Goal: Task Accomplishment & Management: Manage account settings

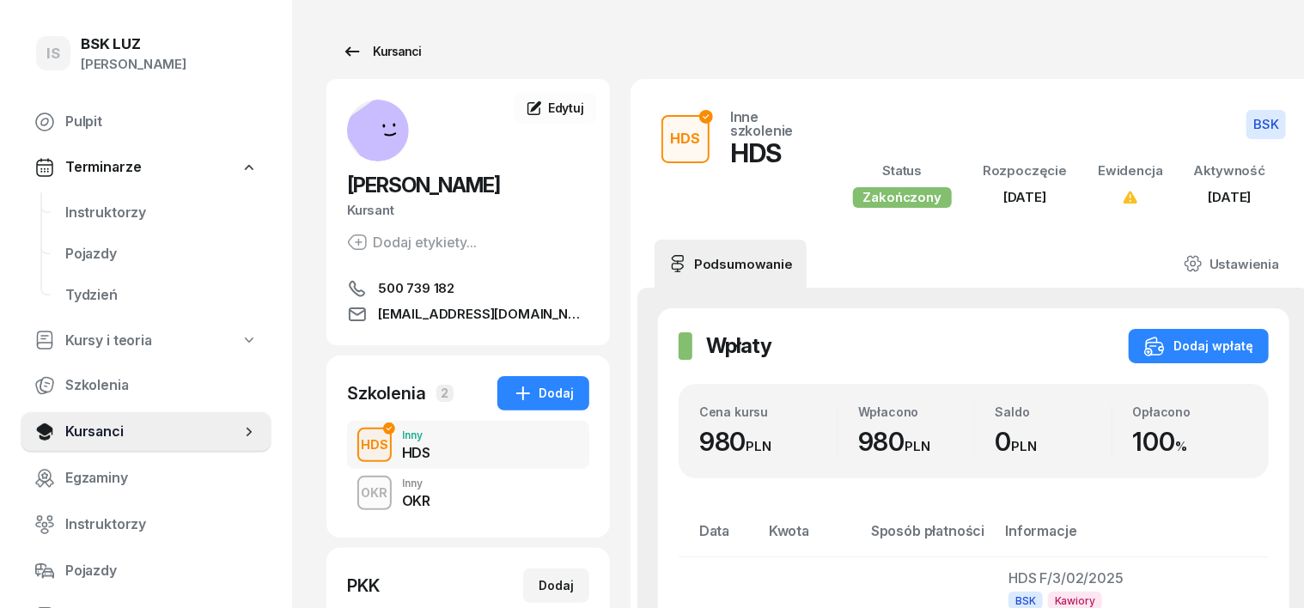
click at [365, 56] on div "Kursanci" at bounding box center [381, 51] width 79 height 21
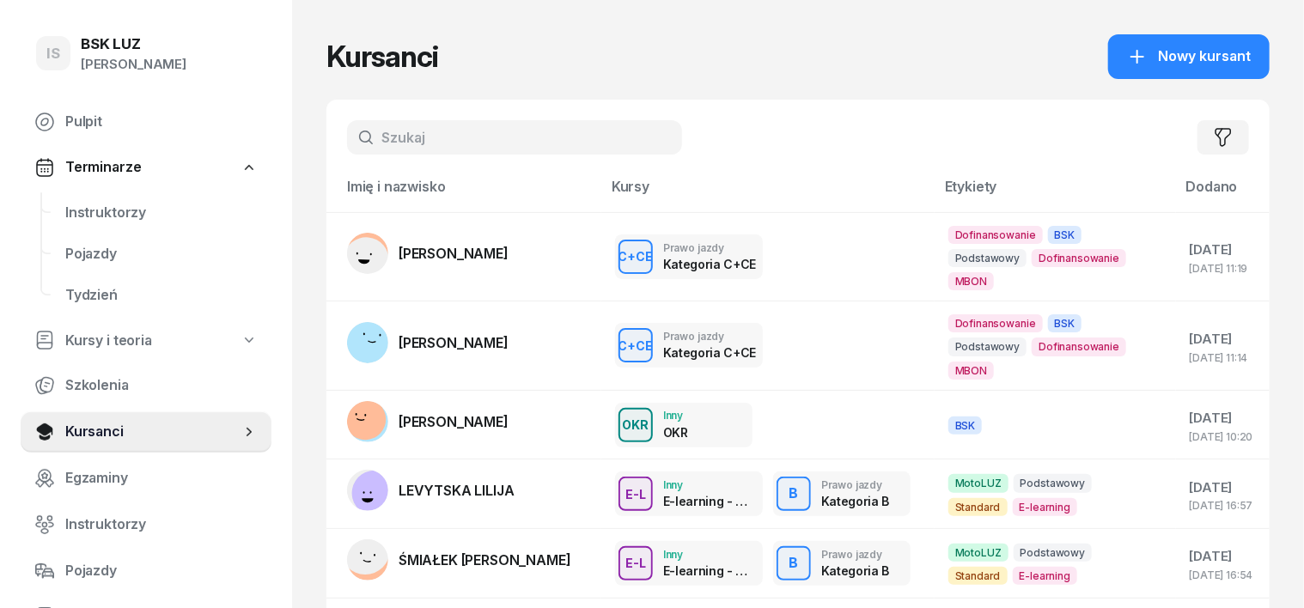
click at [354, 123] on input "text" at bounding box center [514, 137] width 335 height 34
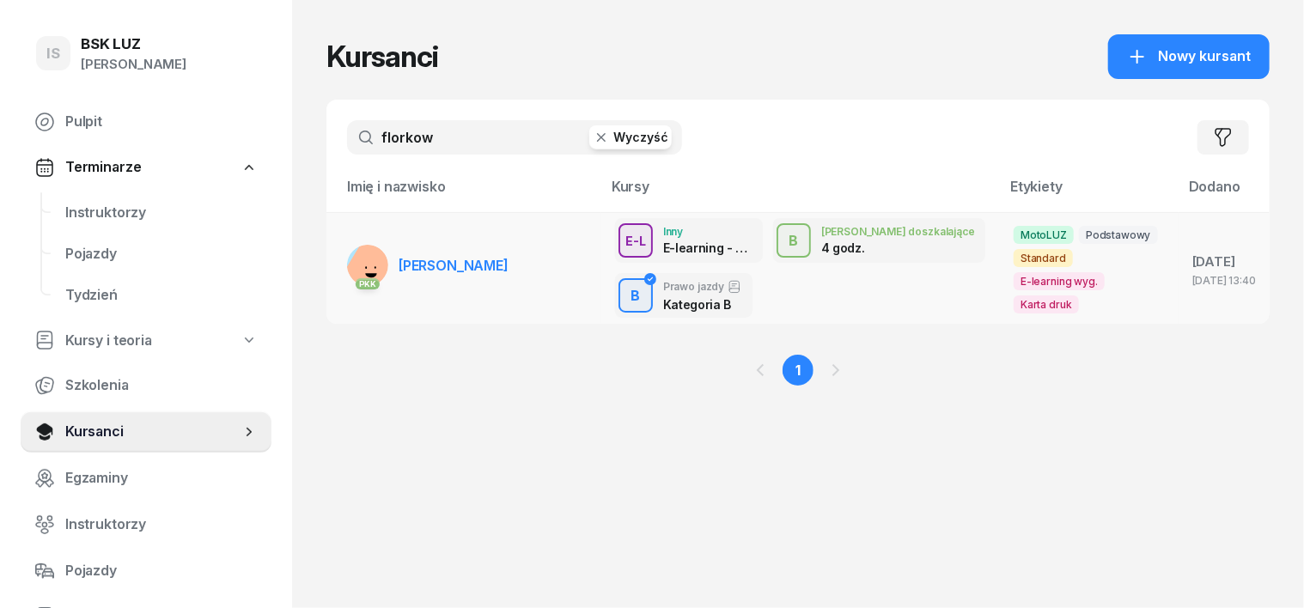
type input "florkow"
click at [342, 261] on rect at bounding box center [373, 268] width 62 height 62
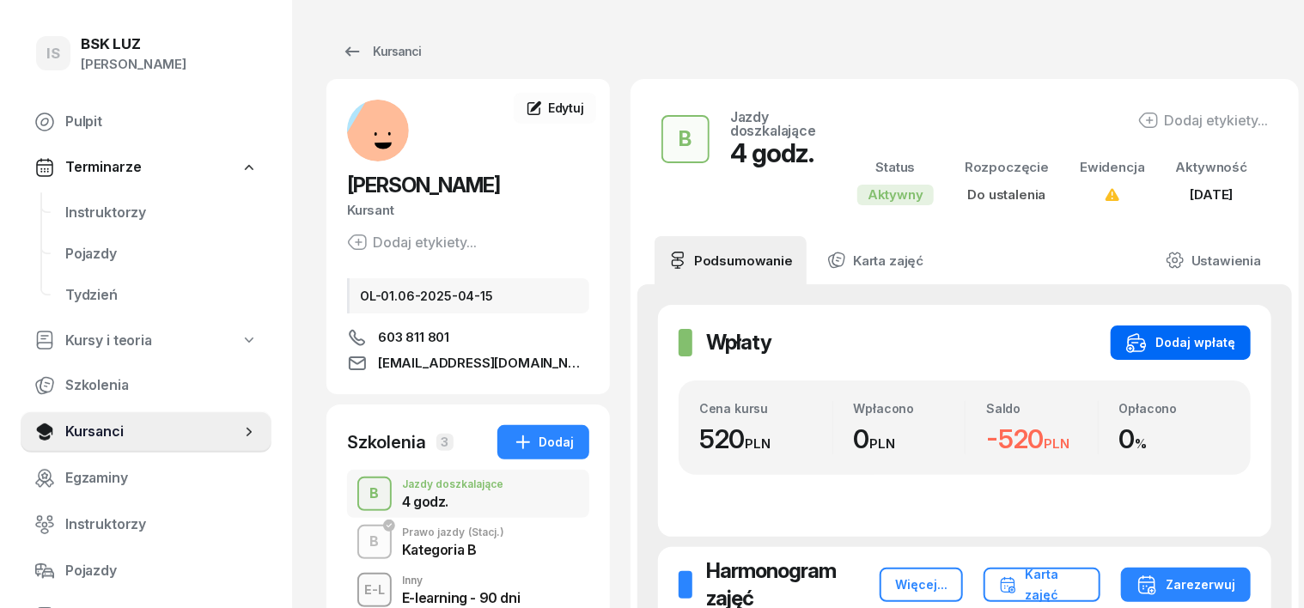
click at [1222, 333] on div "Dodaj wpłatę" at bounding box center [1180, 342] width 109 height 21
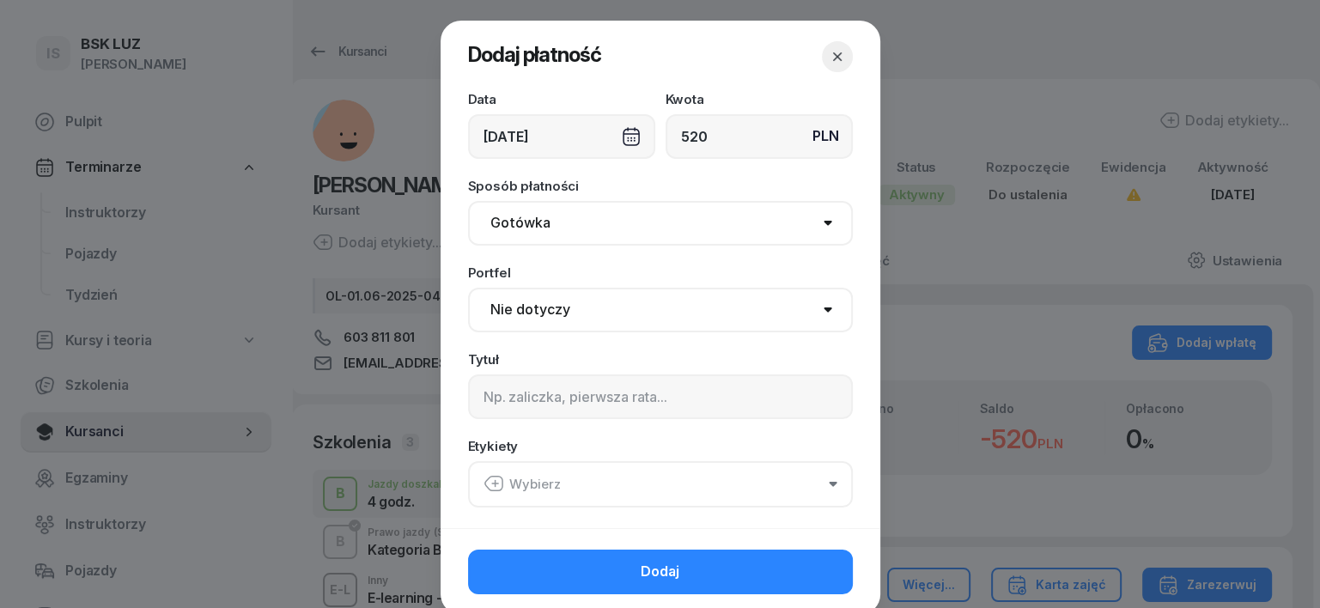
type input "520"
click at [515, 225] on select "Gotówka Karta Przelew Płatności online BLIK" at bounding box center [660, 223] width 385 height 45
select select "transfer"
click at [468, 201] on select "Gotówka Karta Przelew Płatności online BLIK" at bounding box center [660, 223] width 385 height 45
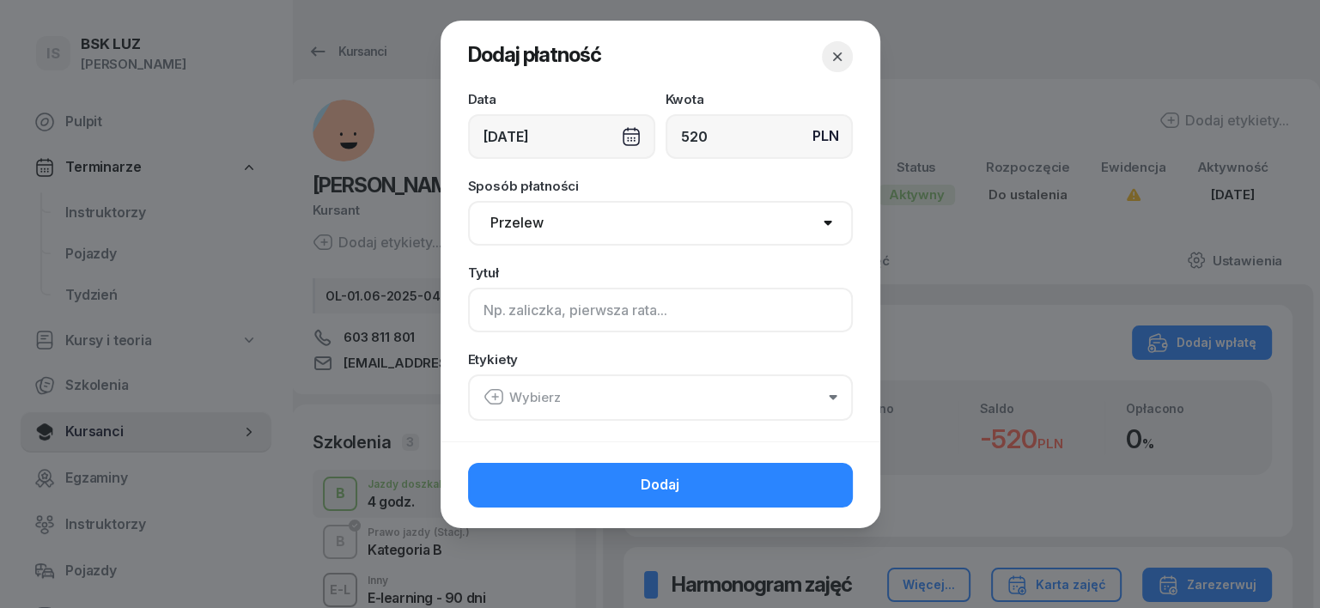
click at [507, 320] on input at bounding box center [660, 310] width 385 height 45
type input "B uzup."
click at [496, 391] on icon "button" at bounding box center [494, 397] width 21 height 21
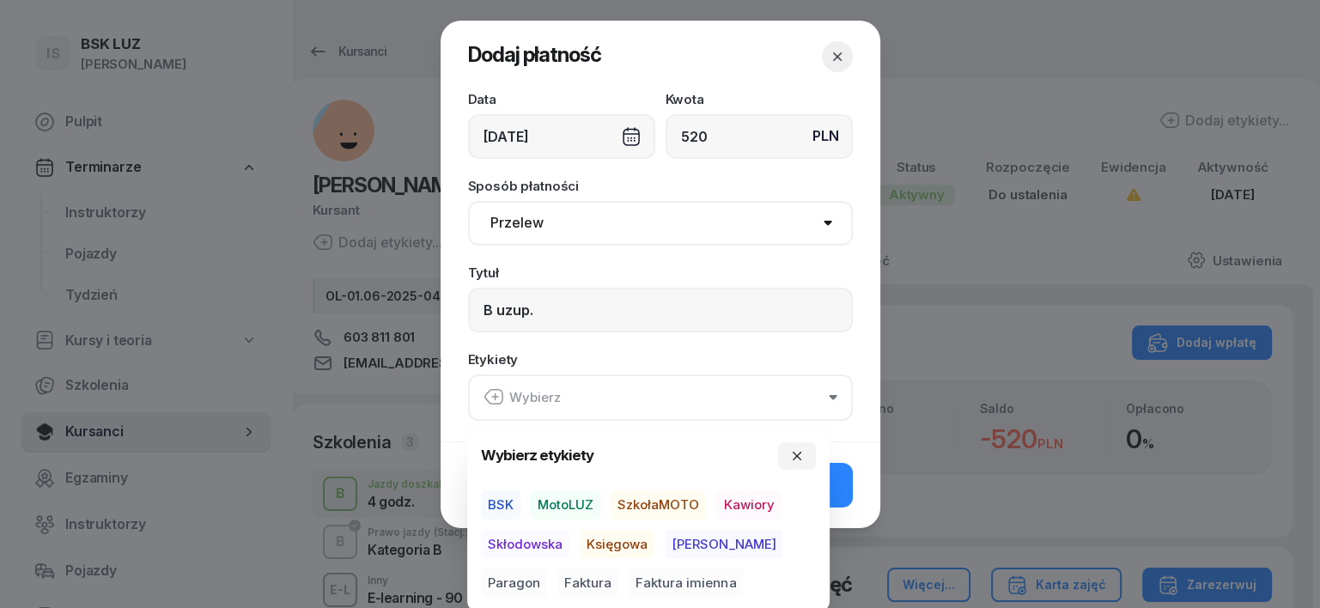
click at [551, 502] on span "MotoLUZ" at bounding box center [566, 505] width 70 height 29
click at [610, 536] on span "Księgowa" at bounding box center [617, 543] width 75 height 29
click at [547, 569] on span "Paragon" at bounding box center [514, 583] width 66 height 29
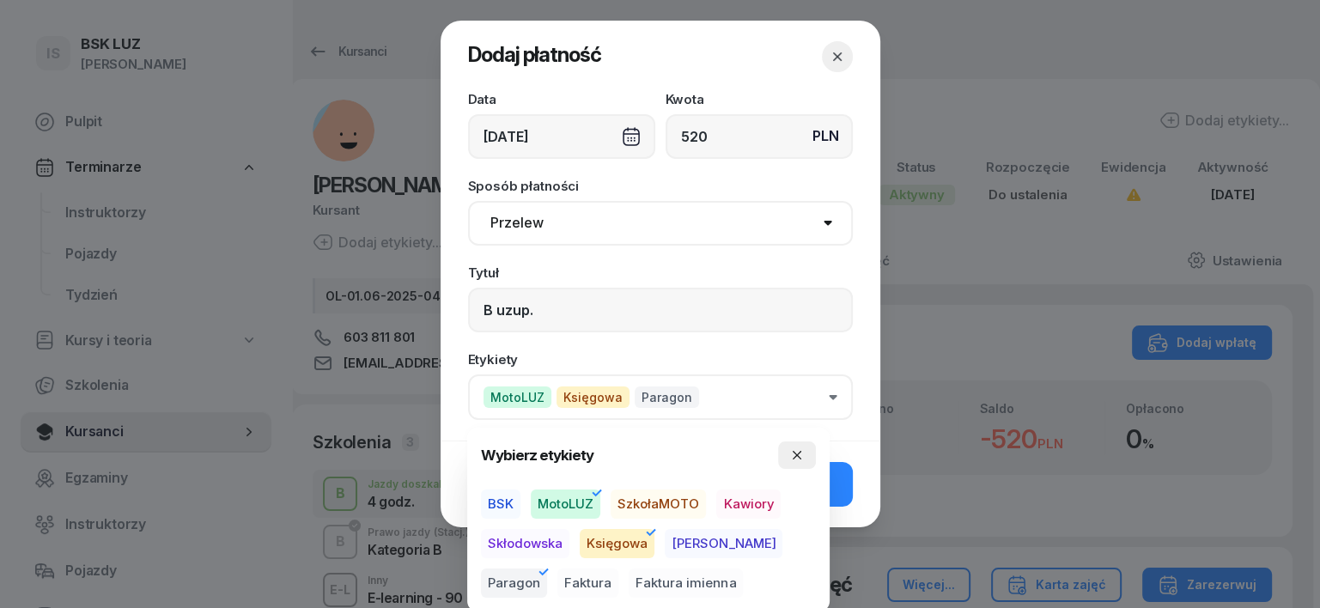
click at [797, 454] on icon "button" at bounding box center [797, 455] width 9 height 9
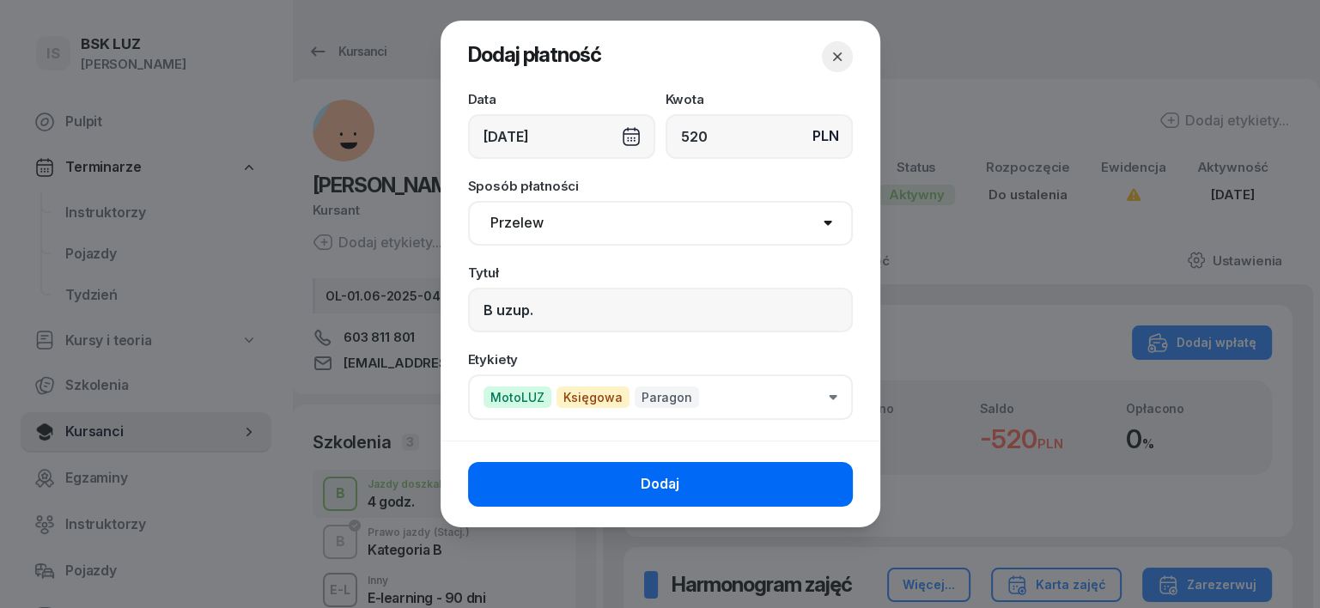
click at [835, 486] on button "Dodaj" at bounding box center [660, 484] width 385 height 45
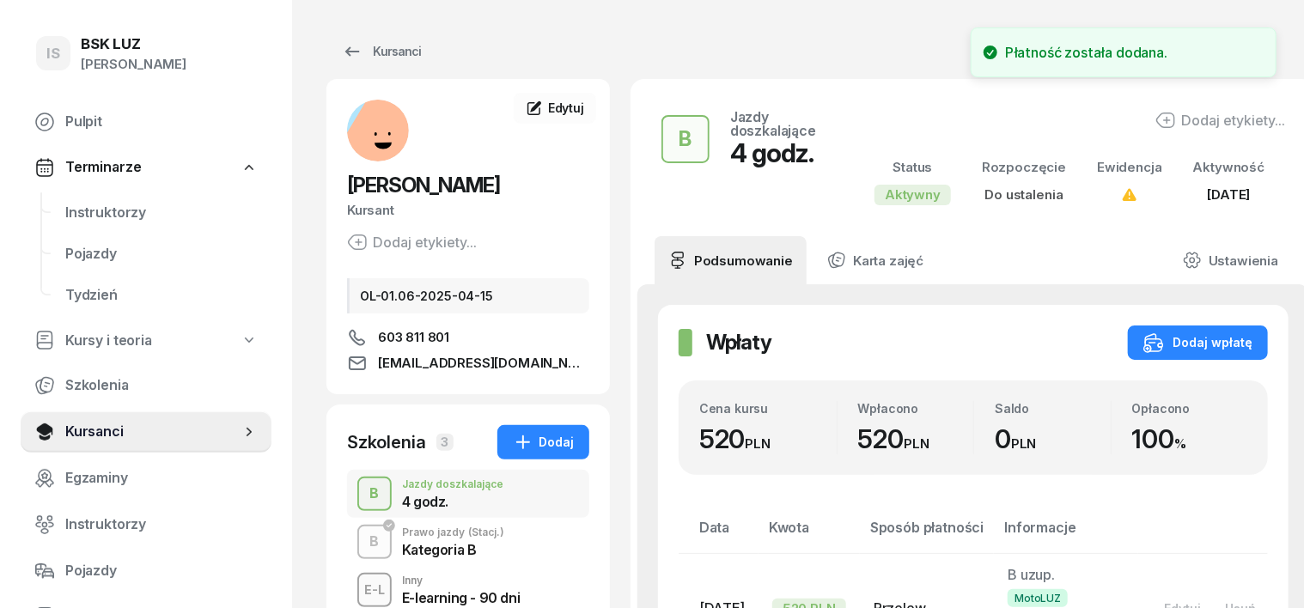
scroll to position [107, 0]
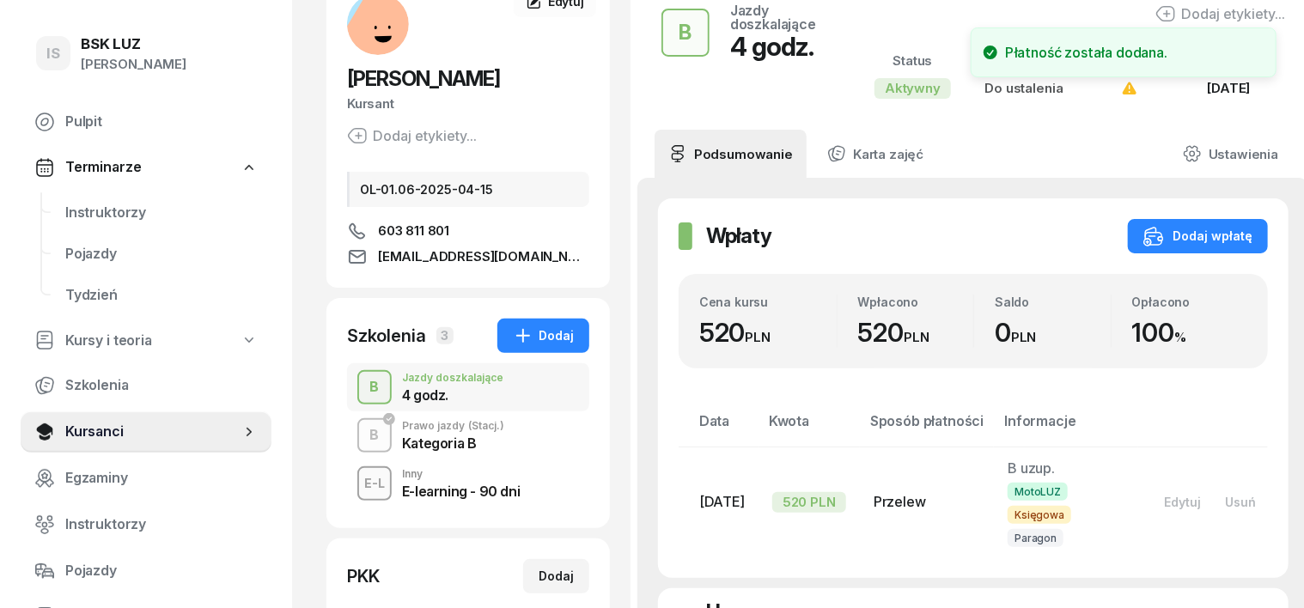
drag, startPoint x: 337, startPoint y: 440, endPoint x: 326, endPoint y: 450, distance: 14.6
click at [363, 444] on div "B" at bounding box center [374, 435] width 23 height 29
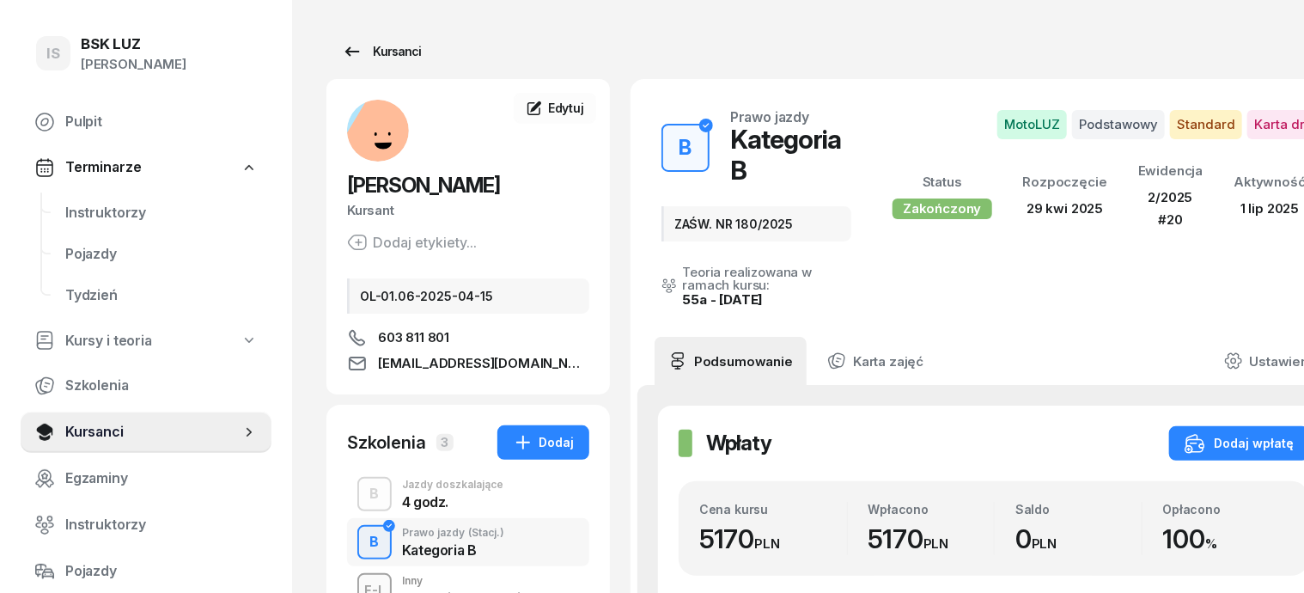
click at [357, 47] on div "Kursanci" at bounding box center [381, 51] width 79 height 21
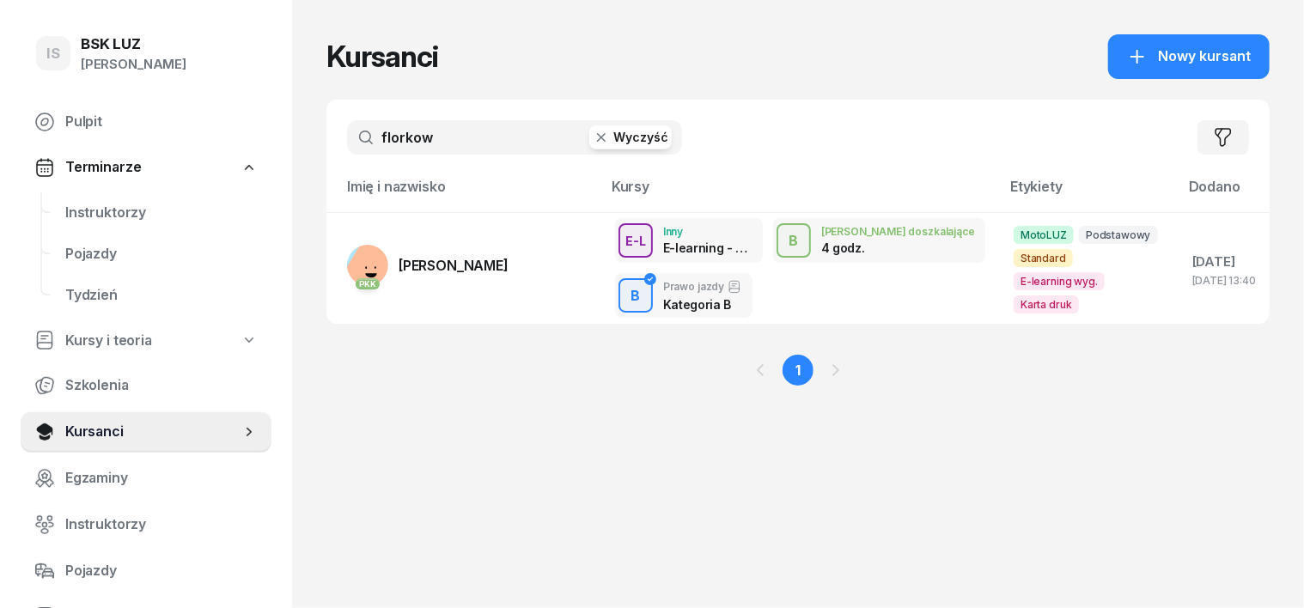
click at [593, 135] on icon "button" at bounding box center [601, 137] width 17 height 17
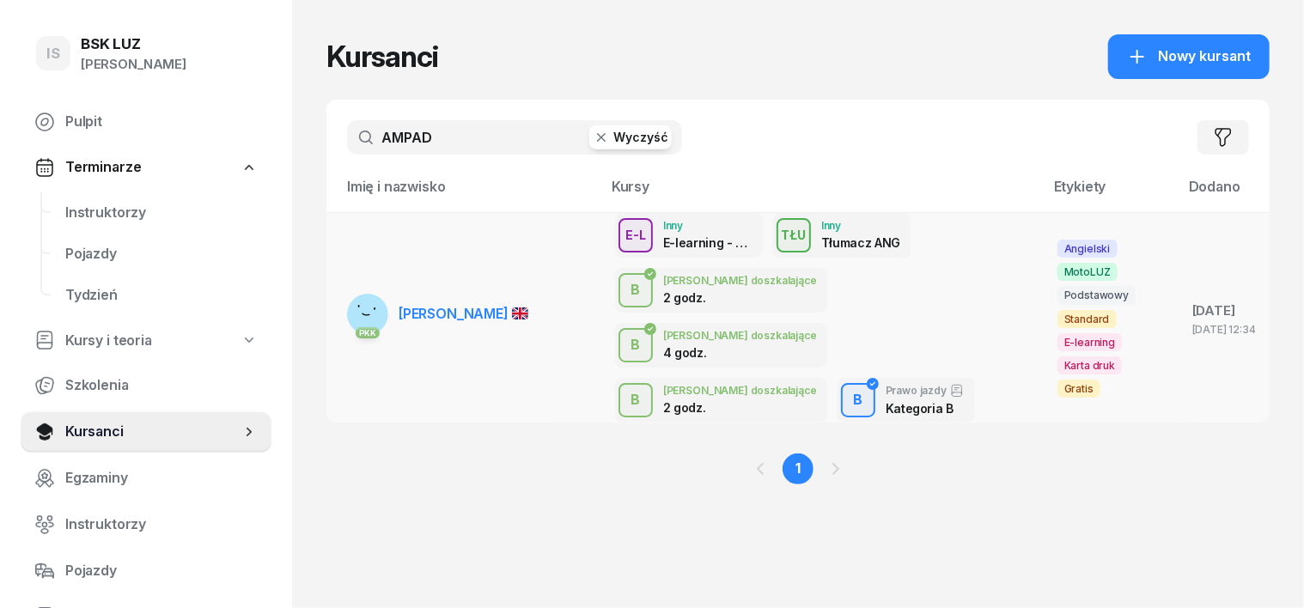
type input "AMPAD"
click at [338, 289] on rect at bounding box center [367, 310] width 68 height 68
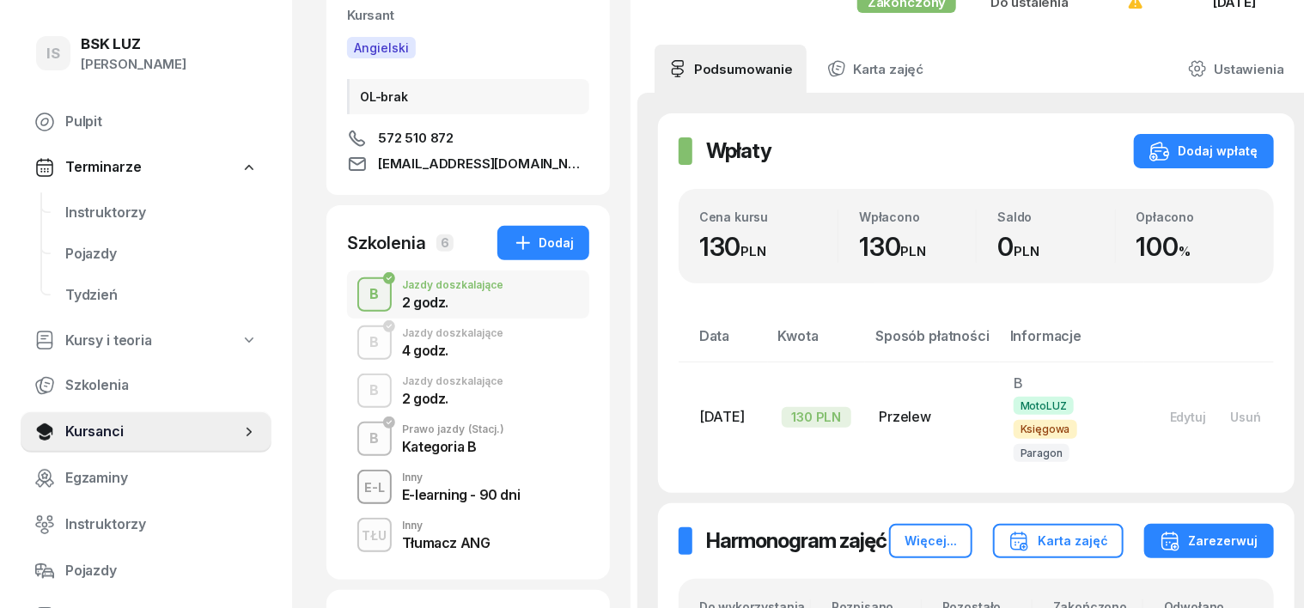
scroll to position [215, 0]
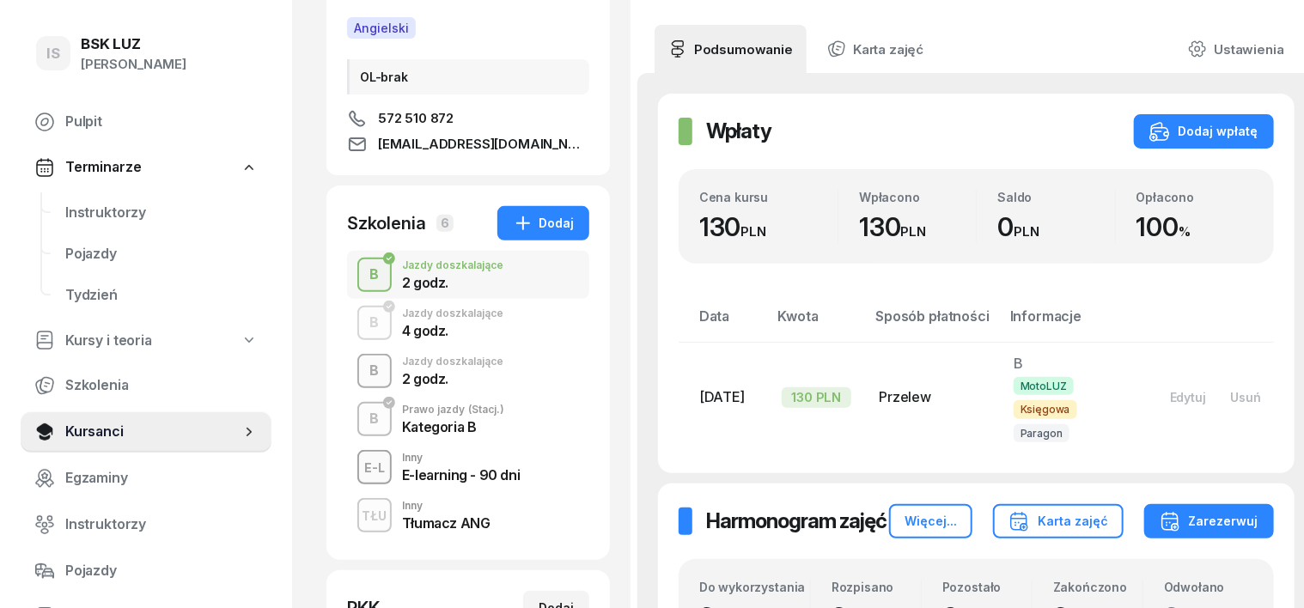
click at [363, 368] on div "B" at bounding box center [374, 371] width 23 height 29
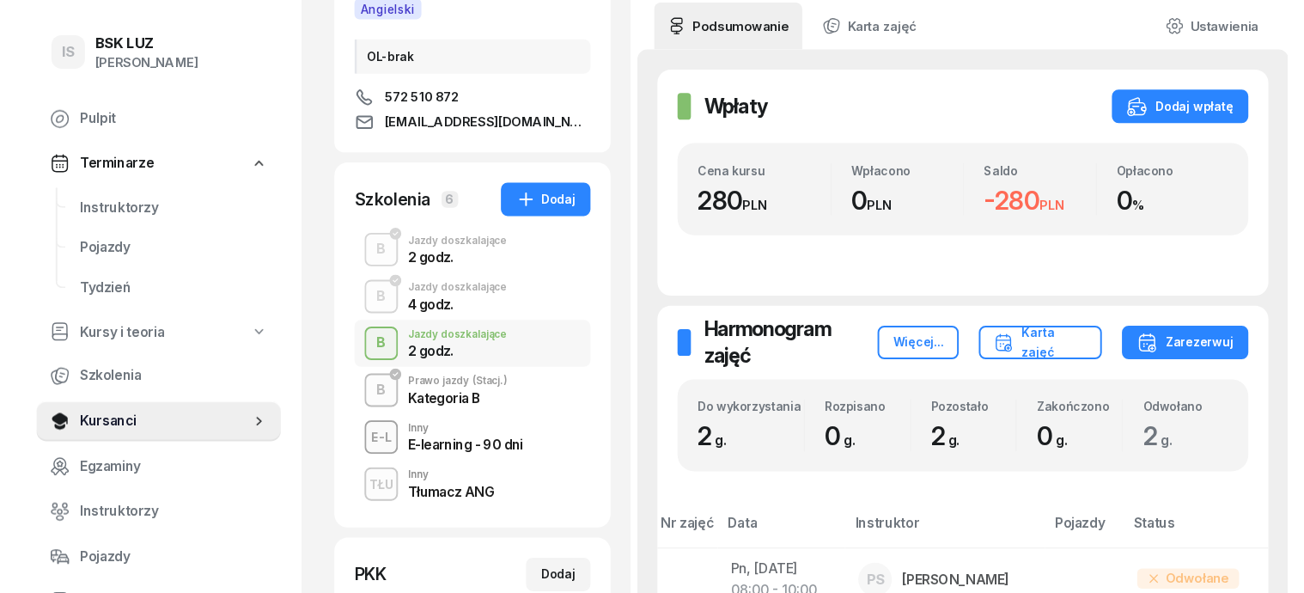
scroll to position [215, 0]
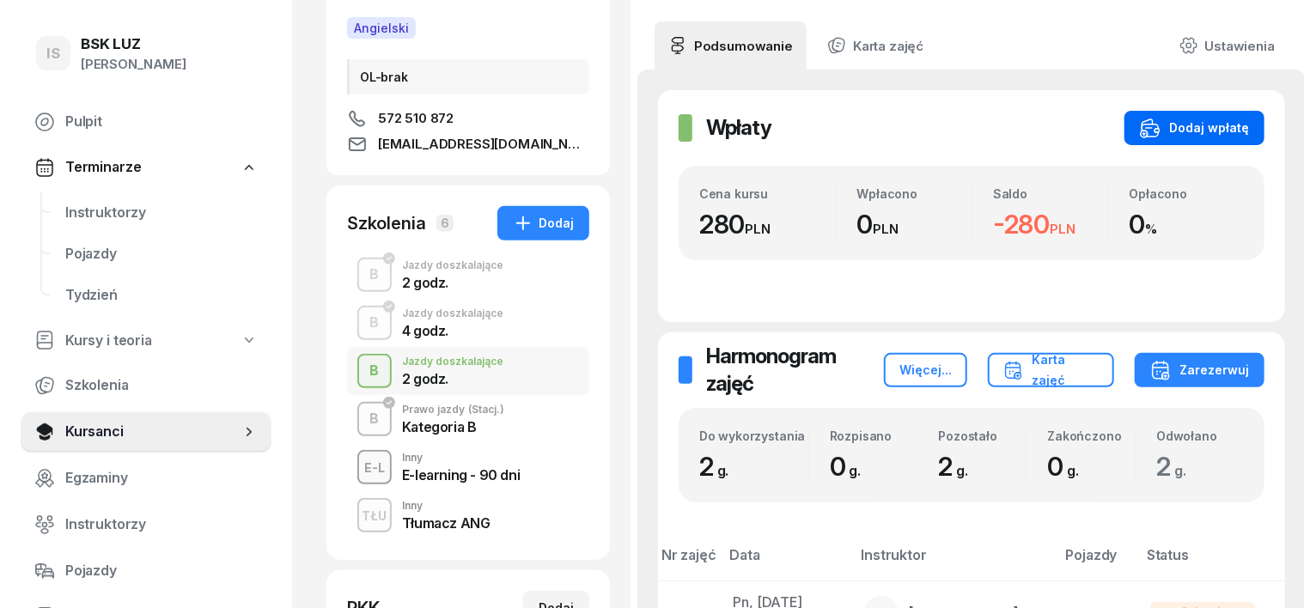
click at [1180, 125] on div "Dodaj wpłatę" at bounding box center [1194, 128] width 109 height 21
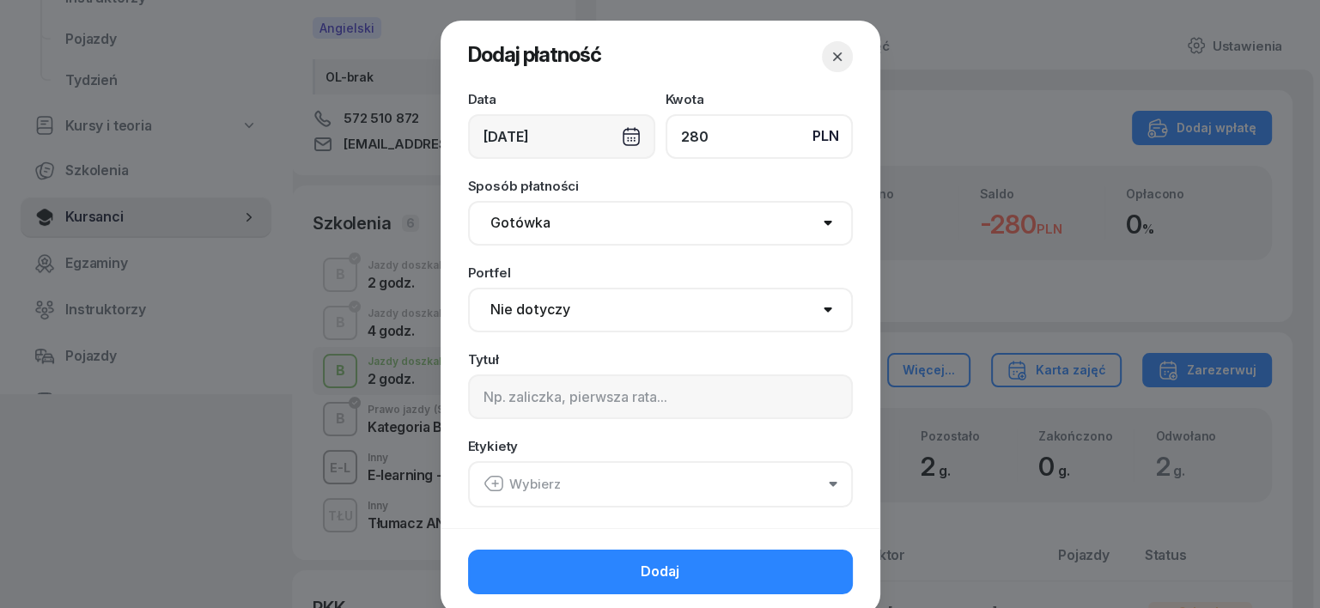
type input "280"
click at [506, 222] on select "Gotówka Karta Przelew Płatności online BLIK" at bounding box center [660, 223] width 385 height 45
select select "transfer"
click at [468, 201] on select "Gotówka Karta Przelew Płatności online BLIK" at bounding box center [660, 223] width 385 height 45
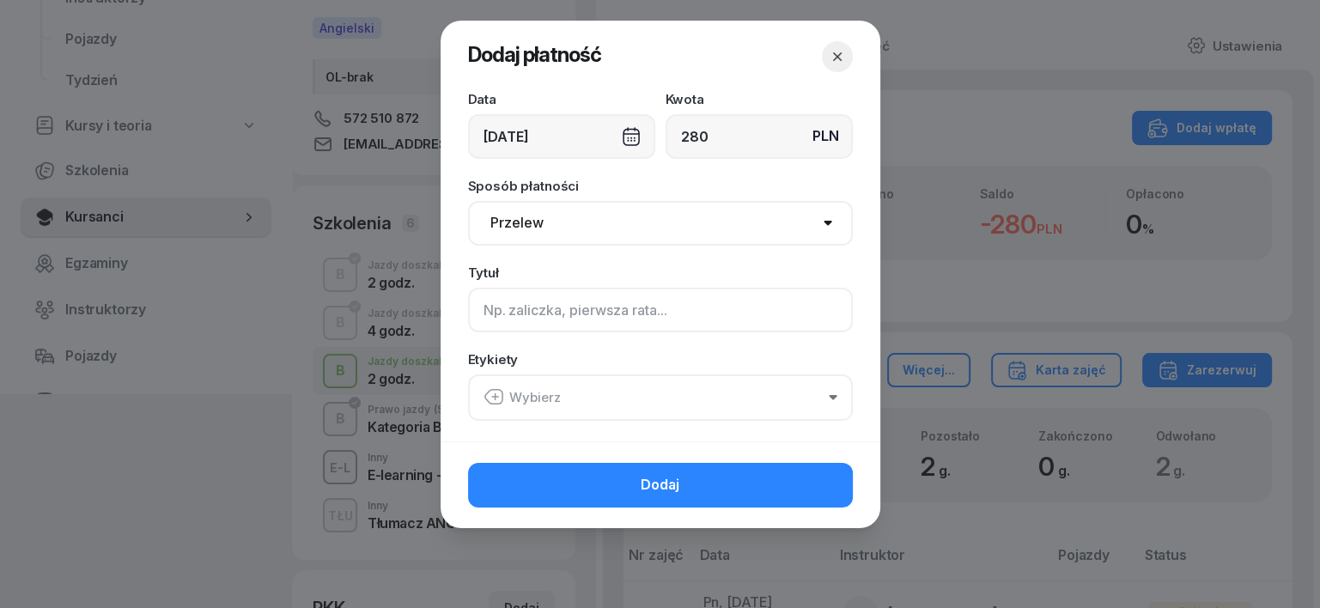
click at [485, 319] on input at bounding box center [660, 310] width 385 height 45
type input "B uzup. ZWROT WPŁATY rezygnacja"
click at [499, 395] on icon "button" at bounding box center [494, 397] width 21 height 21
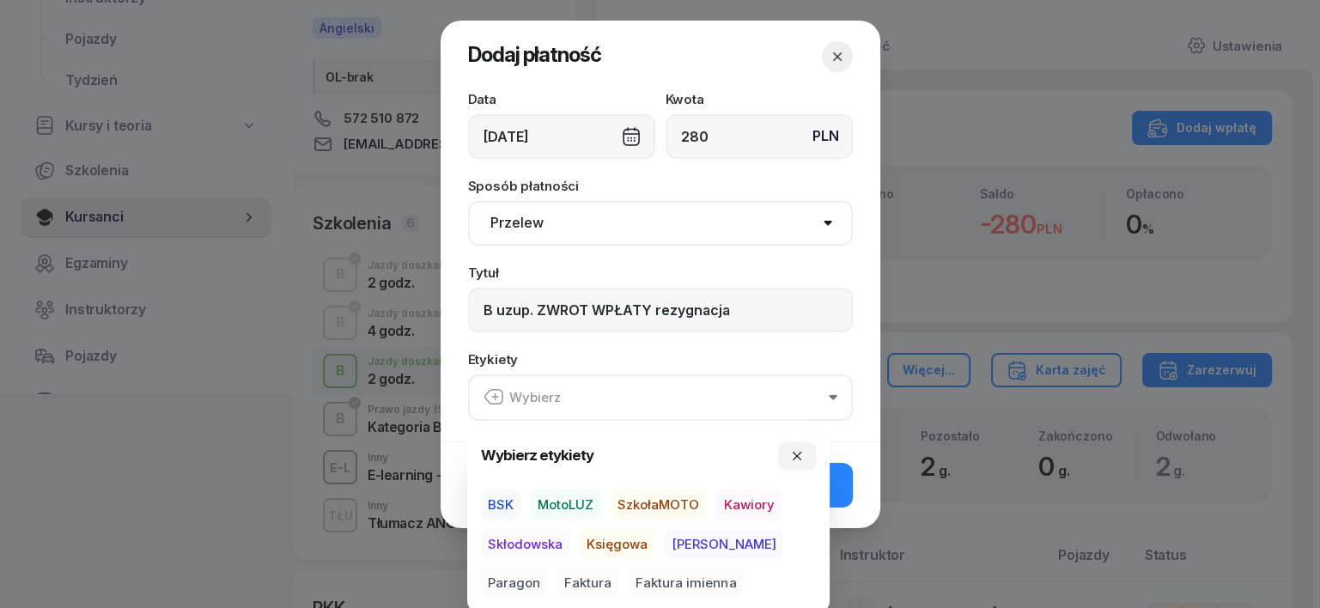
click at [568, 499] on span "MotoLUZ" at bounding box center [566, 505] width 70 height 29
click at [642, 539] on span "Księgowa" at bounding box center [617, 543] width 75 height 29
click at [547, 569] on span "Paragon" at bounding box center [514, 583] width 66 height 29
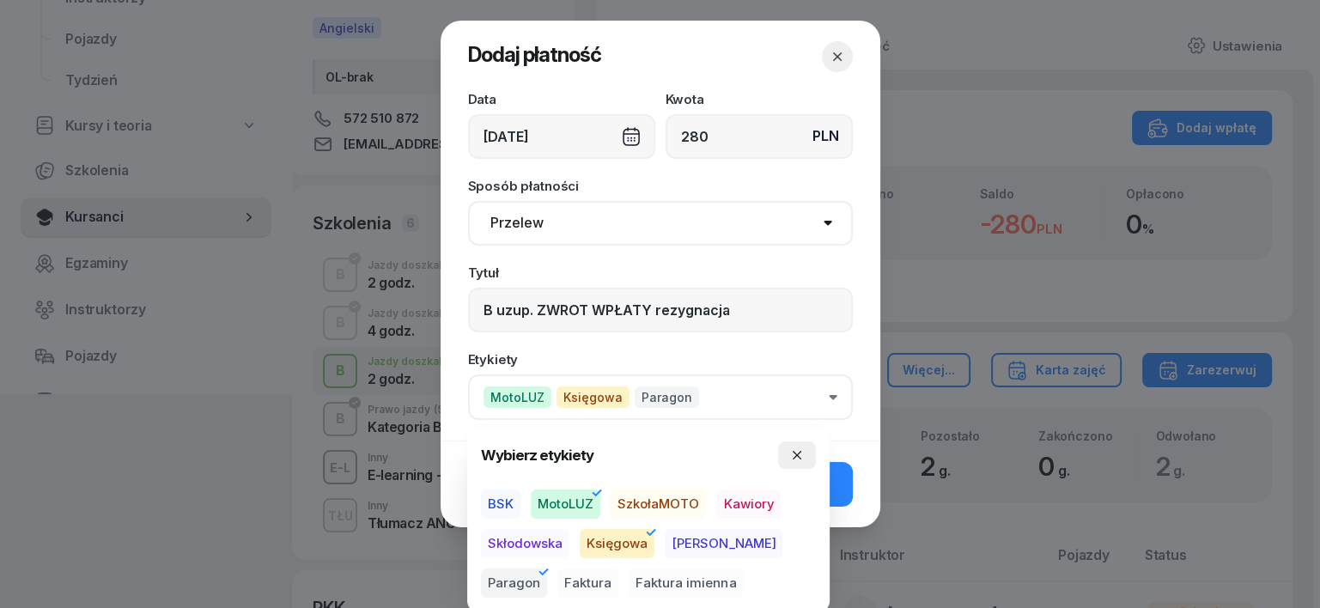
click at [794, 462] on button "button" at bounding box center [797, 455] width 38 height 27
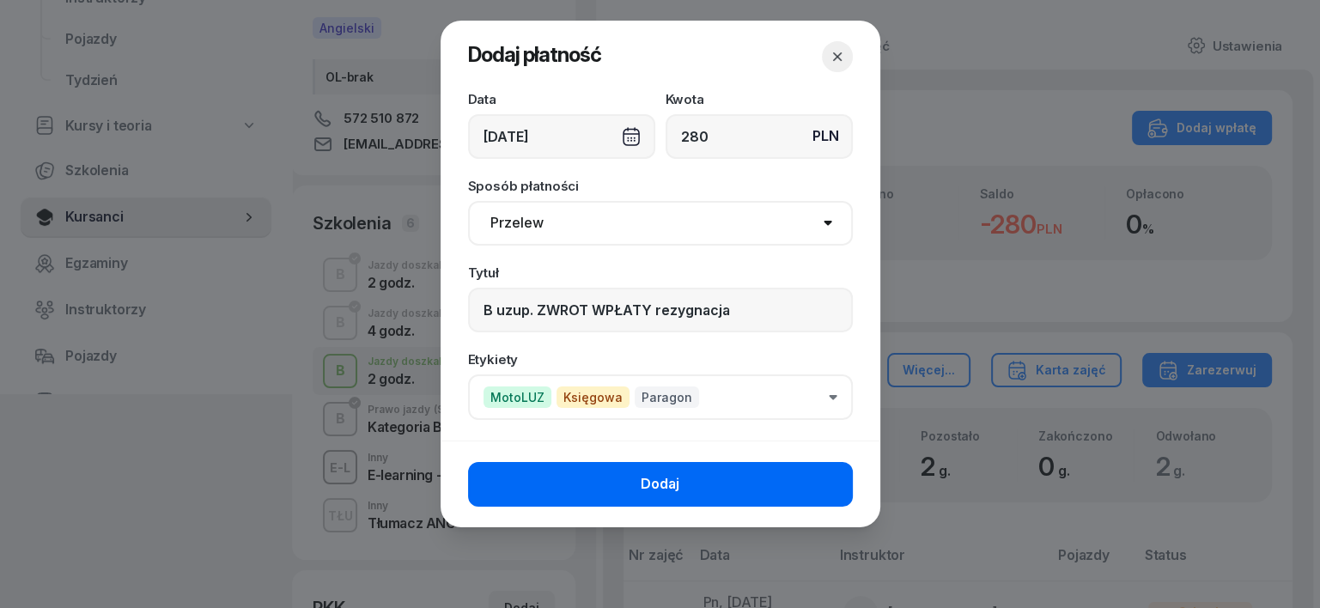
click at [820, 489] on button "Dodaj" at bounding box center [660, 484] width 385 height 45
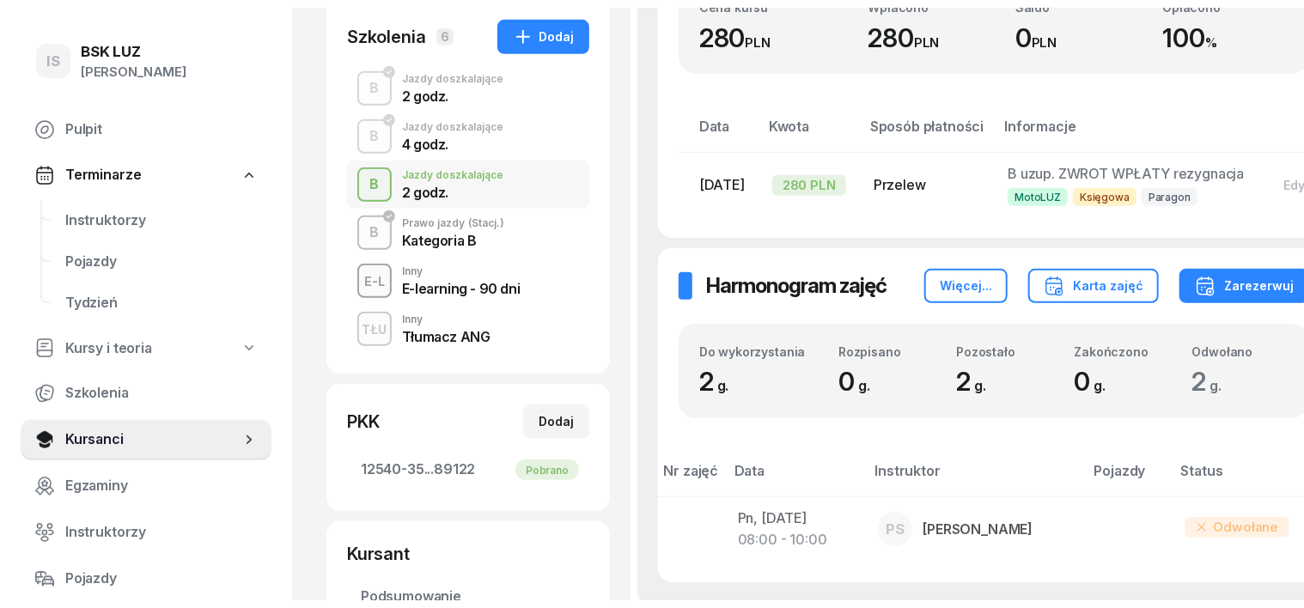
scroll to position [0, 0]
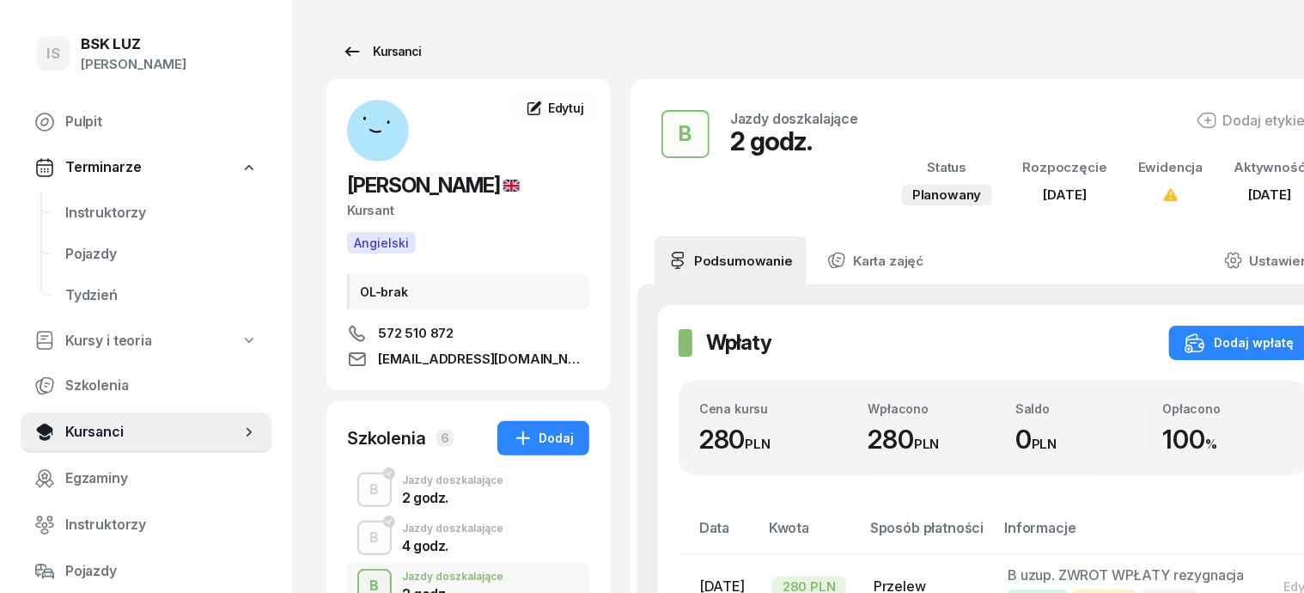
click at [359, 51] on div "Kursanci" at bounding box center [381, 51] width 79 height 21
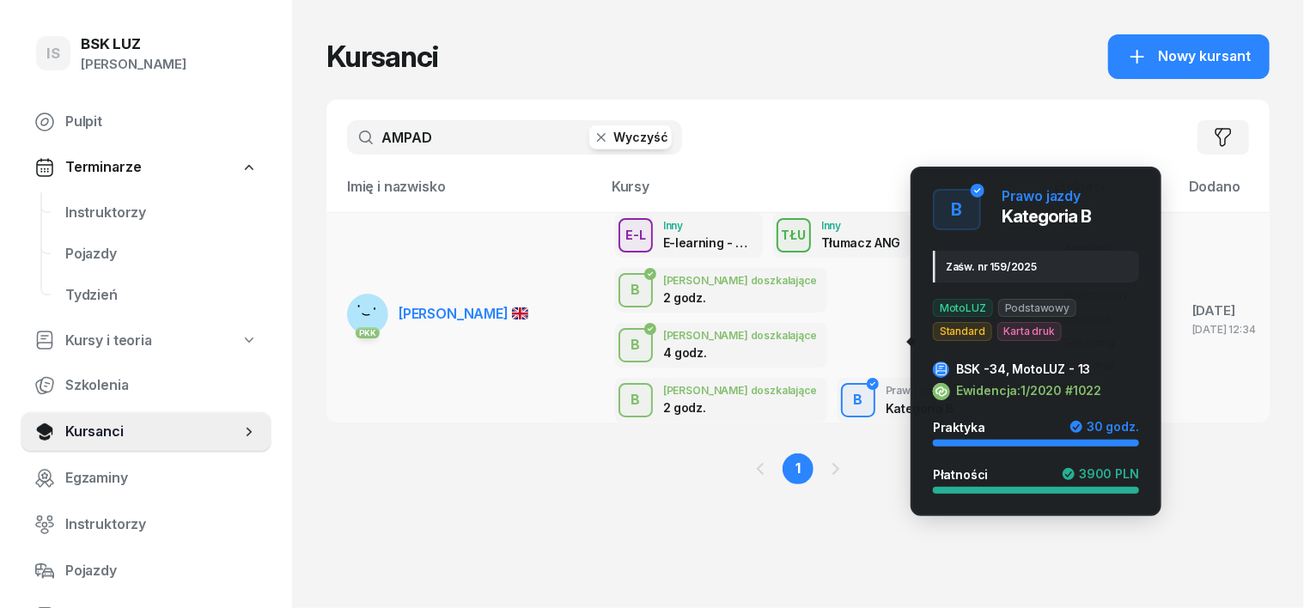
scroll to position [10, 0]
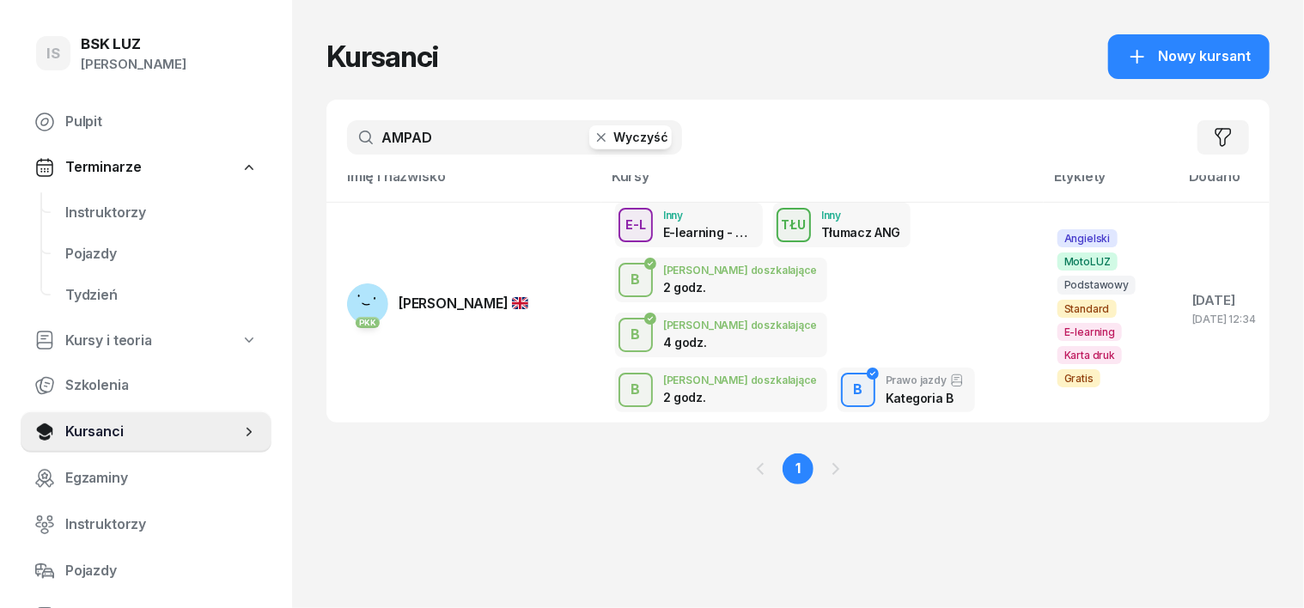
click at [593, 138] on icon "button" at bounding box center [601, 137] width 17 height 17
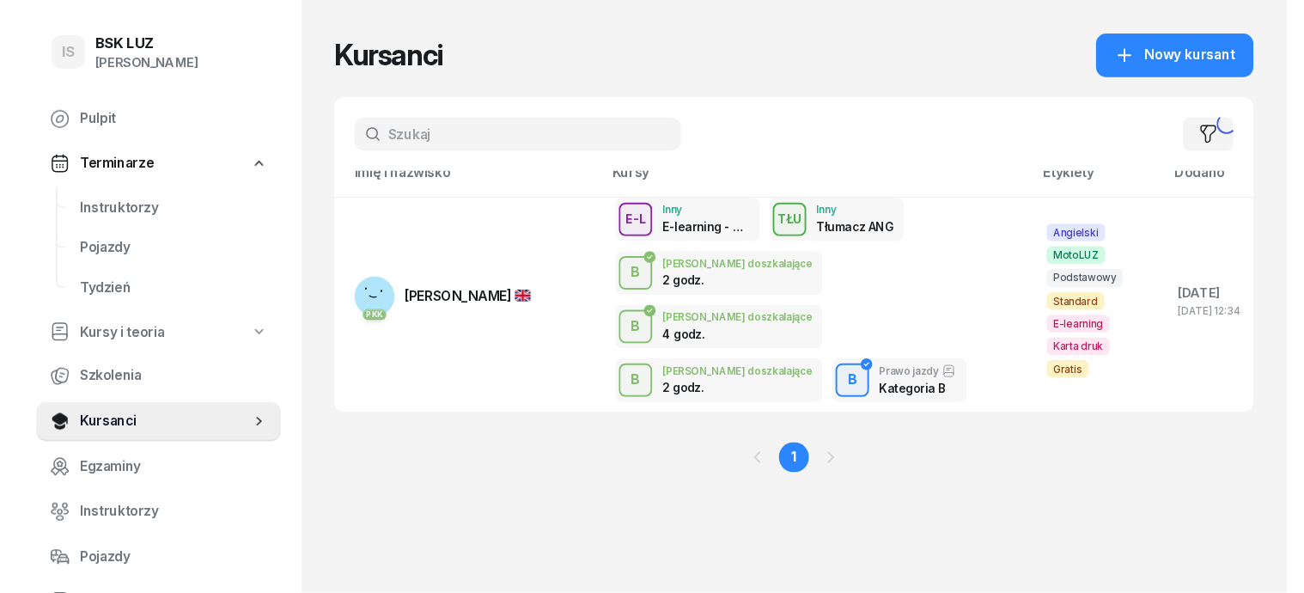
scroll to position [0, 0]
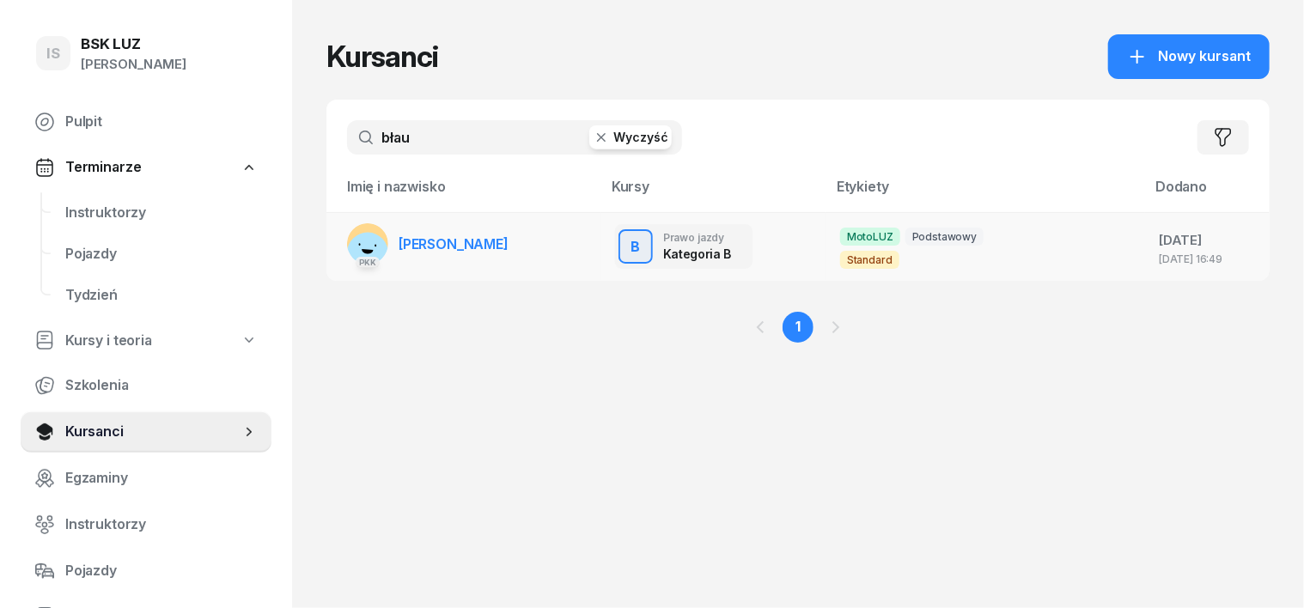
type input "błau"
click at [340, 234] on rect at bounding box center [367, 253] width 54 height 54
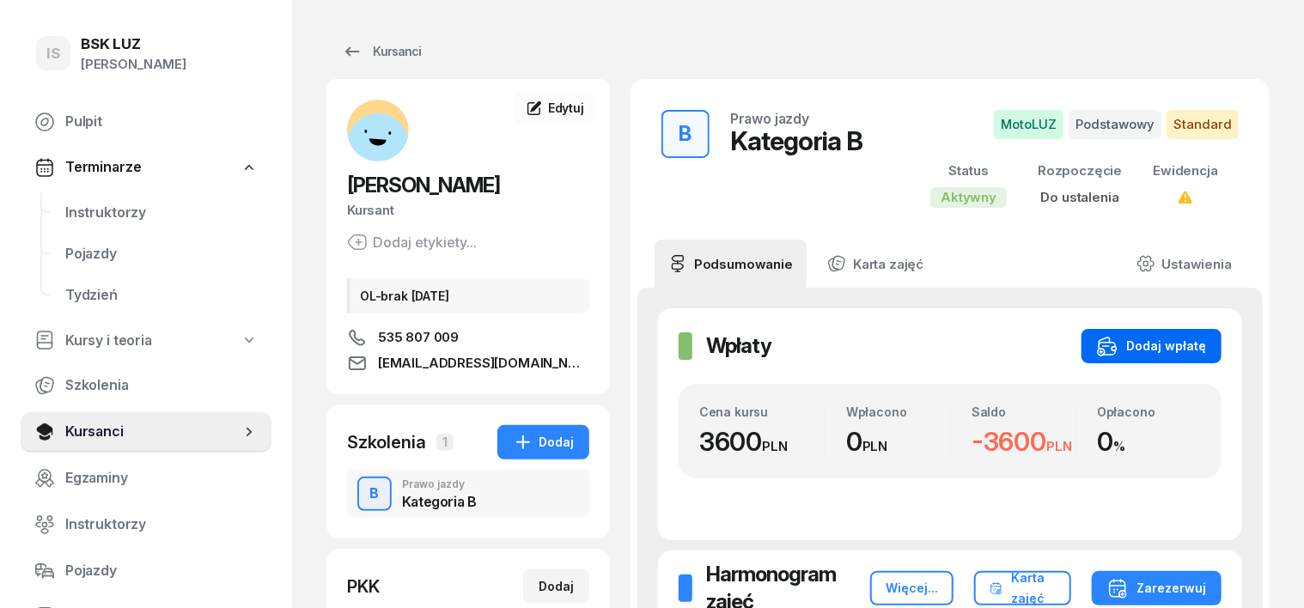
click at [1206, 344] on div "Dodaj wpłatę" at bounding box center [1151, 346] width 109 height 21
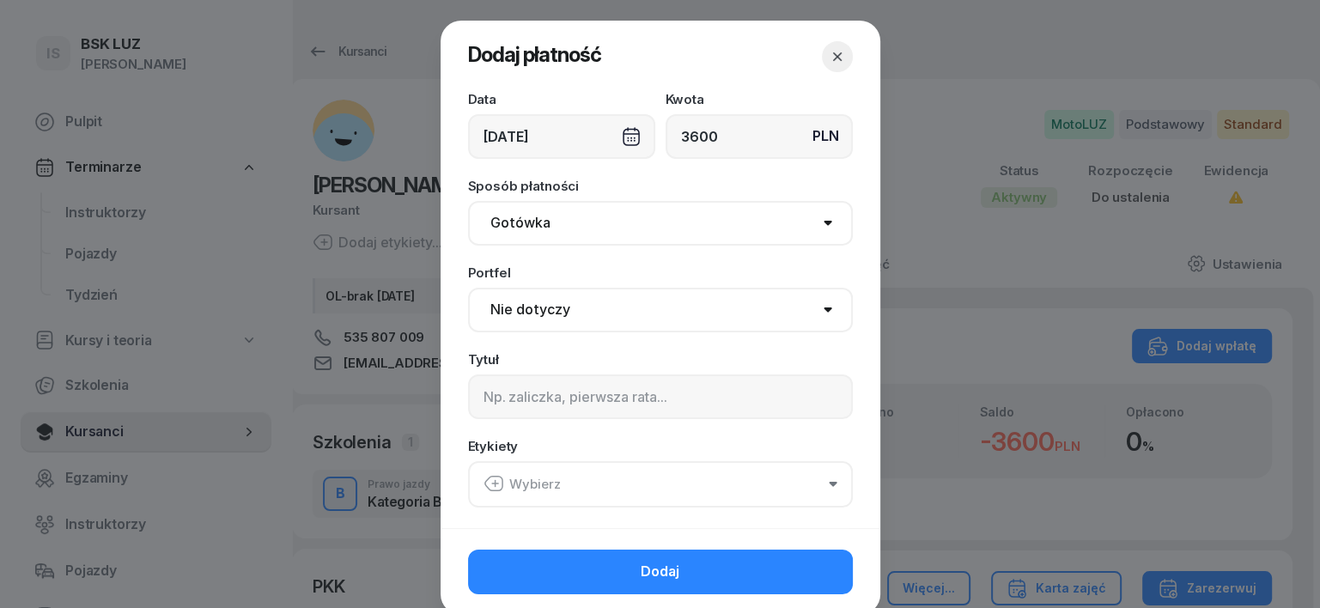
type input "3600"
click at [524, 227] on select "Gotówka Karta Przelew Płatności online BLIK" at bounding box center [660, 223] width 385 height 45
select select "transfer"
click at [468, 201] on select "Gotówka Karta Przelew Płatności online BLIK" at bounding box center [660, 223] width 385 height 45
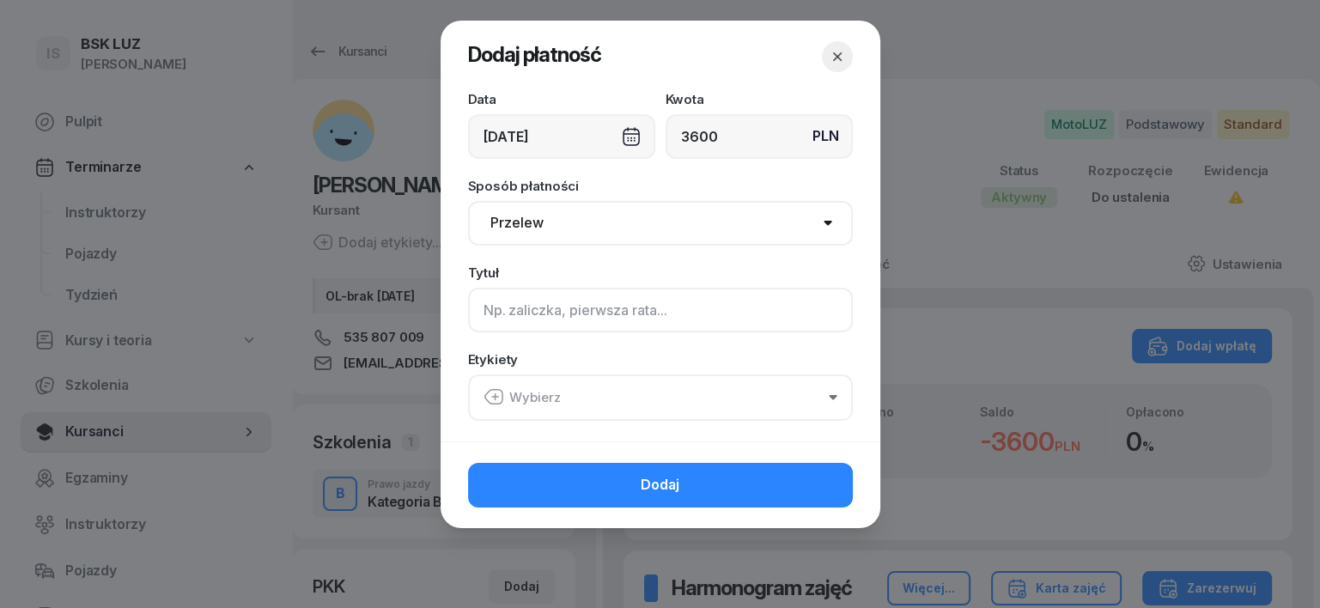
click at [478, 314] on input at bounding box center [660, 310] width 385 height 45
type input "B"
click at [491, 395] on icon "button" at bounding box center [494, 397] width 21 height 21
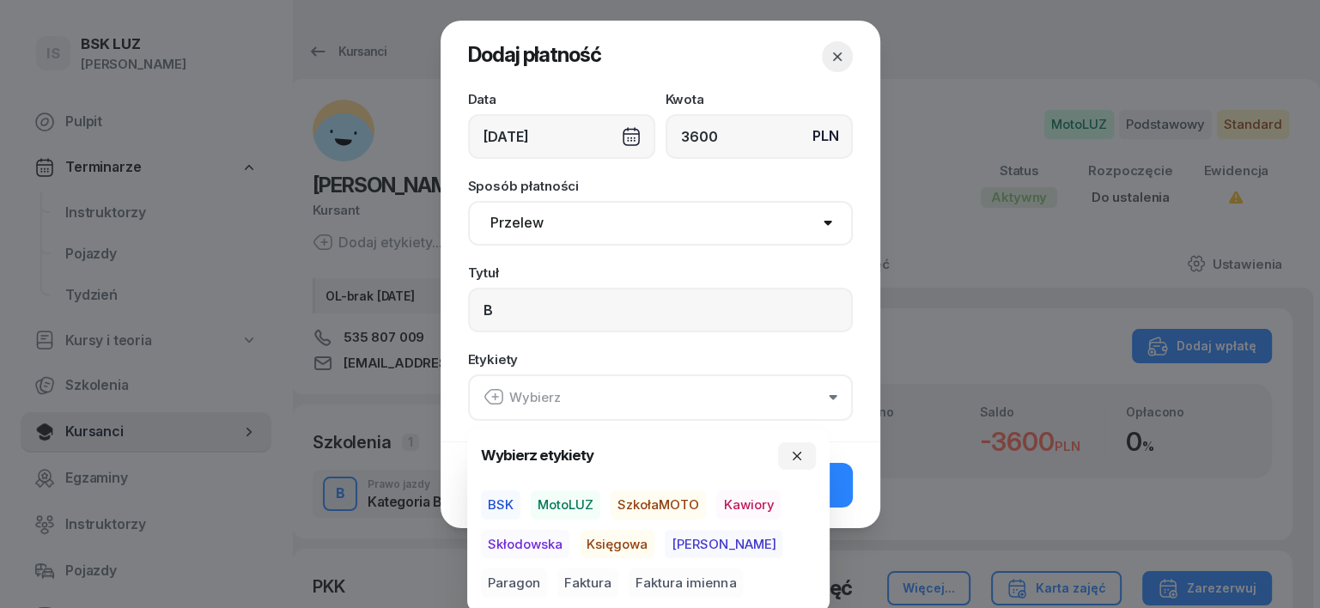
click at [576, 504] on span "MotoLUZ" at bounding box center [566, 505] width 70 height 29
click at [593, 538] on span "Księgowa" at bounding box center [617, 543] width 75 height 29
click at [547, 569] on span "Paragon" at bounding box center [514, 583] width 66 height 29
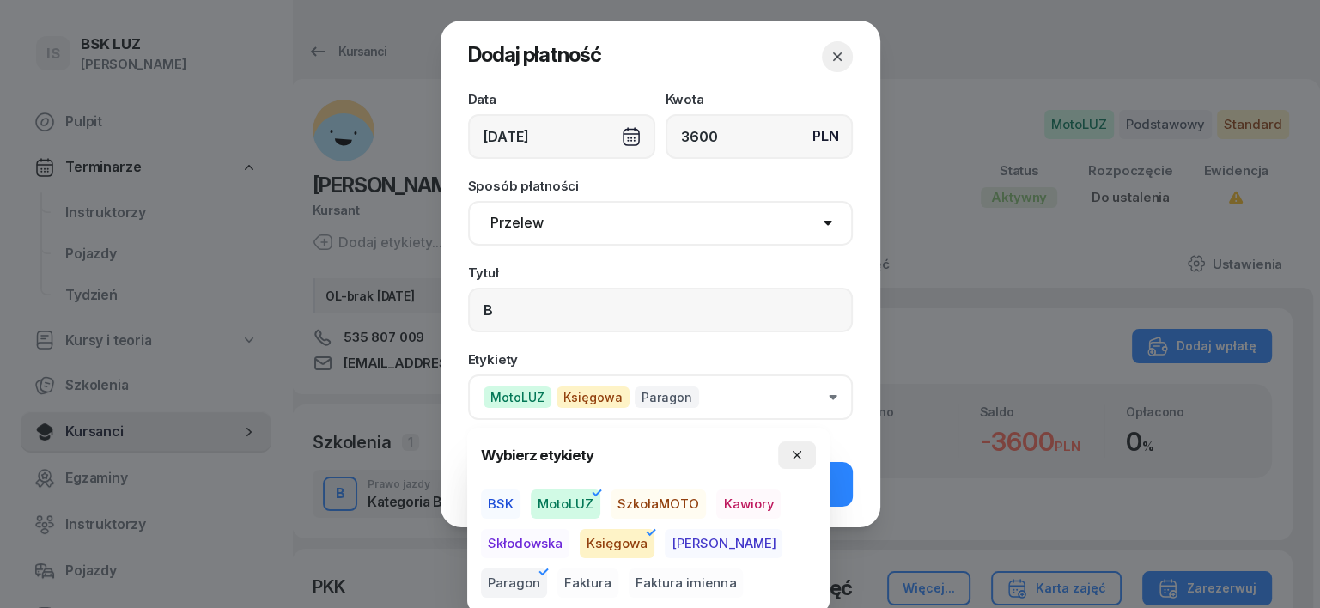
click at [793, 453] on icon "button" at bounding box center [797, 455] width 14 height 14
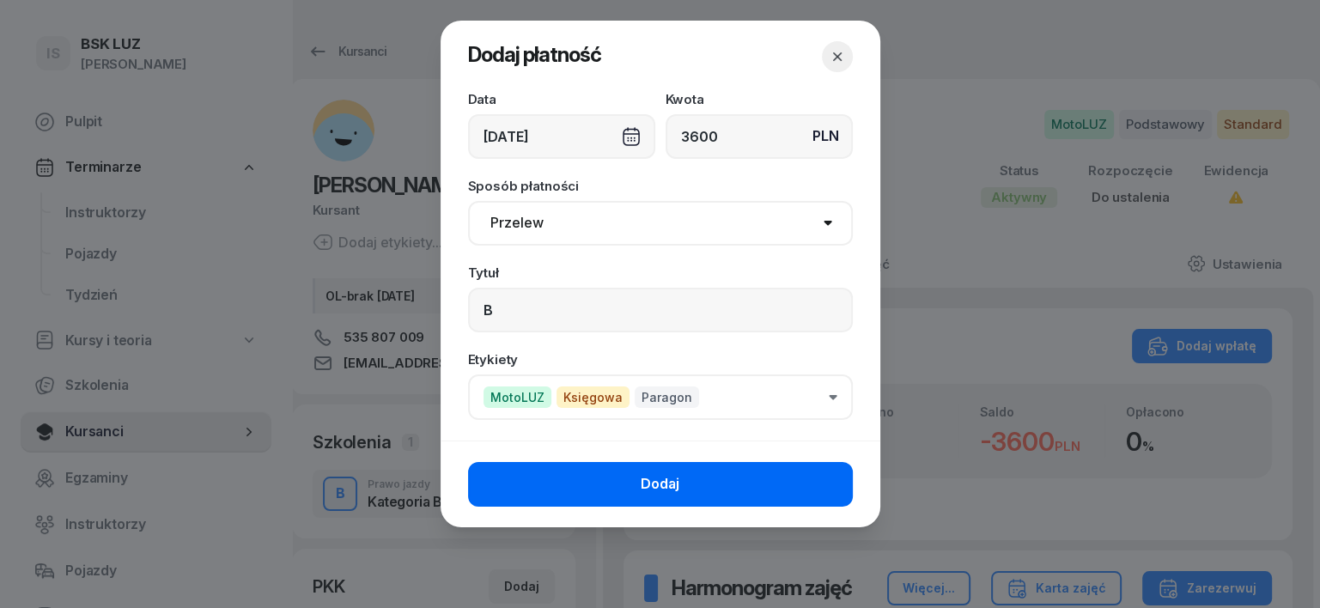
click at [820, 497] on button "Dodaj" at bounding box center [660, 484] width 385 height 45
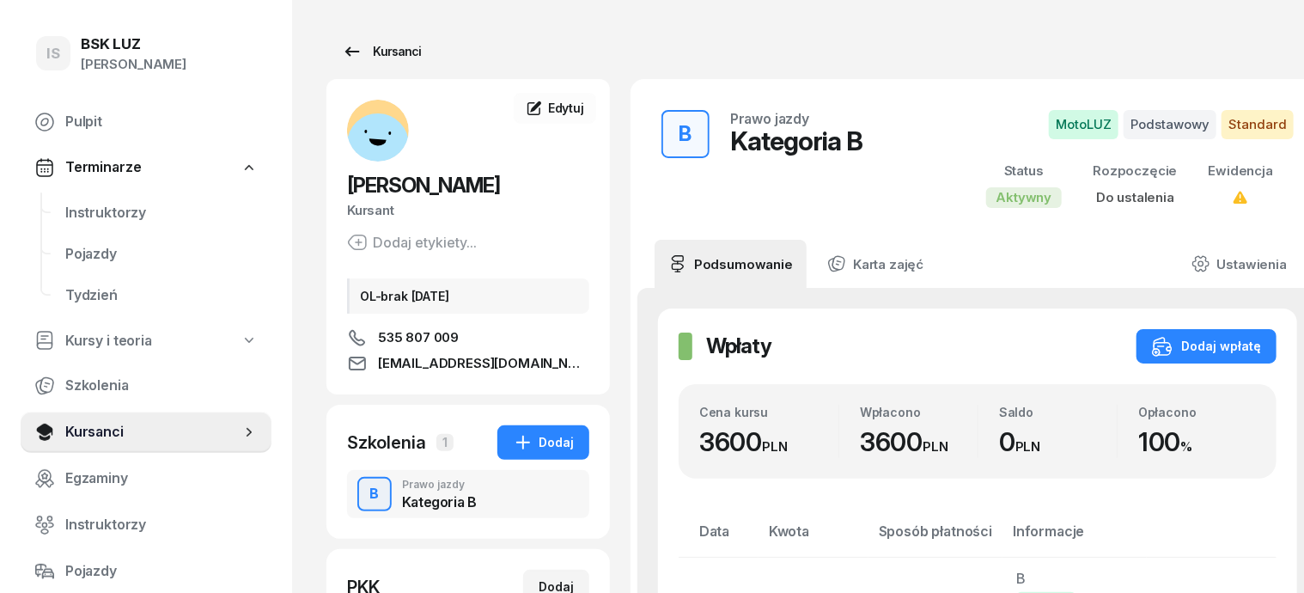
click at [354, 52] on div "Kursanci" at bounding box center [381, 51] width 79 height 21
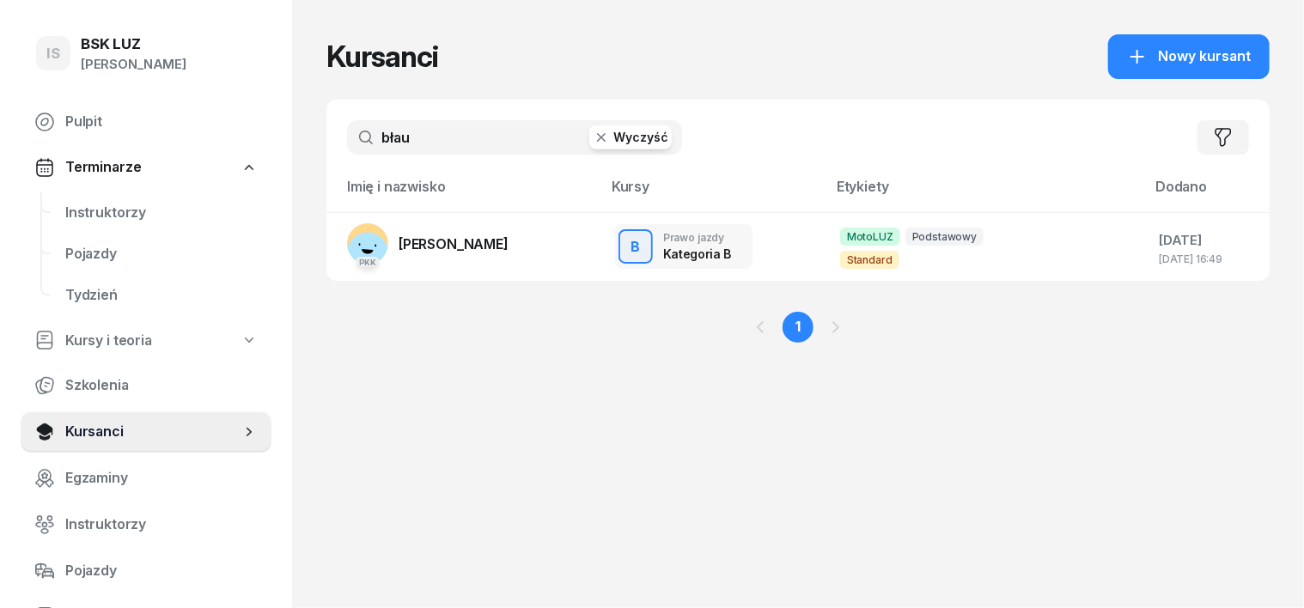
click at [593, 140] on icon "button" at bounding box center [601, 137] width 17 height 17
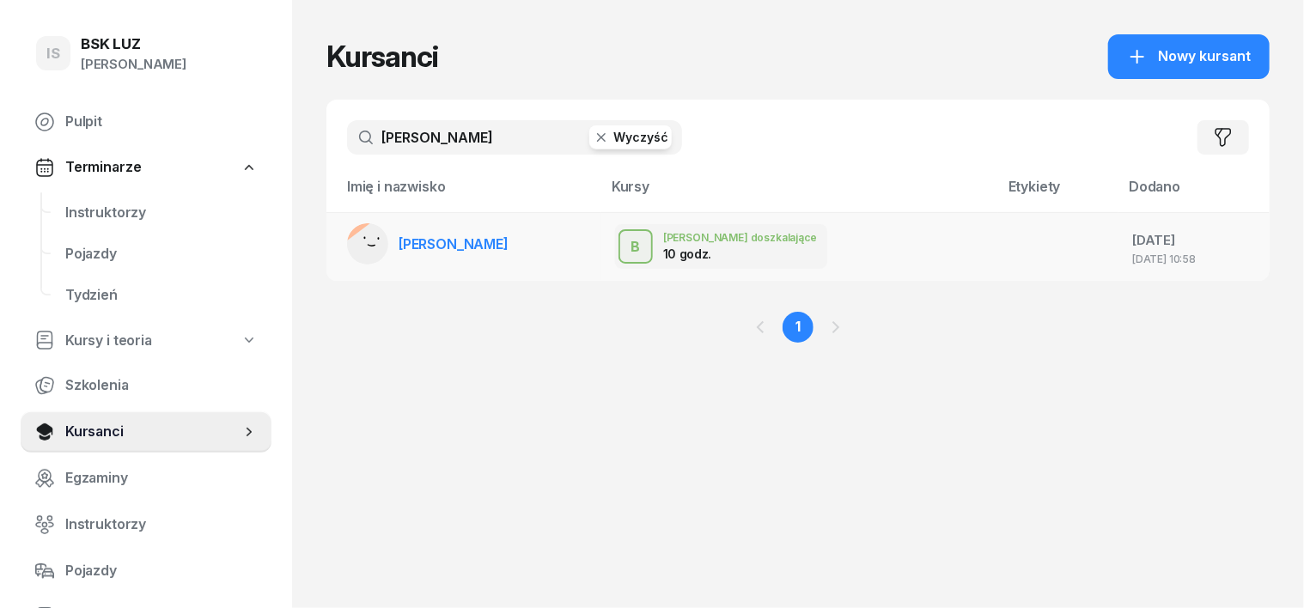
type input "KOREC"
click at [346, 241] on rect at bounding box center [375, 251] width 70 height 70
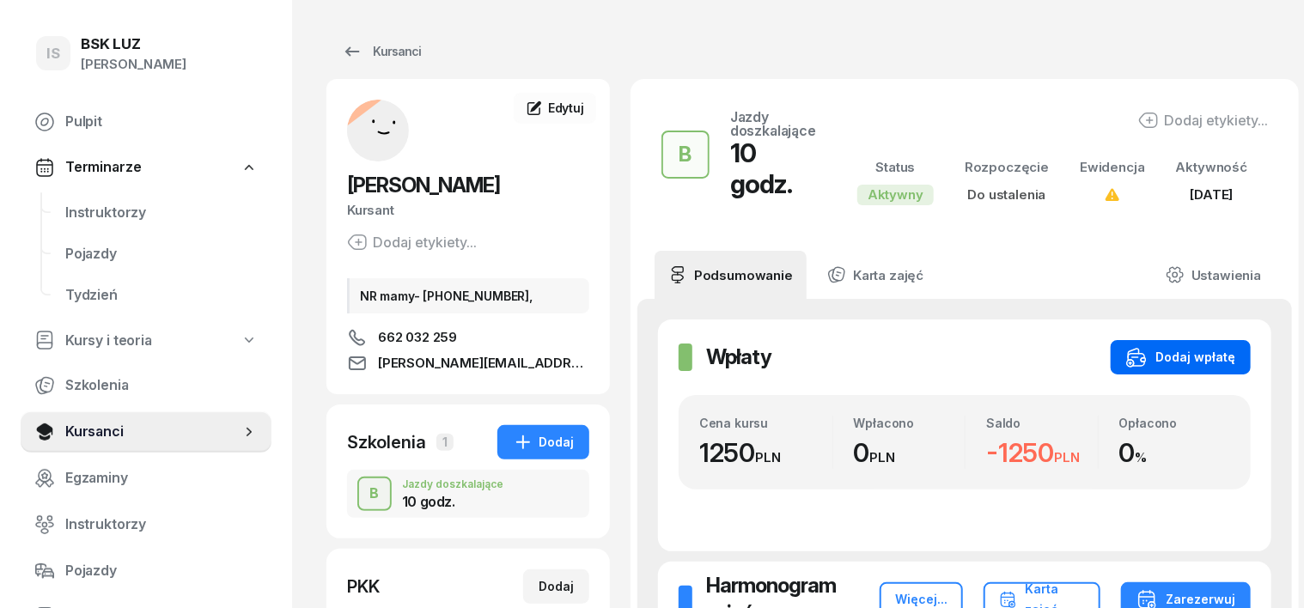
click at [1201, 347] on div "Dodaj wpłatę" at bounding box center [1180, 357] width 109 height 21
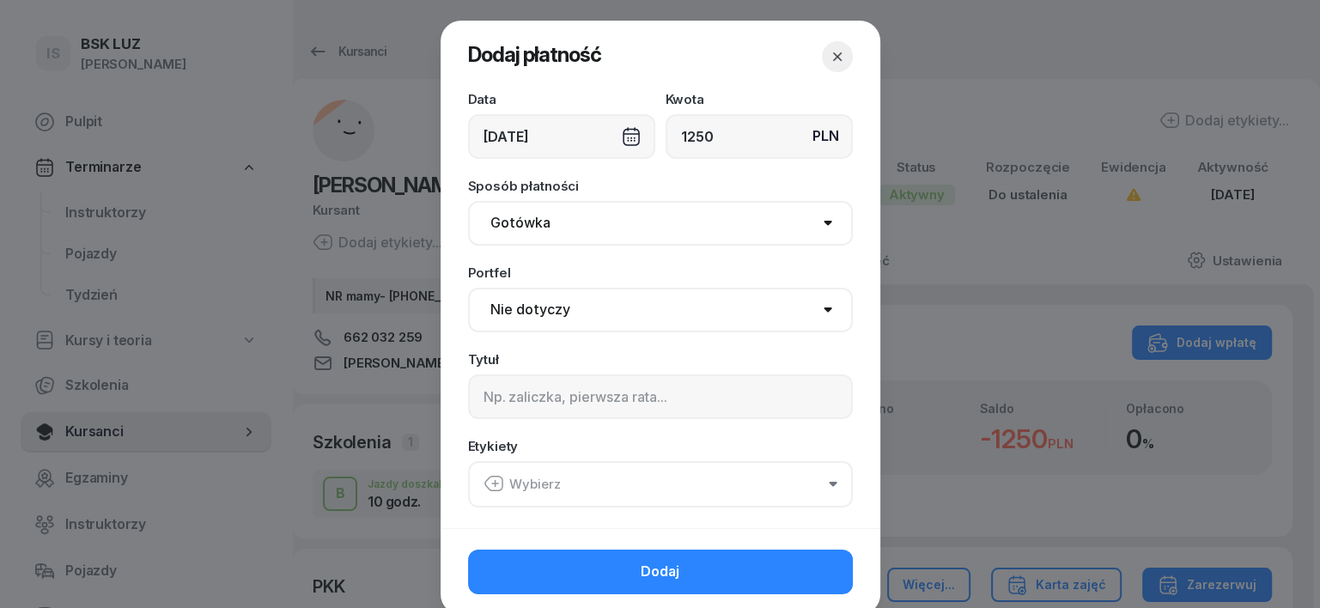
type input "1250"
click at [517, 231] on select "Gotówka Karta Przelew Płatności online BLIK" at bounding box center [660, 223] width 385 height 45
select select "transfer"
click at [468, 201] on select "Gotówka Karta Przelew Płatności online BLIK" at bounding box center [660, 223] width 385 height 45
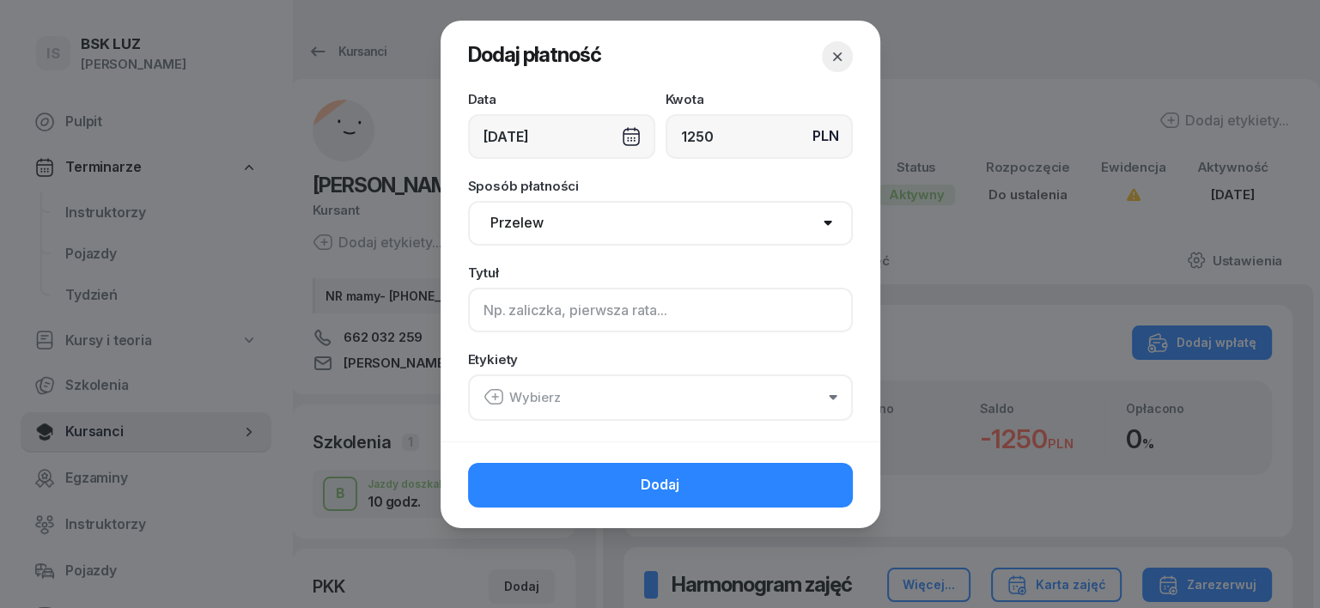
click at [503, 314] on input at bounding box center [660, 310] width 385 height 45
type input "B pakiet"
click at [491, 399] on icon "button" at bounding box center [494, 397] width 21 height 21
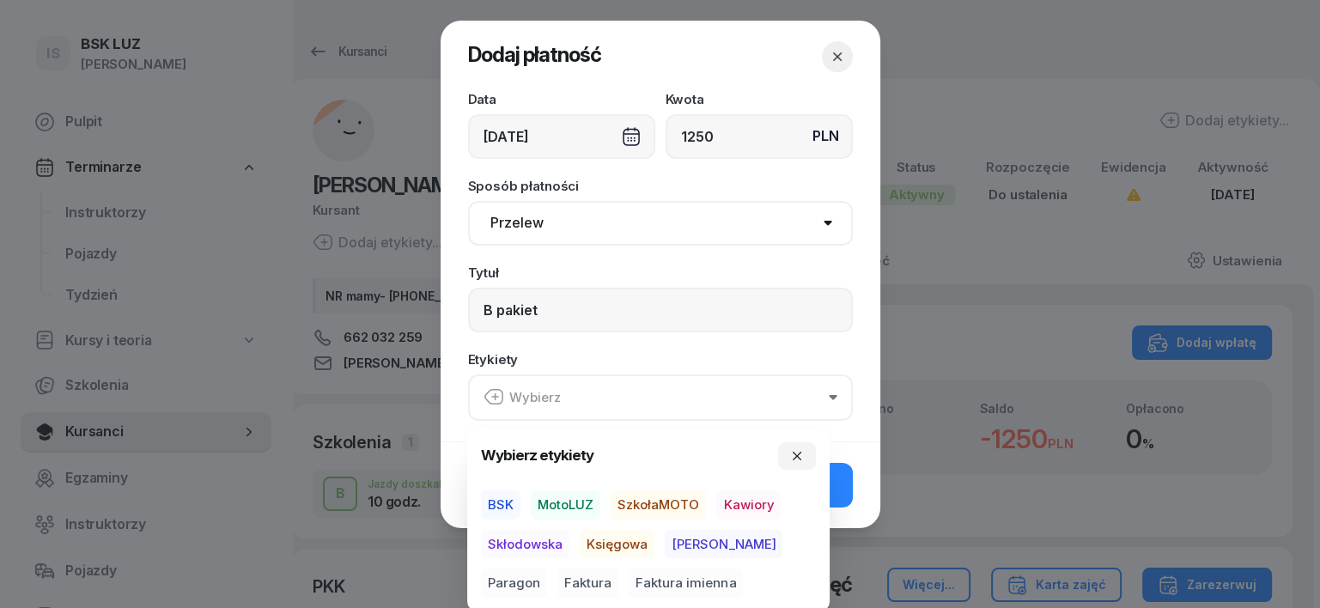
click at [558, 499] on span "MotoLUZ" at bounding box center [566, 505] width 70 height 29
click at [591, 545] on span "Księgowa" at bounding box center [617, 543] width 75 height 29
click at [547, 569] on span "Paragon" at bounding box center [514, 583] width 66 height 29
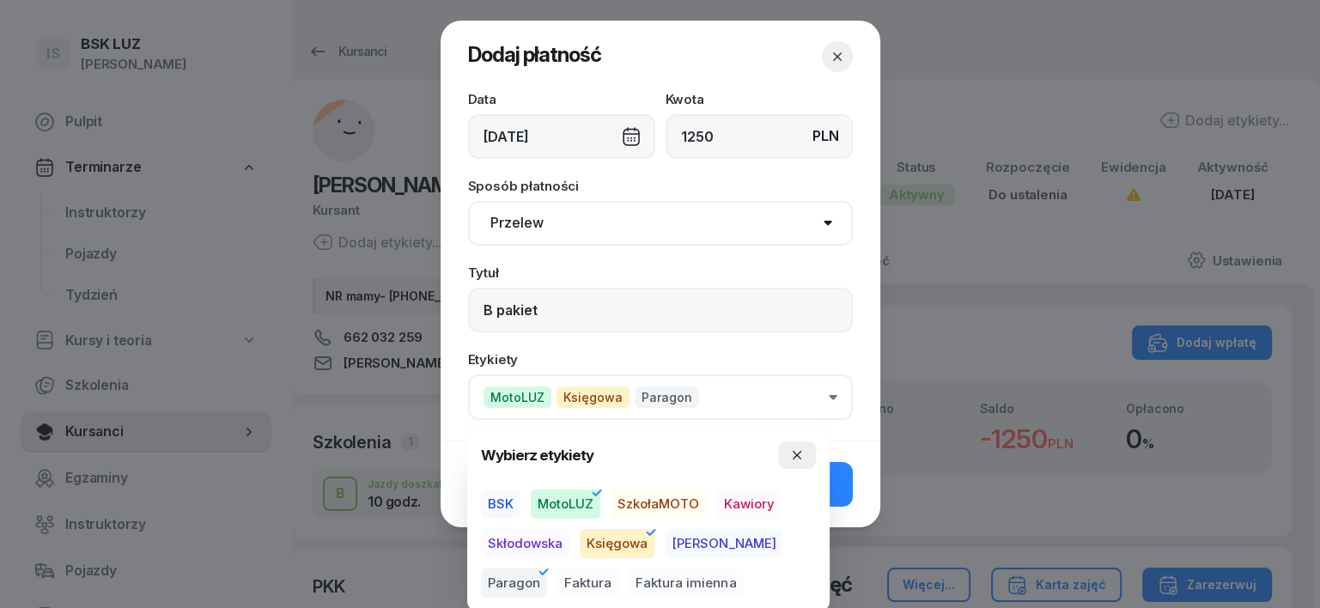
click at [804, 448] on button "button" at bounding box center [797, 455] width 38 height 27
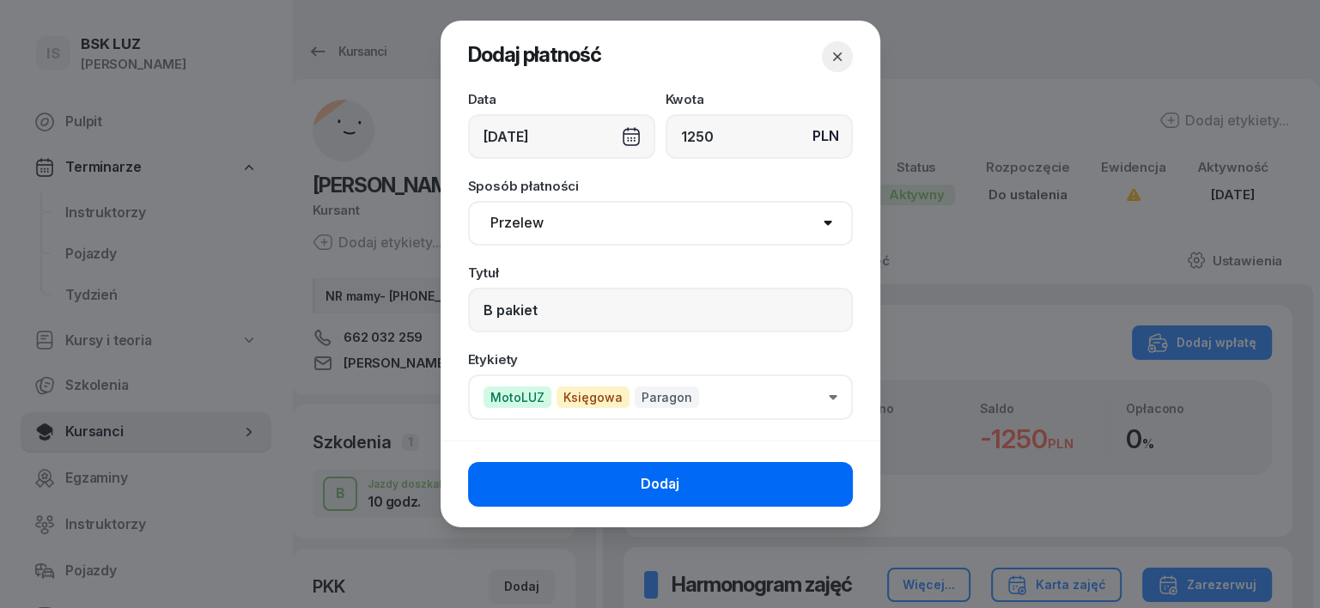
click at [814, 472] on button "Dodaj" at bounding box center [660, 484] width 385 height 45
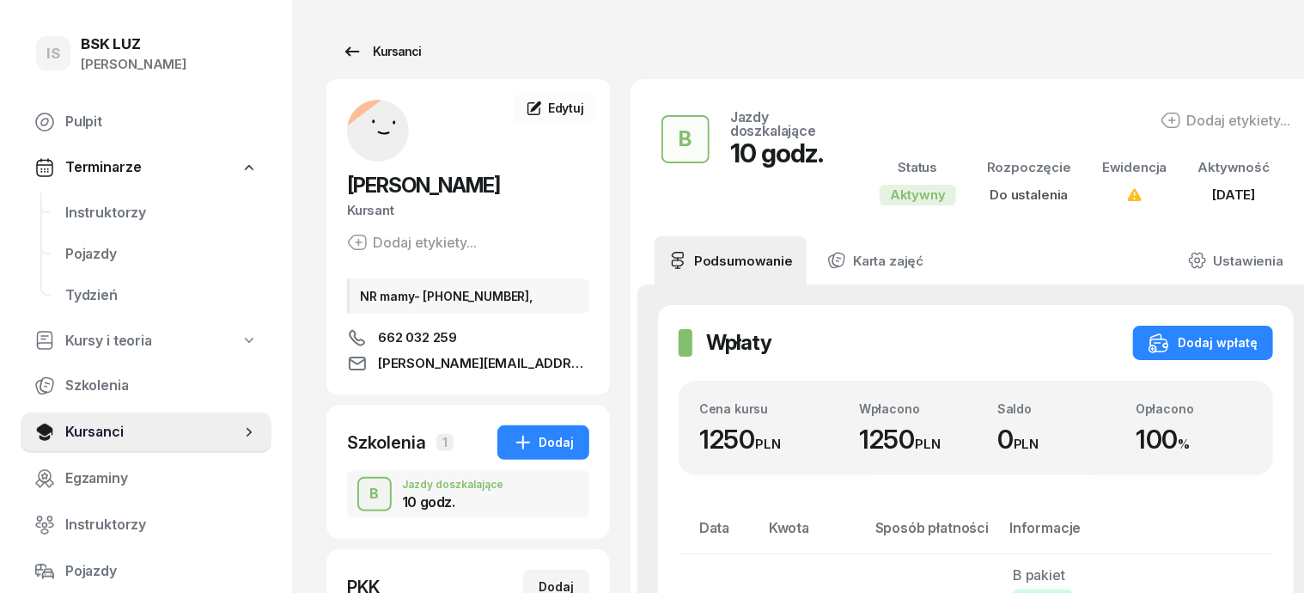
click at [364, 53] on div "Kursanci" at bounding box center [381, 51] width 79 height 21
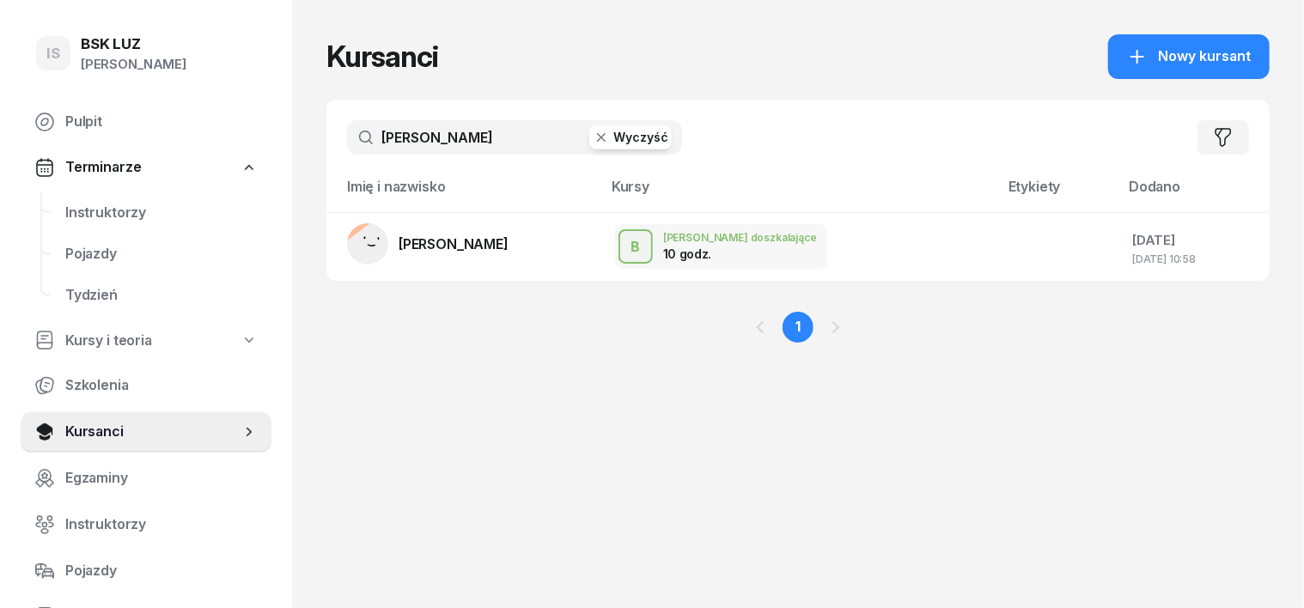
click at [593, 137] on icon "button" at bounding box center [601, 137] width 17 height 17
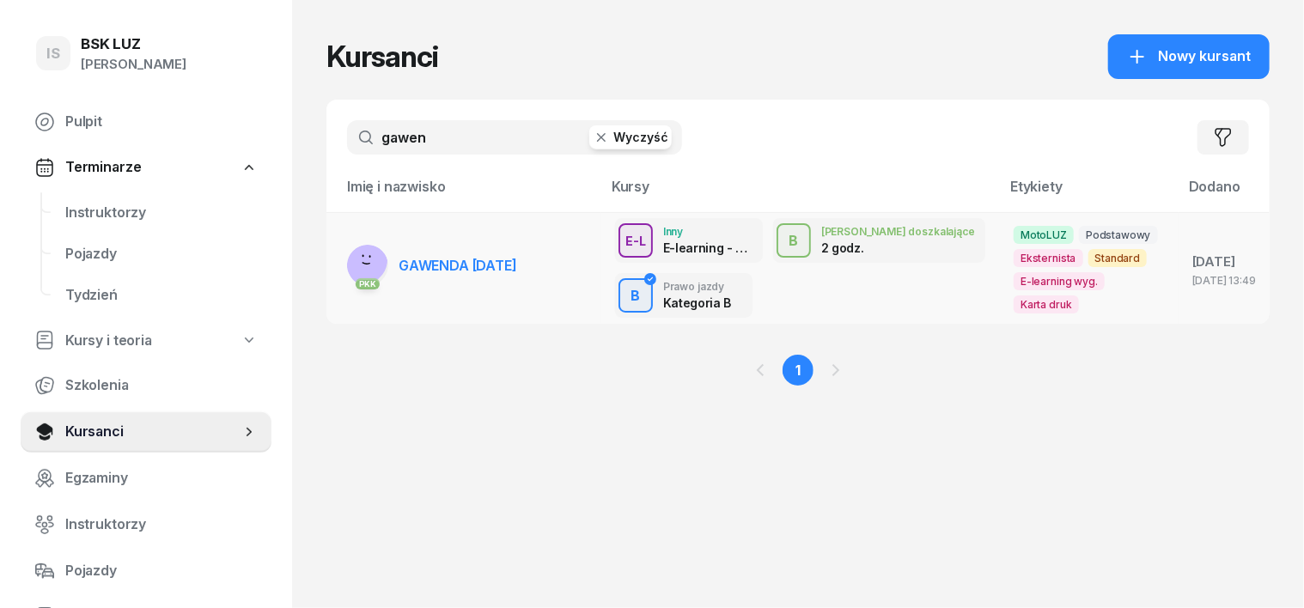
type input "gawen"
click at [336, 262] on rect at bounding box center [362, 259] width 53 height 53
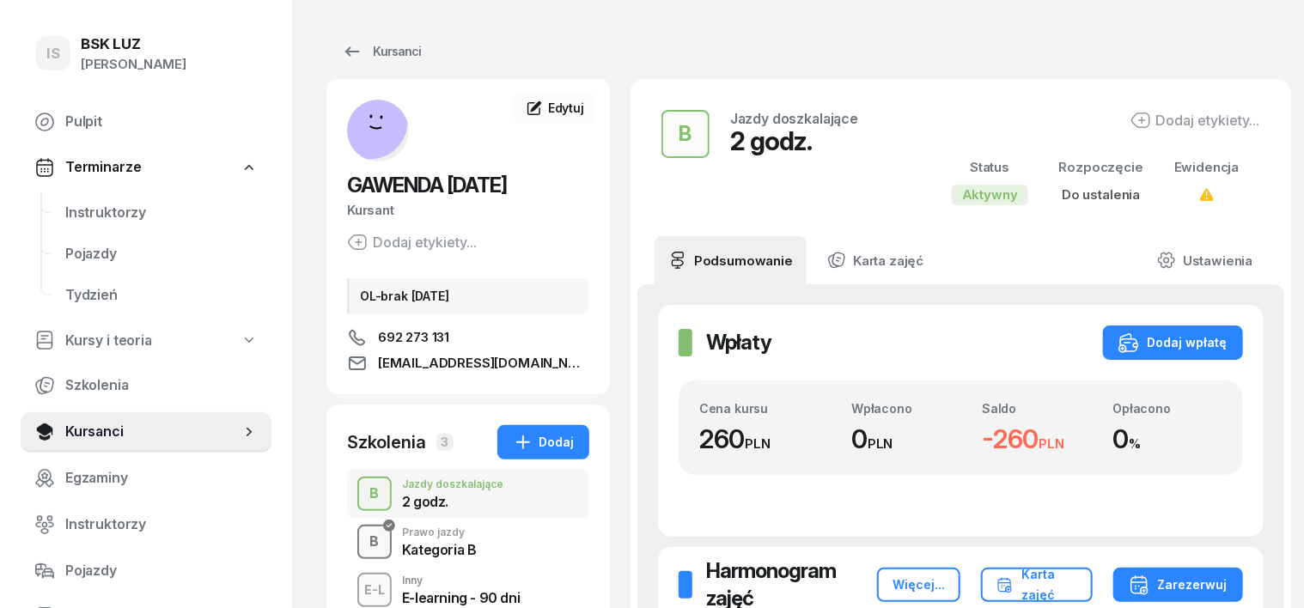
click at [363, 543] on div "B" at bounding box center [374, 541] width 23 height 29
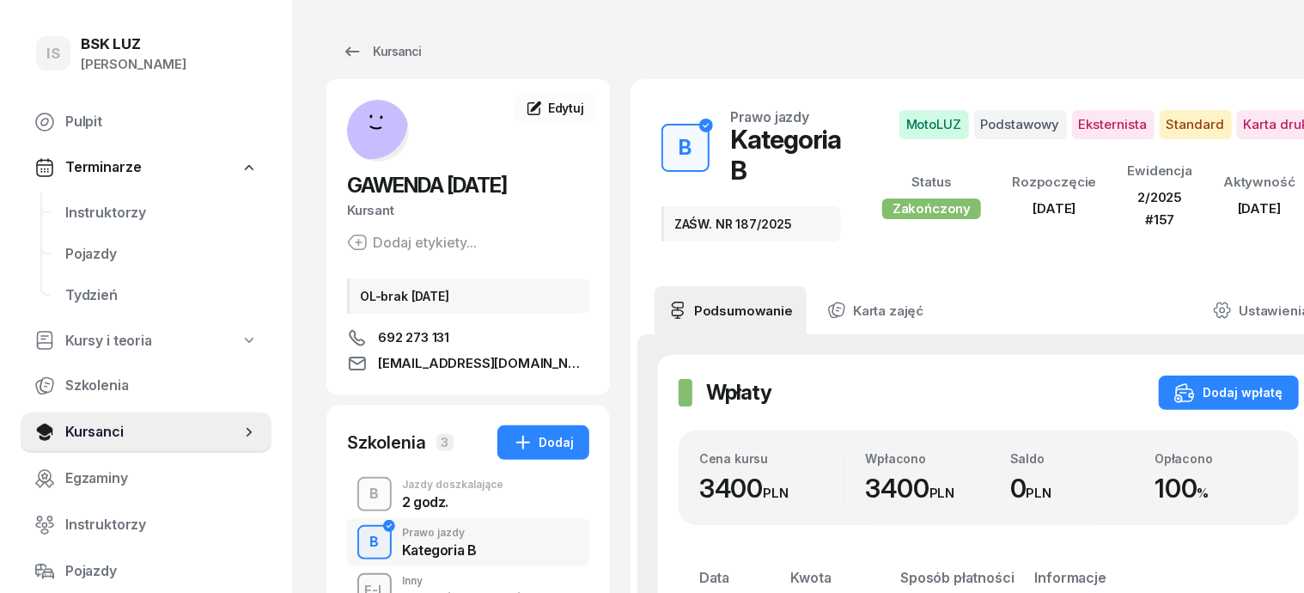
click at [363, 498] on div "B" at bounding box center [374, 493] width 23 height 29
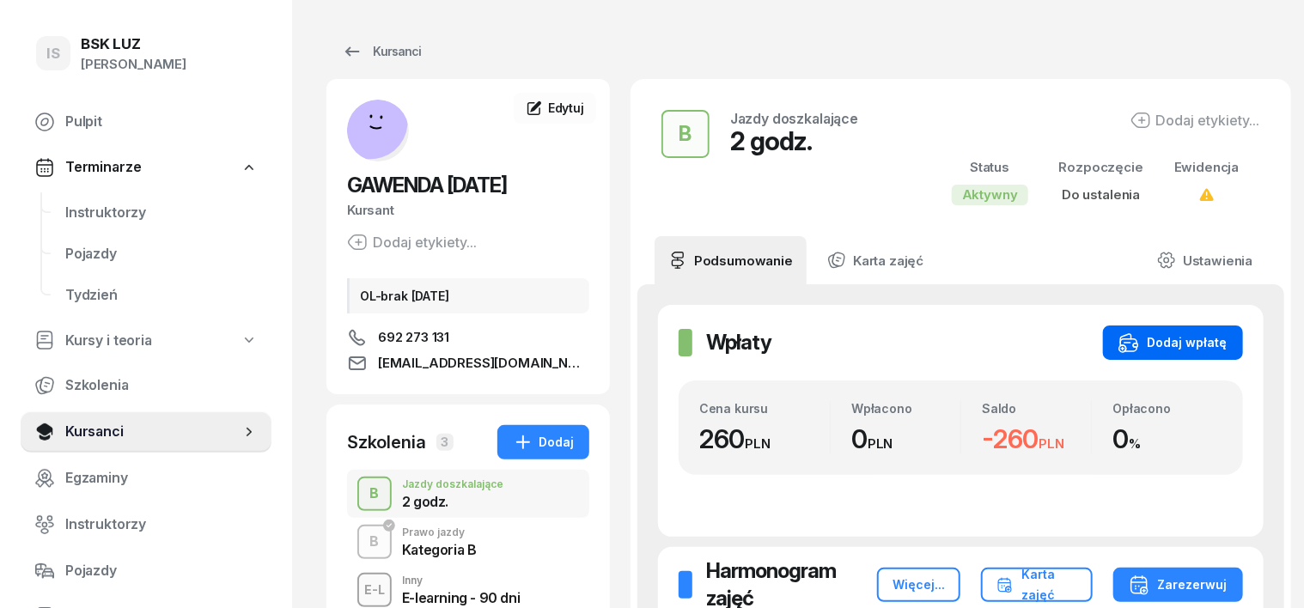
click at [1192, 342] on div "Dodaj wpłatę" at bounding box center [1173, 342] width 109 height 21
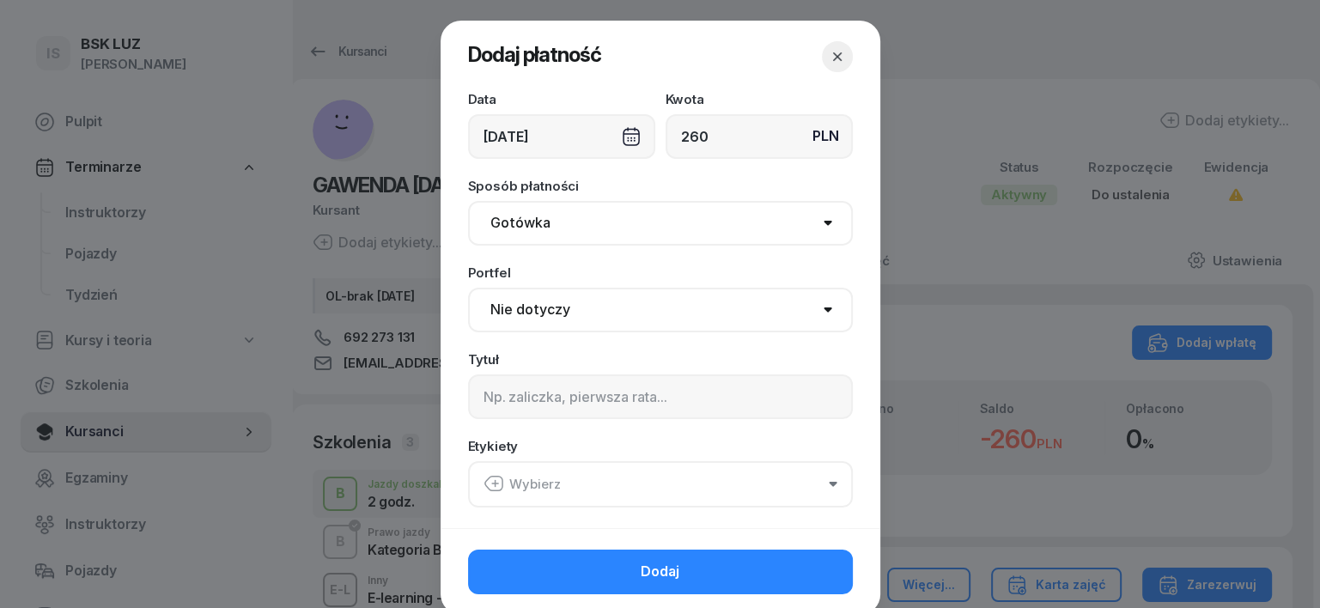
type input "260"
click at [533, 216] on select "Gotówka Karta Przelew Płatności online BLIK" at bounding box center [660, 223] width 385 height 45
select select "transfer"
click at [468, 201] on select "Gotówka Karta Przelew Płatności online BLIK" at bounding box center [660, 223] width 385 height 45
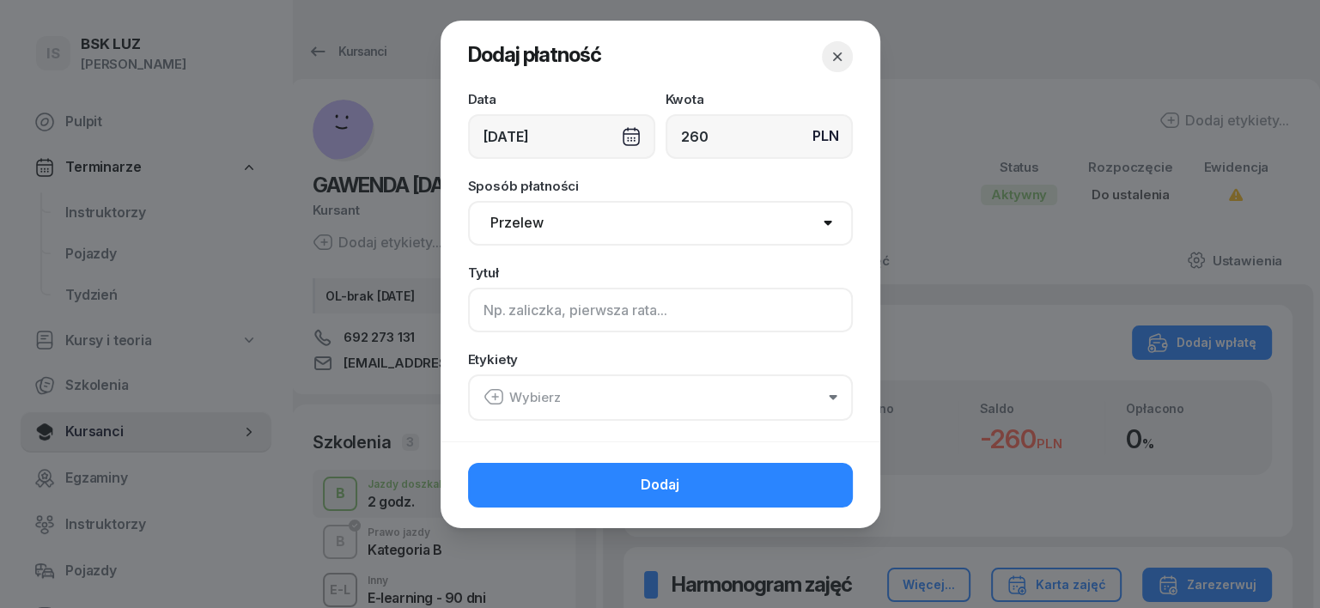
drag, startPoint x: 482, startPoint y: 323, endPoint x: 471, endPoint y: 330, distance: 13.1
click at [478, 326] on input at bounding box center [660, 310] width 385 height 45
type input "B uzup."
click at [494, 391] on icon "button" at bounding box center [494, 397] width 21 height 21
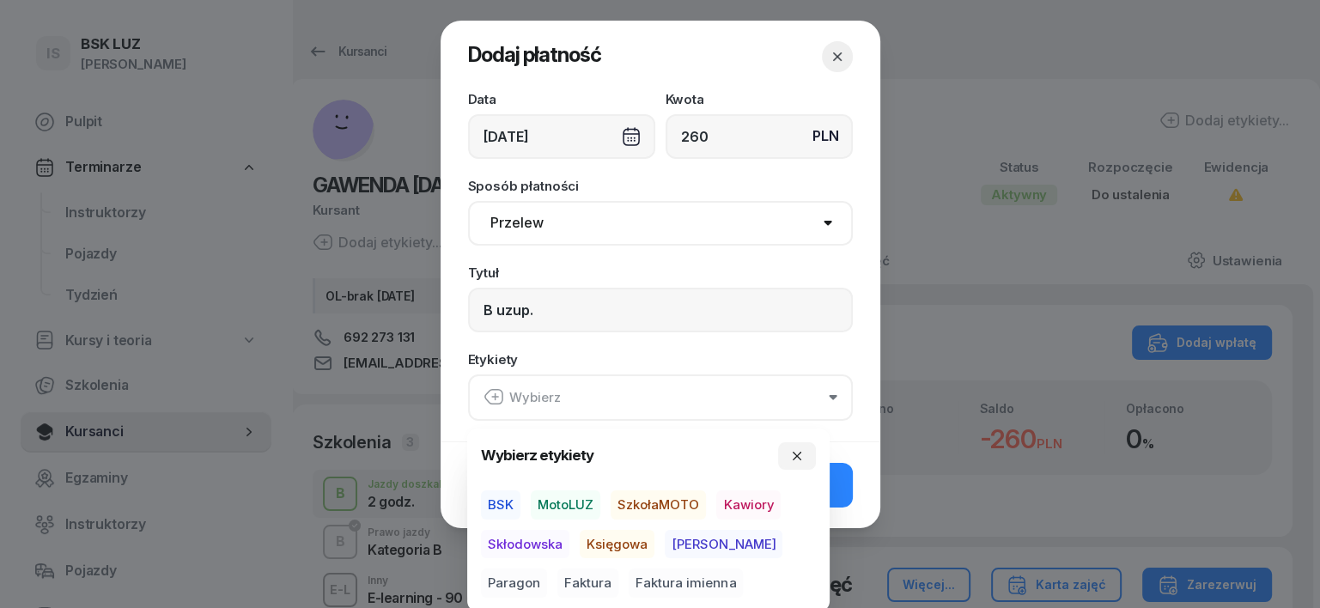
click at [557, 504] on span "MotoLUZ" at bounding box center [566, 505] width 70 height 29
click at [637, 537] on span "Księgowa" at bounding box center [617, 543] width 75 height 29
click at [547, 569] on span "Paragon" at bounding box center [514, 583] width 66 height 29
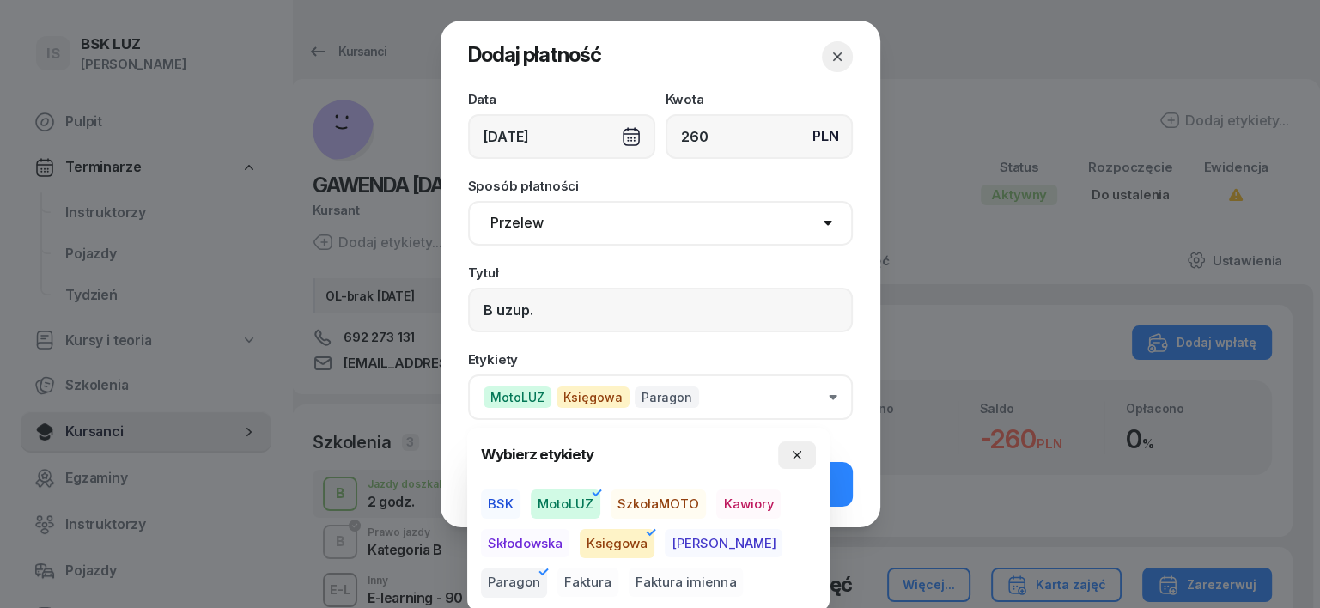
drag, startPoint x: 803, startPoint y: 448, endPoint x: 804, endPoint y: 459, distance: 10.3
click at [802, 453] on icon "button" at bounding box center [797, 455] width 14 height 14
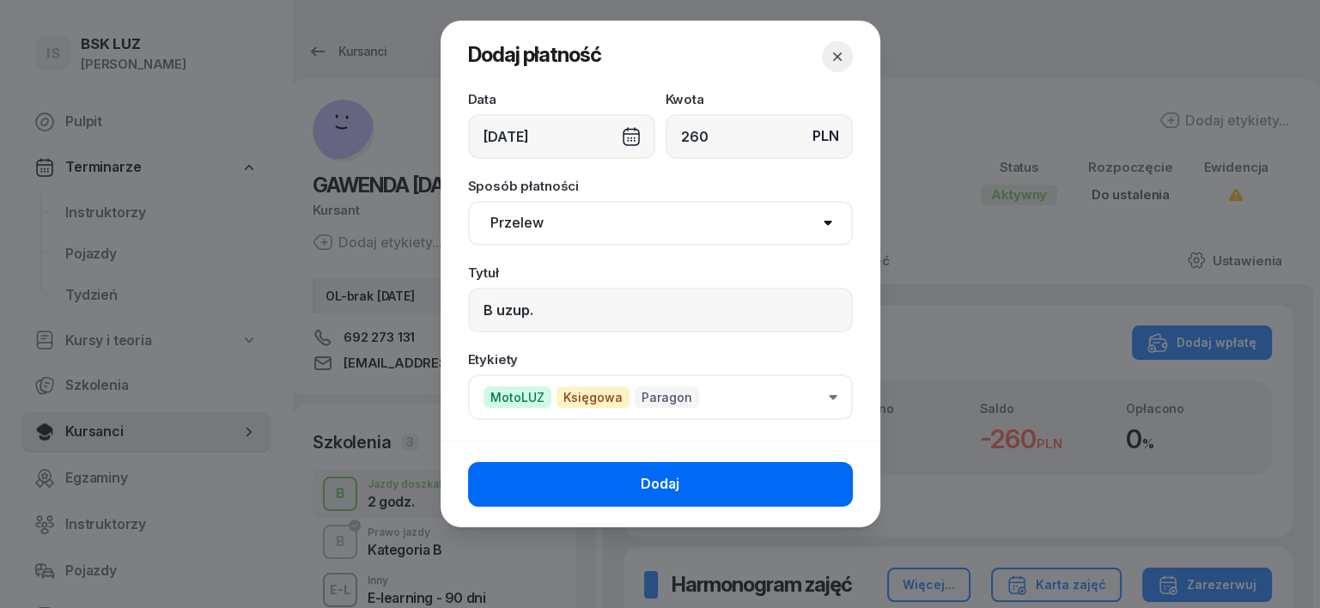
click at [814, 488] on button "Dodaj" at bounding box center [660, 484] width 385 height 45
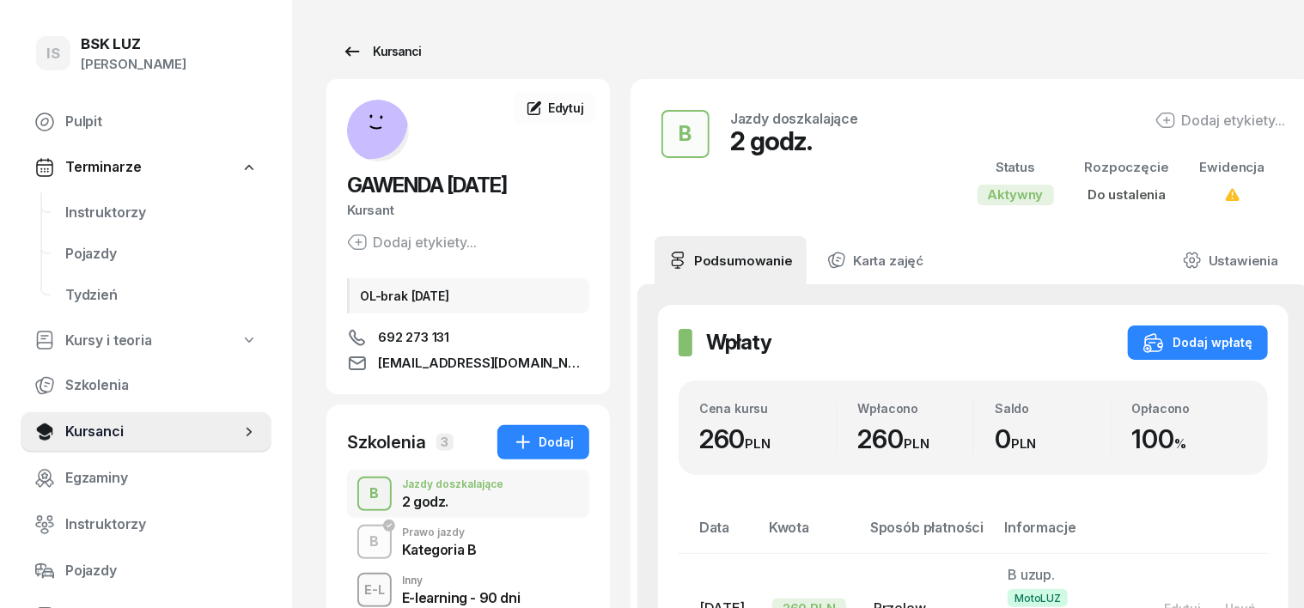
click at [376, 48] on div "Kursanci" at bounding box center [381, 51] width 79 height 21
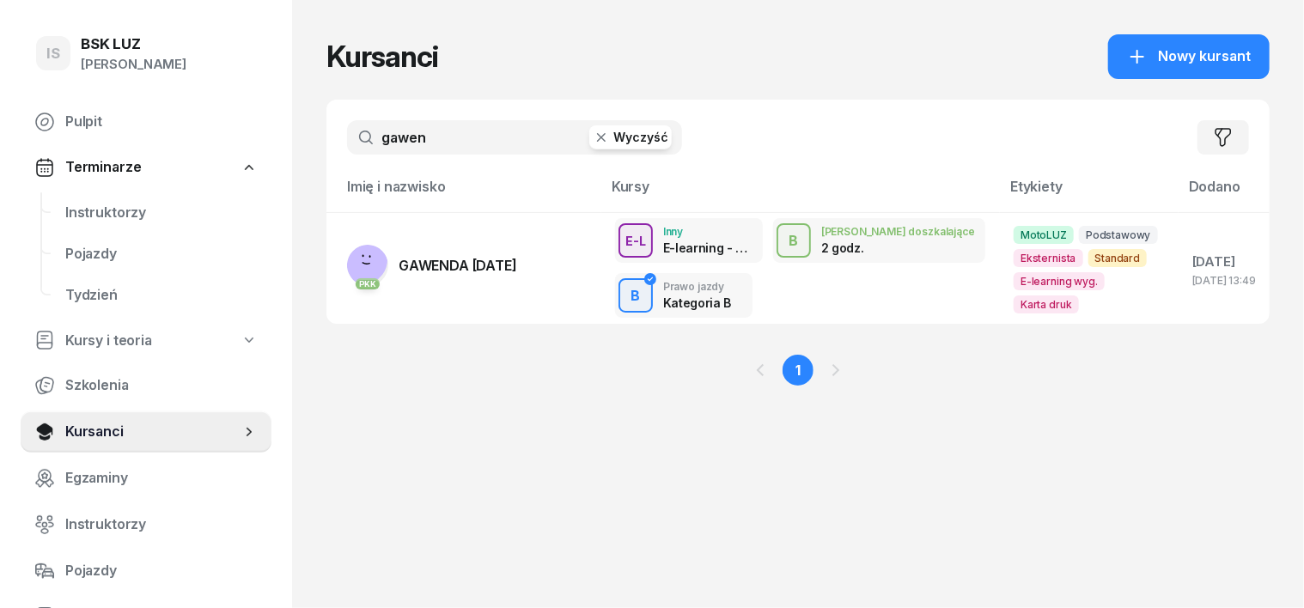
click at [589, 148] on button "Wyczyść" at bounding box center [630, 137] width 82 height 24
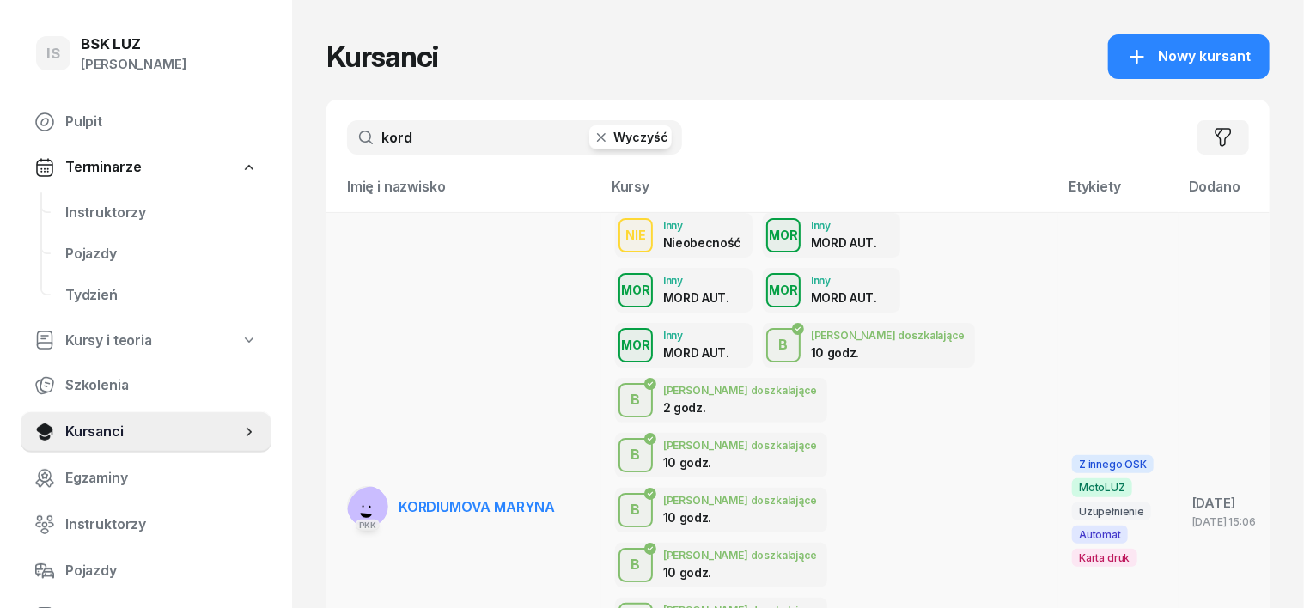
type input "kord"
click at [339, 477] on rect at bounding box center [372, 511] width 69 height 69
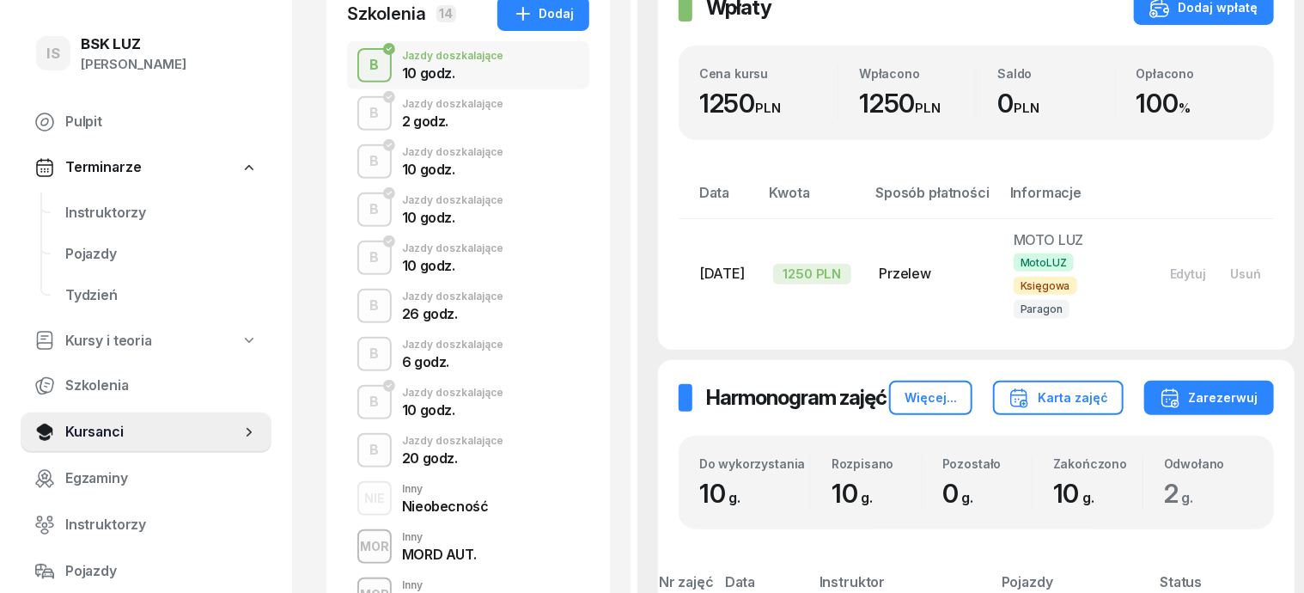
scroll to position [536, 0]
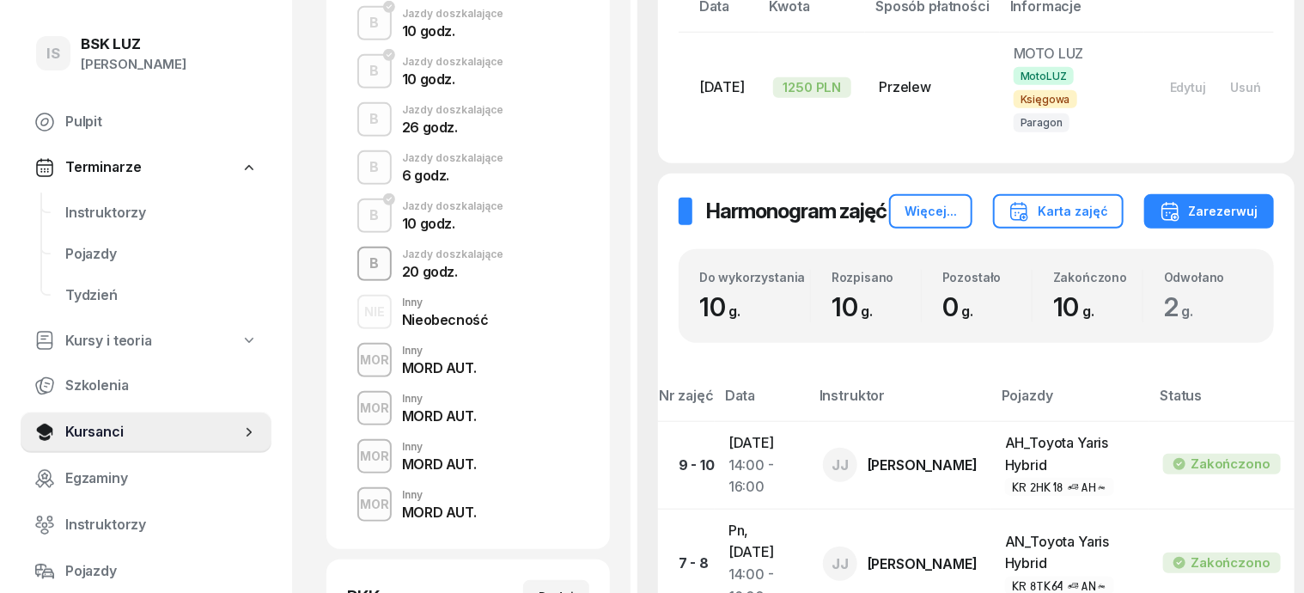
click at [363, 256] on div "B" at bounding box center [374, 263] width 23 height 29
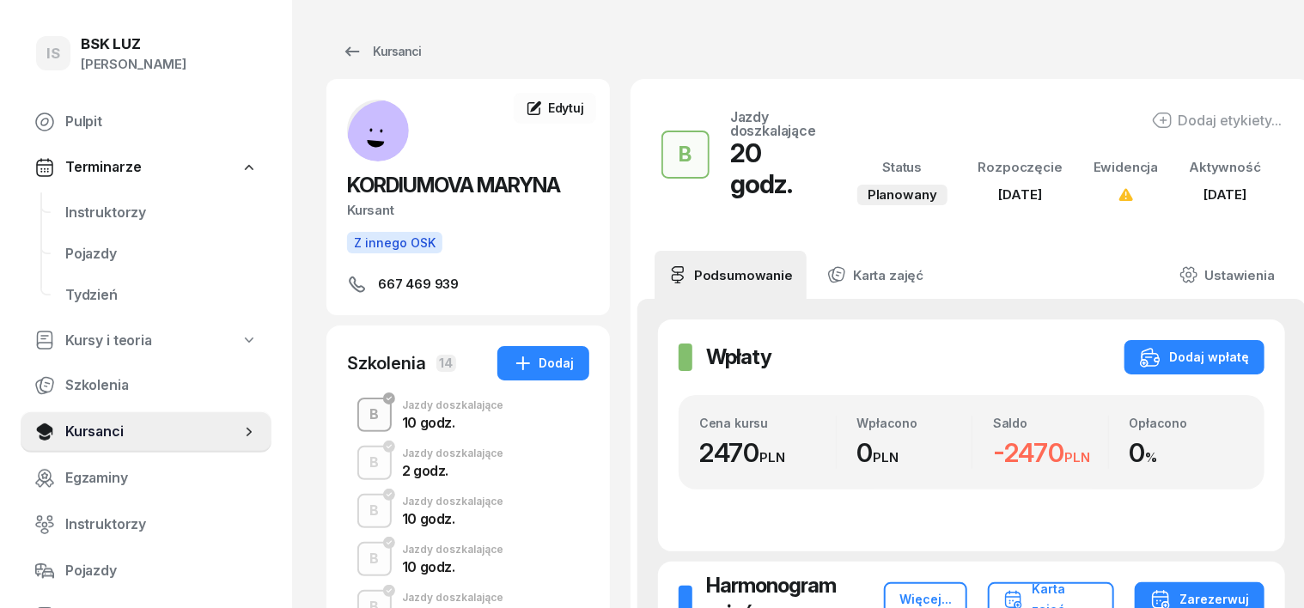
click at [363, 419] on div "B" at bounding box center [374, 414] width 23 height 29
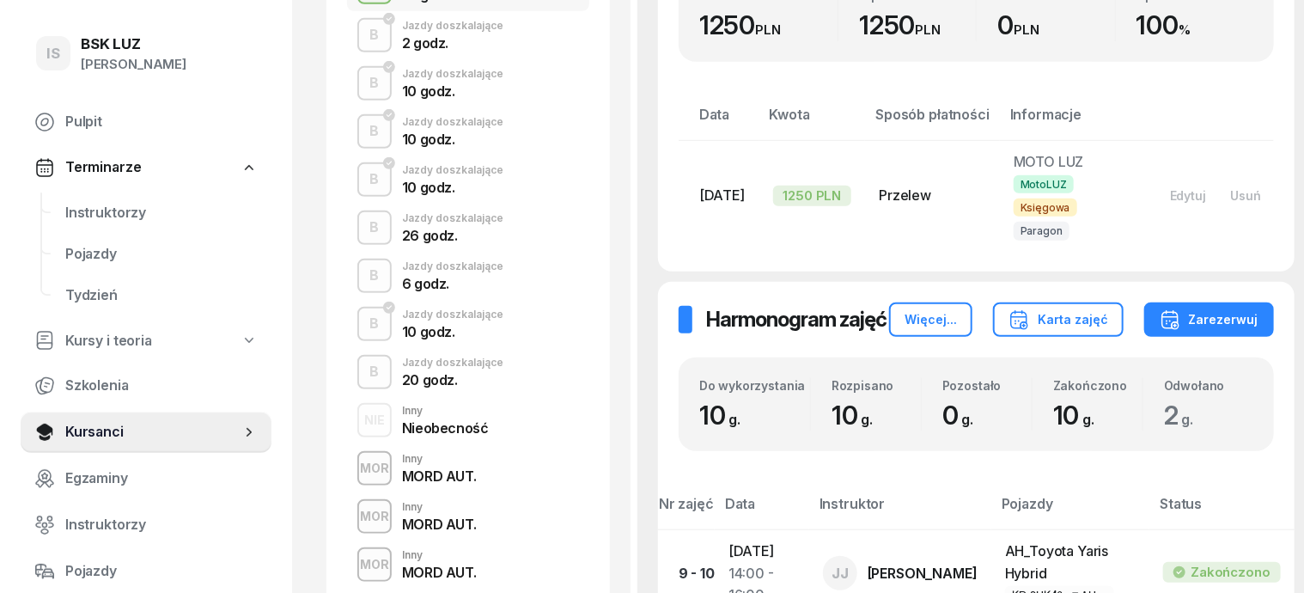
scroll to position [430, 0]
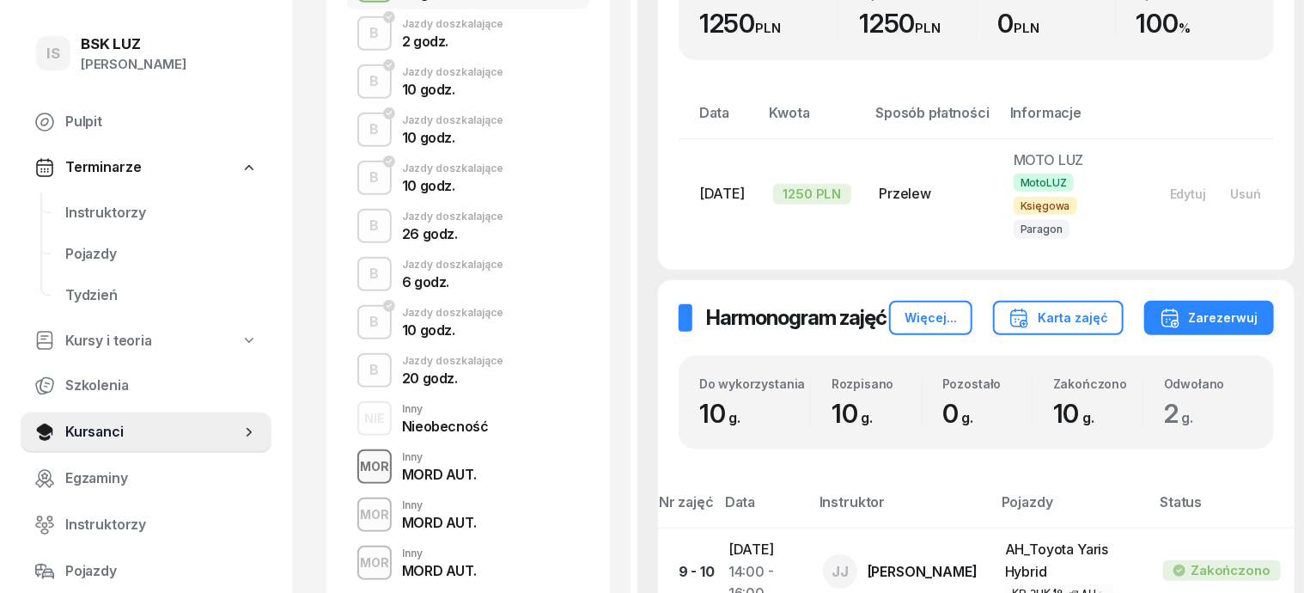
click at [353, 471] on div "MOR" at bounding box center [374, 465] width 43 height 21
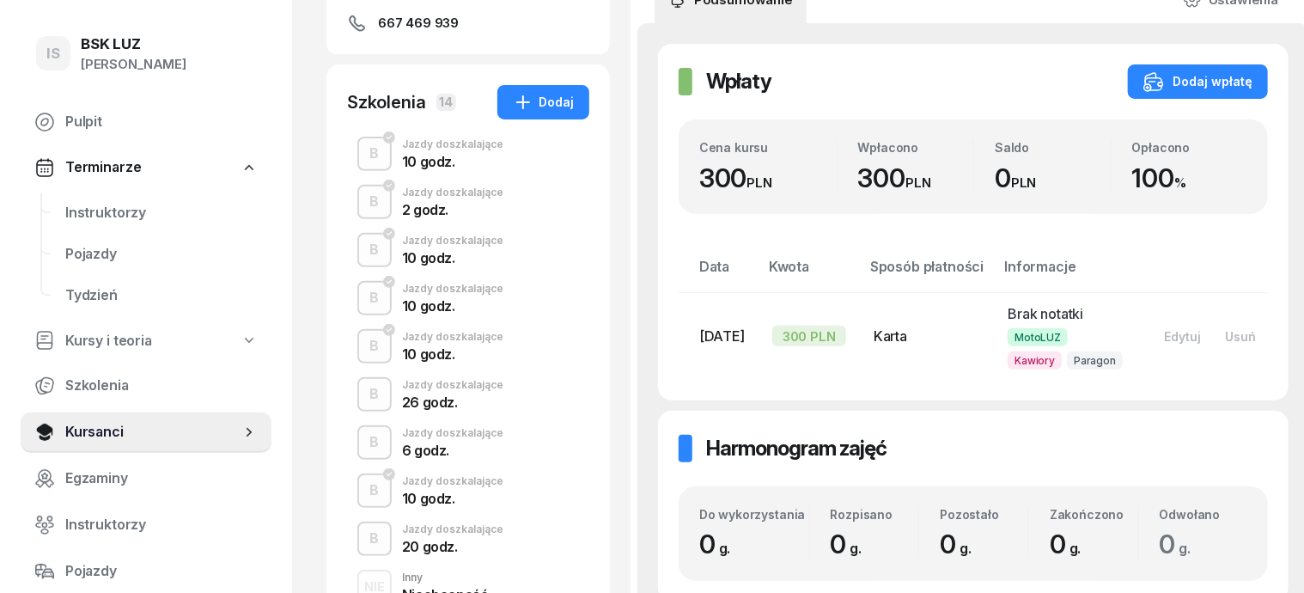
scroll to position [322, 0]
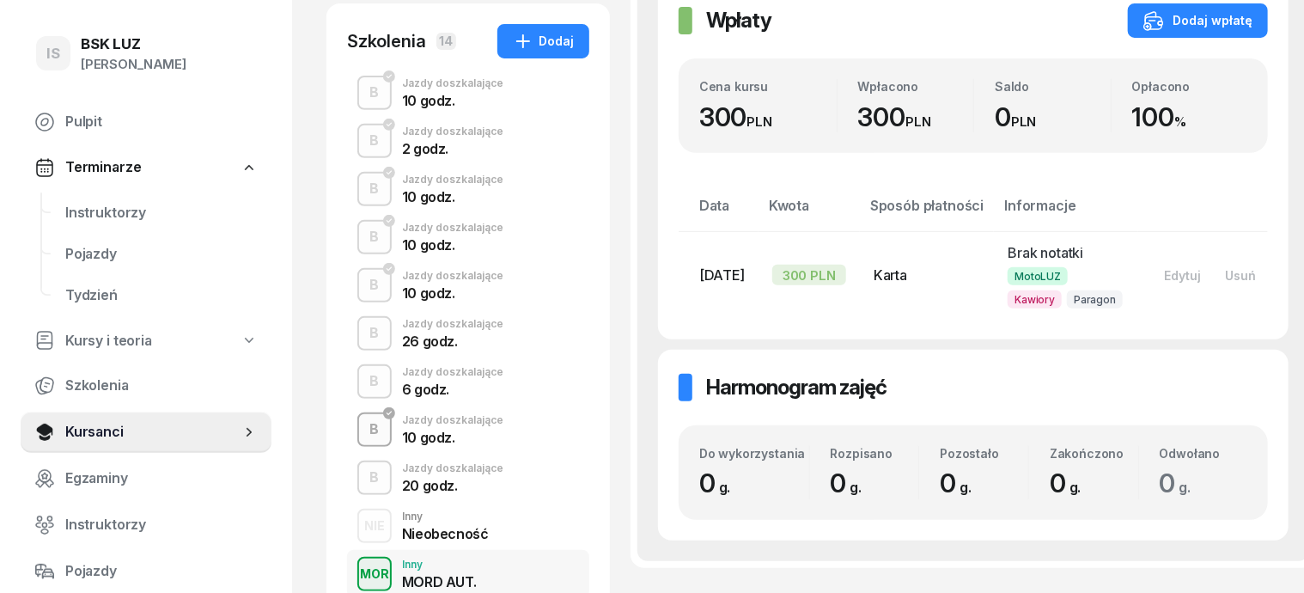
click at [363, 441] on div "B" at bounding box center [374, 429] width 23 height 29
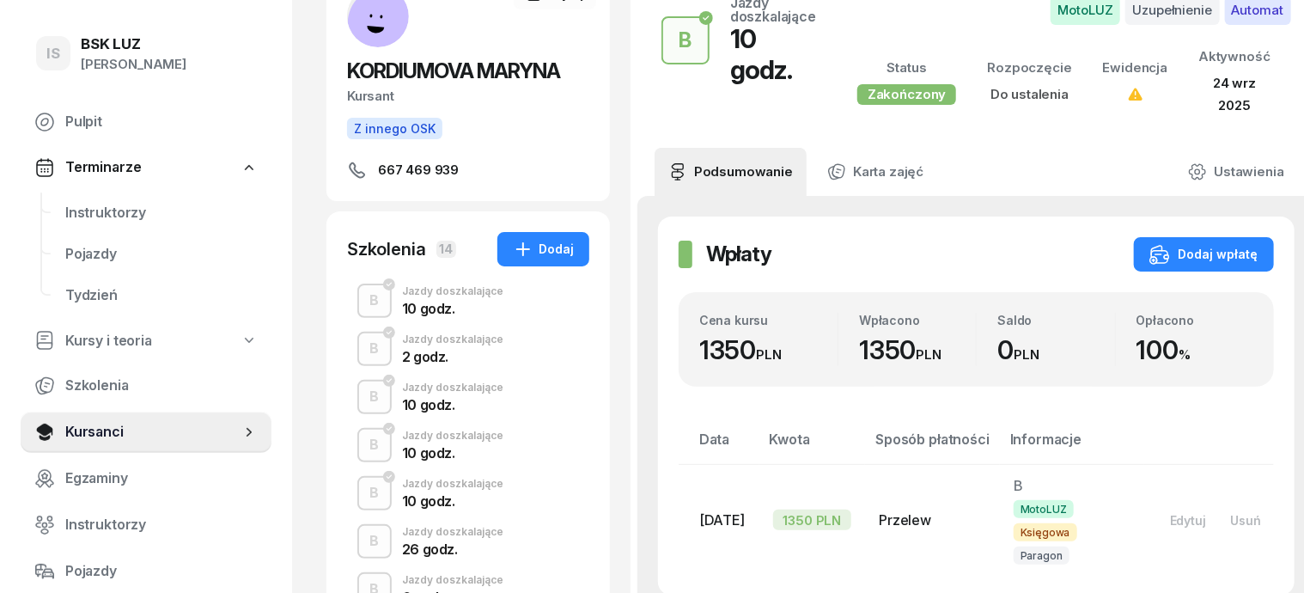
scroll to position [215, 0]
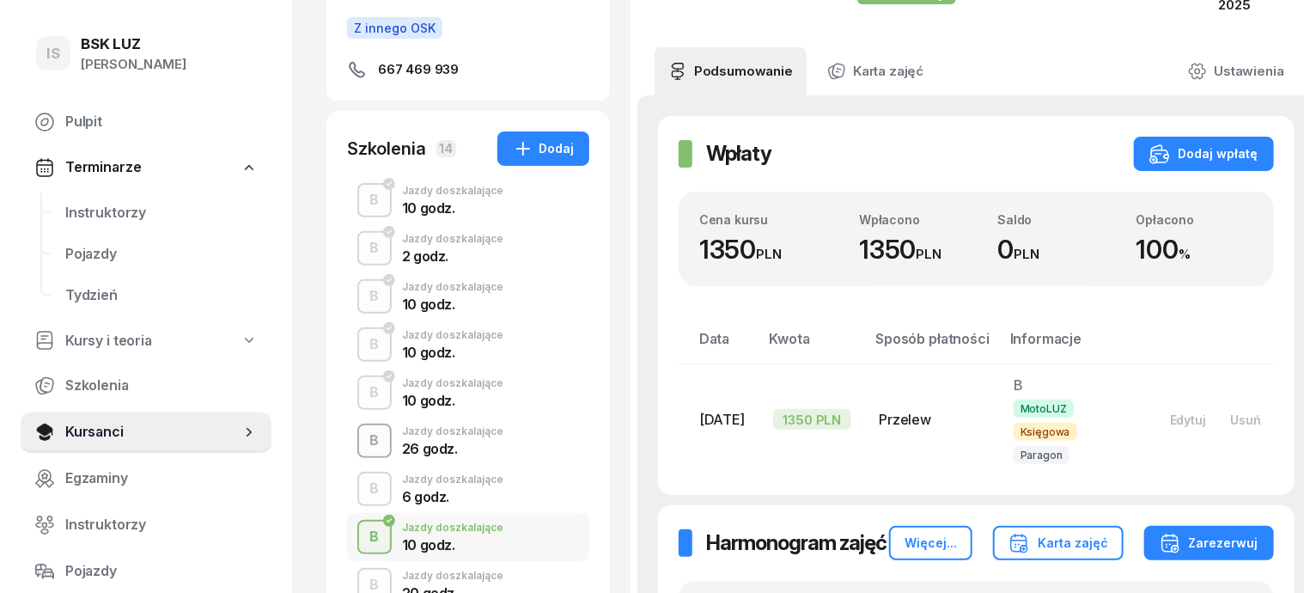
click at [363, 440] on div "B" at bounding box center [374, 440] width 23 height 29
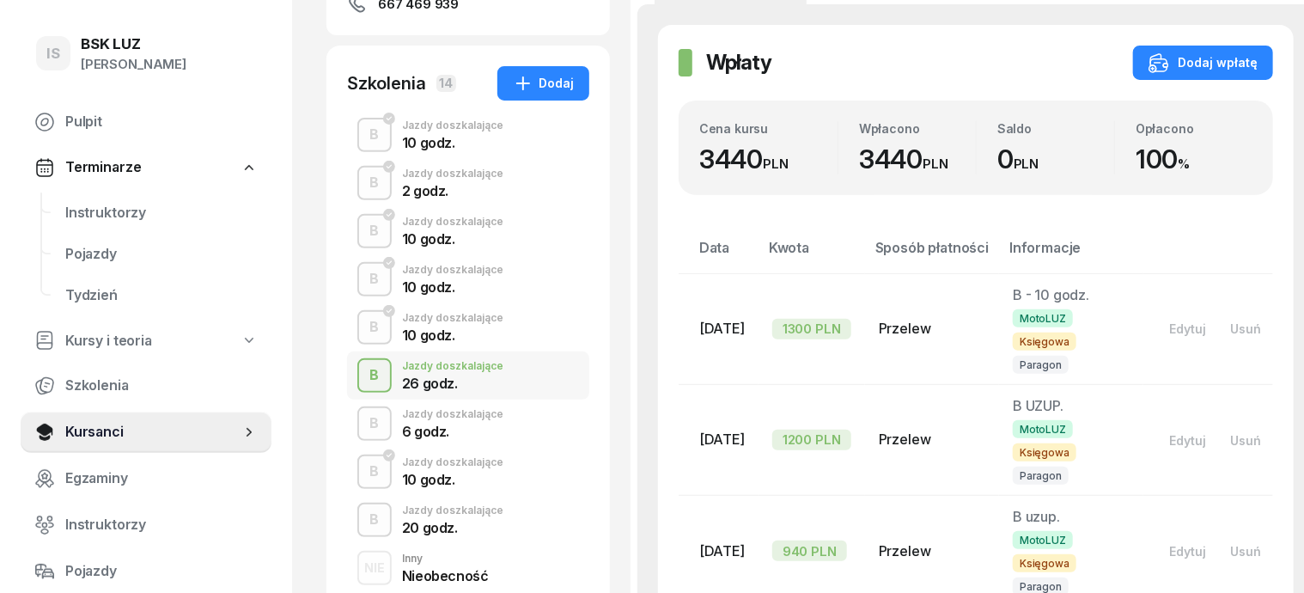
scroll to position [322, 0]
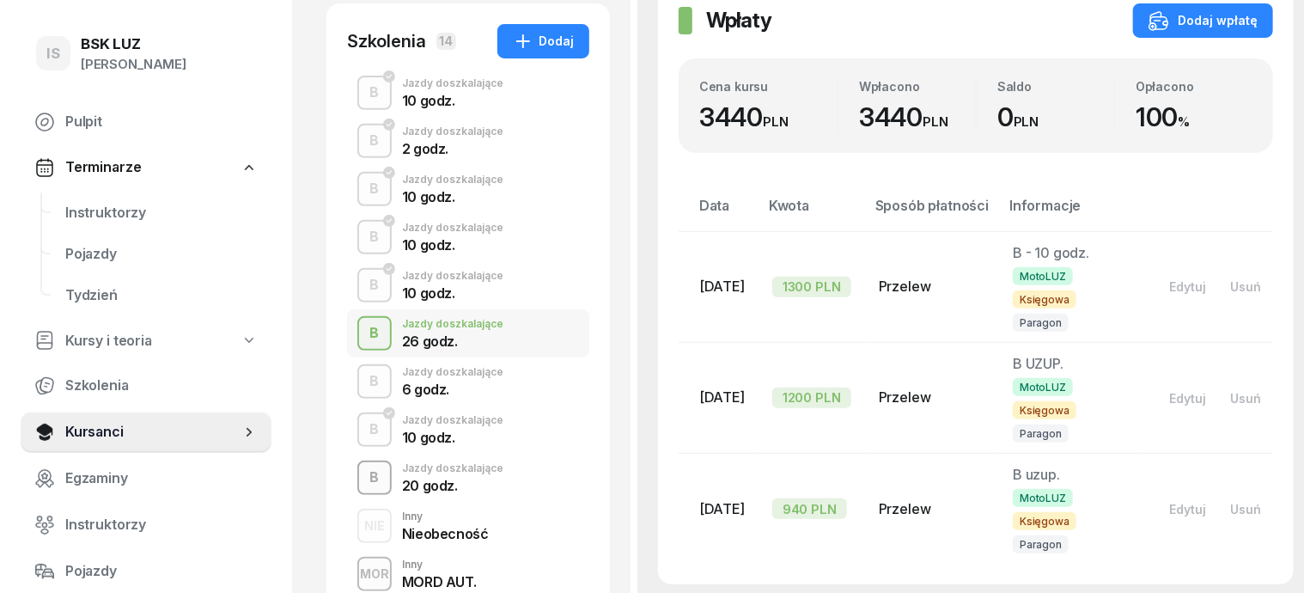
click at [363, 475] on div "B" at bounding box center [374, 477] width 23 height 29
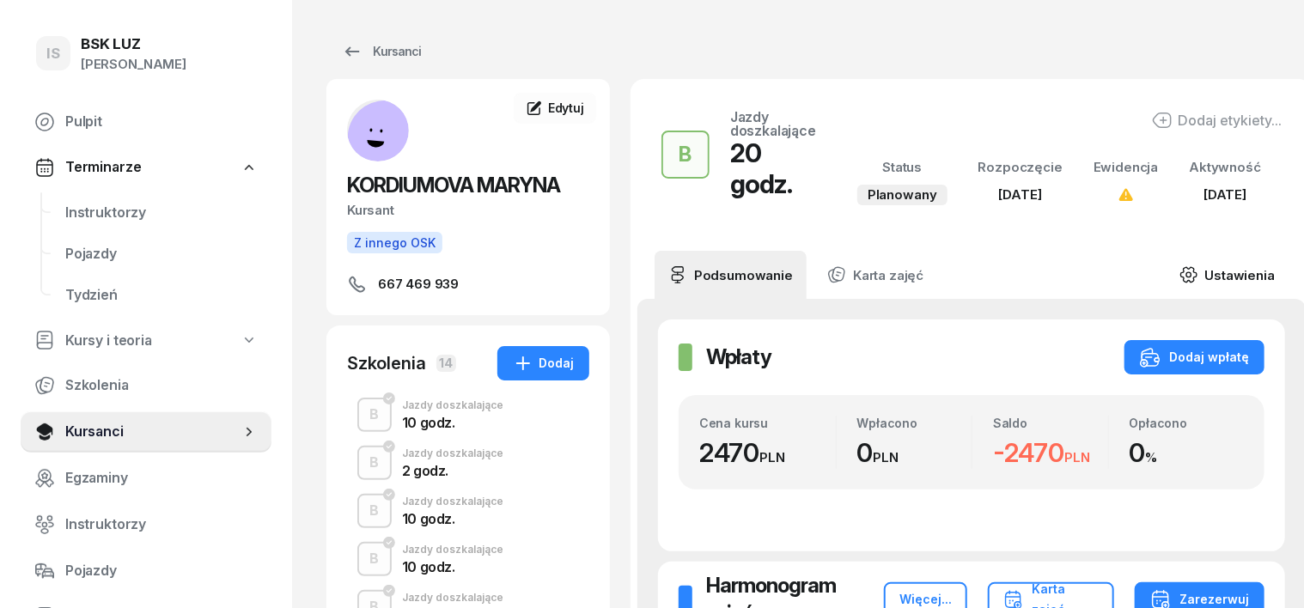
click at [1181, 265] on icon at bounding box center [1189, 274] width 19 height 19
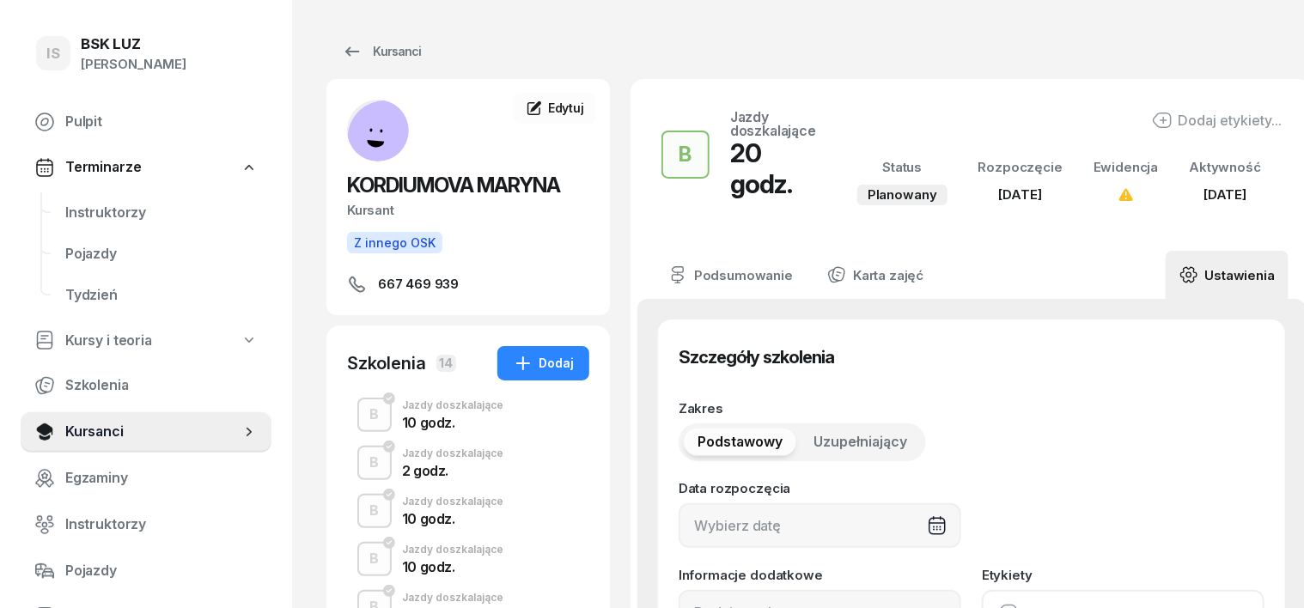
type input "14/10/2025"
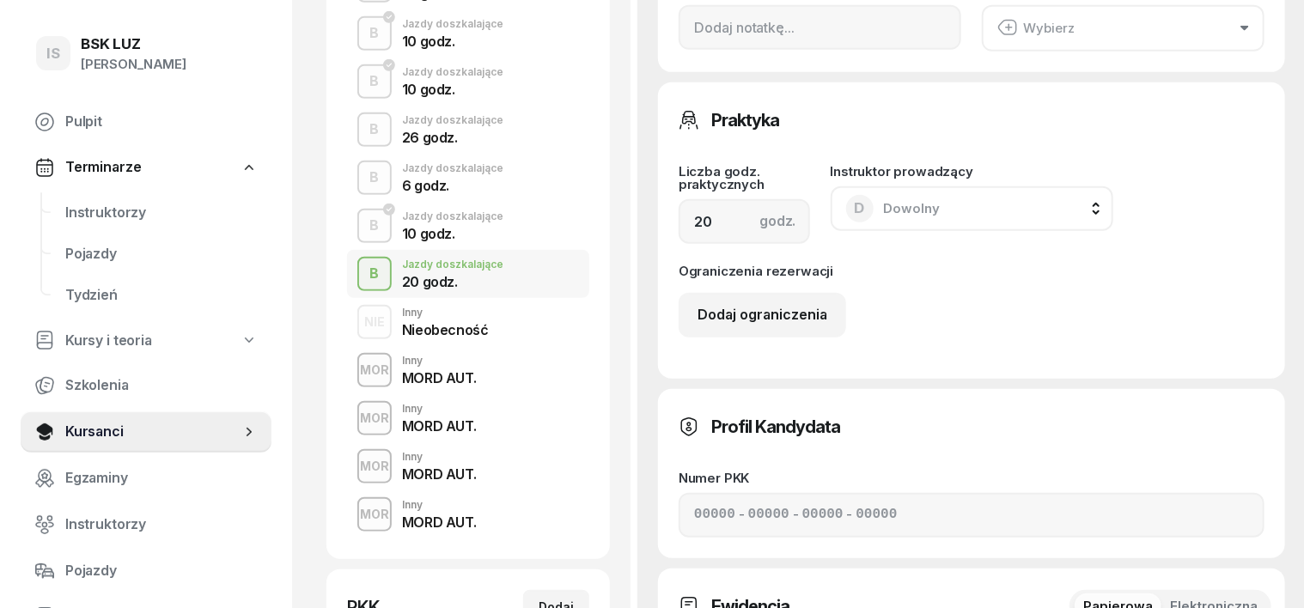
scroll to position [644, 0]
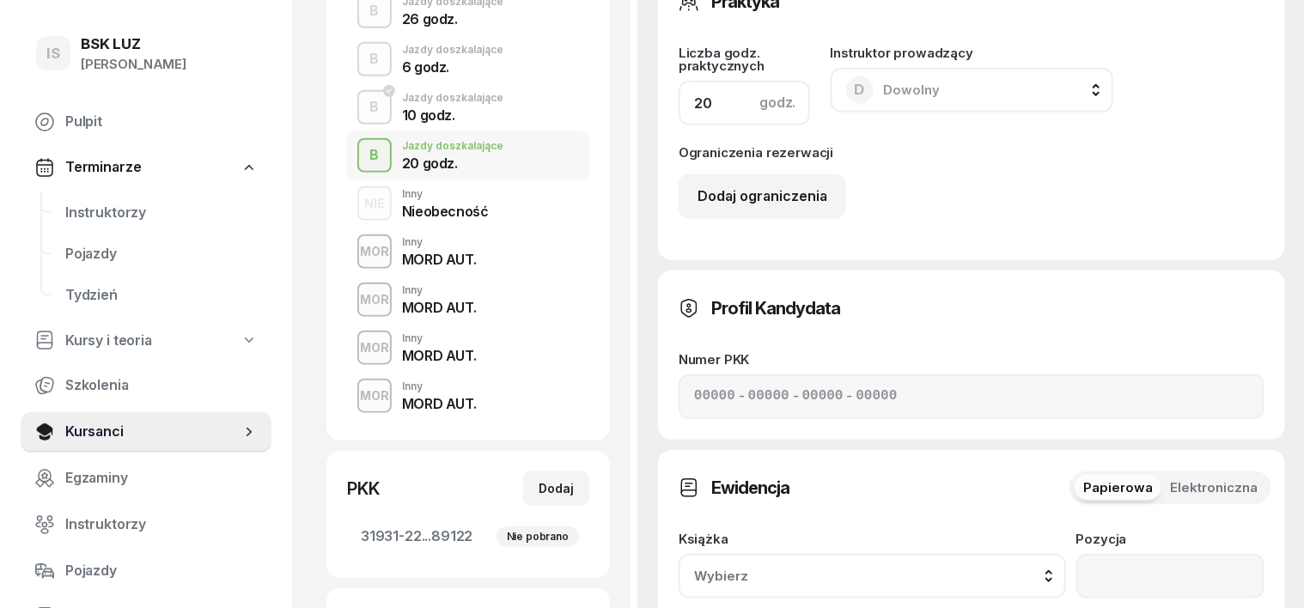
click at [679, 88] on input "20" at bounding box center [744, 103] width 131 height 45
type input "2"
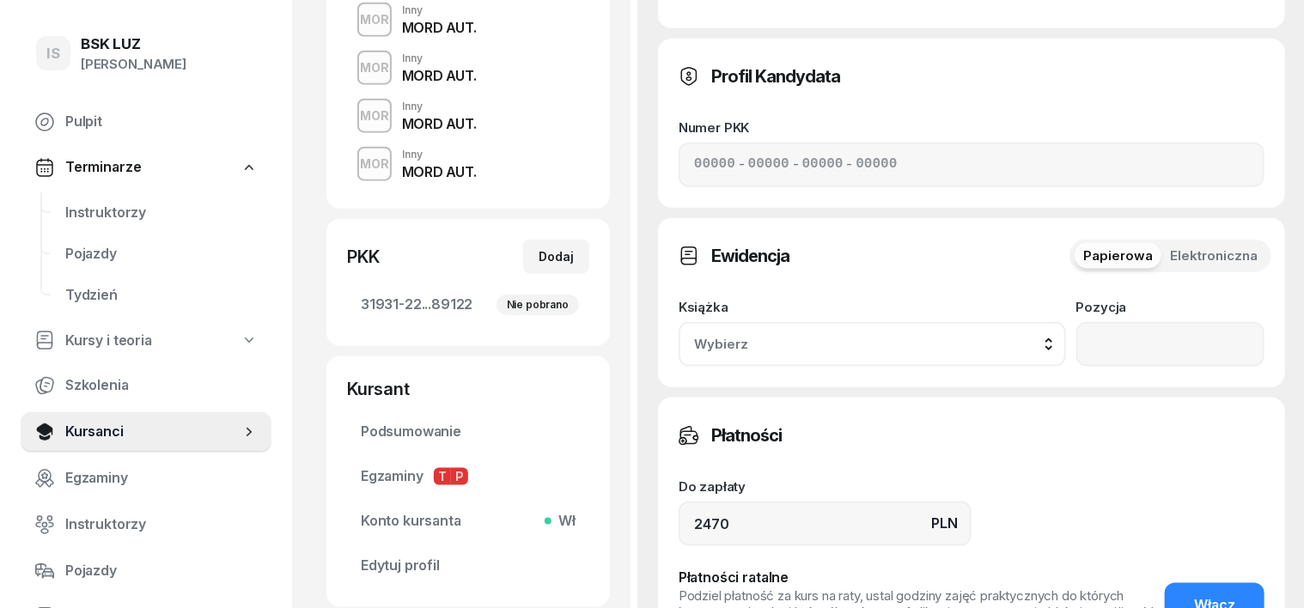
scroll to position [966, 0]
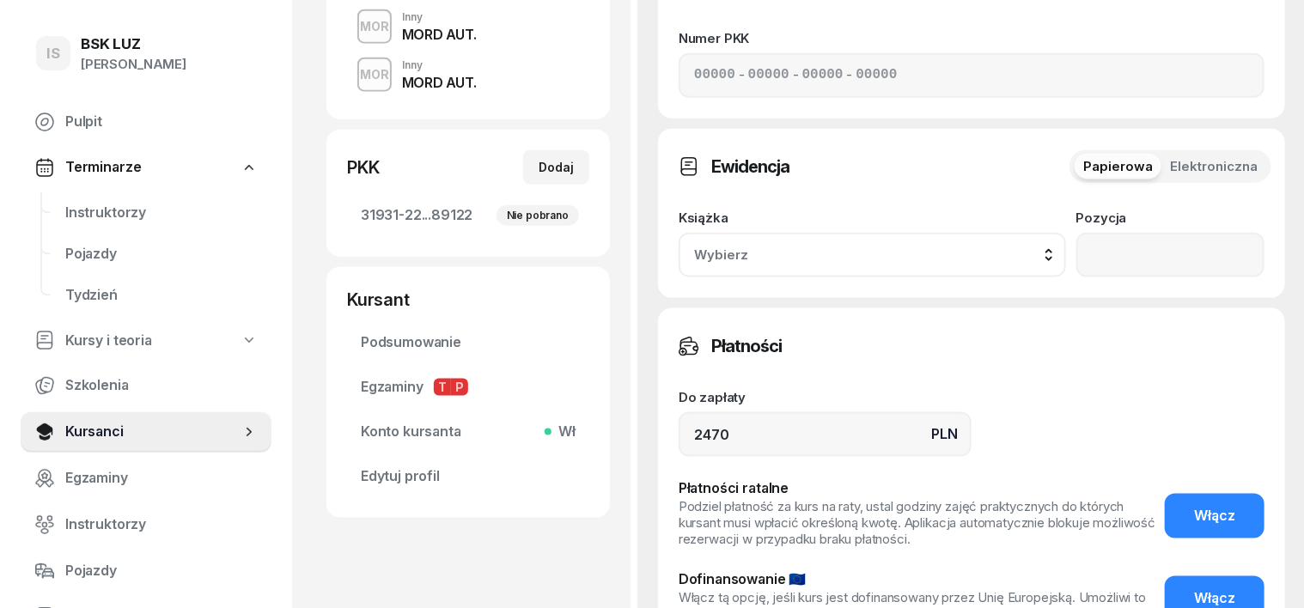
type input "18"
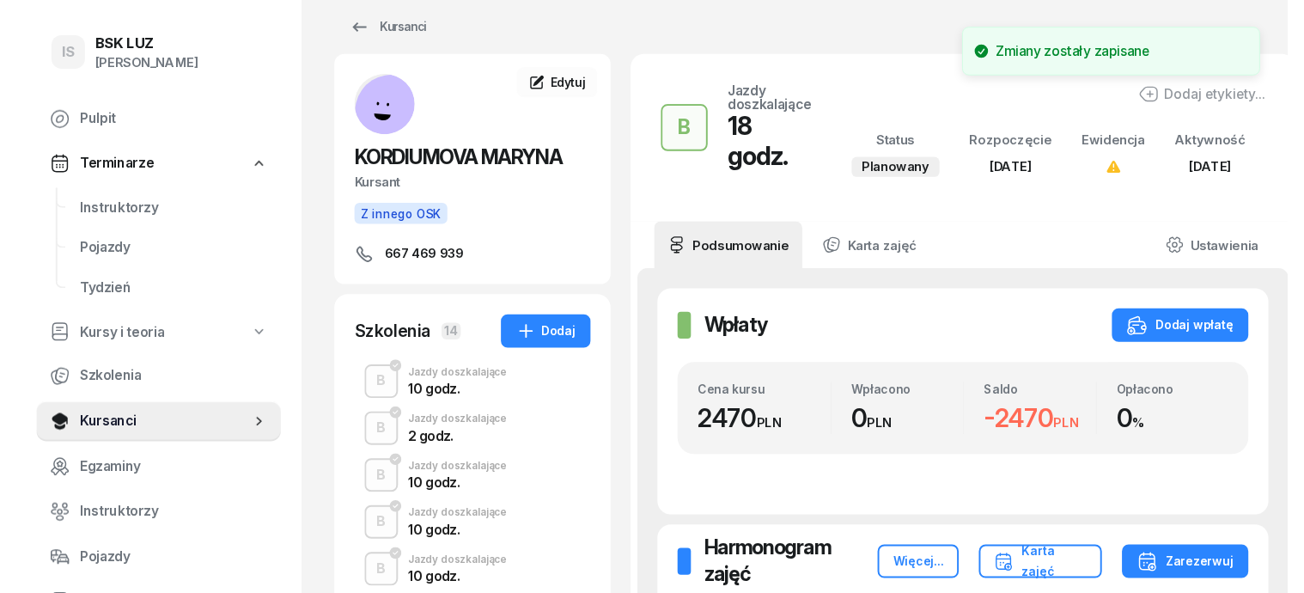
scroll to position [0, 0]
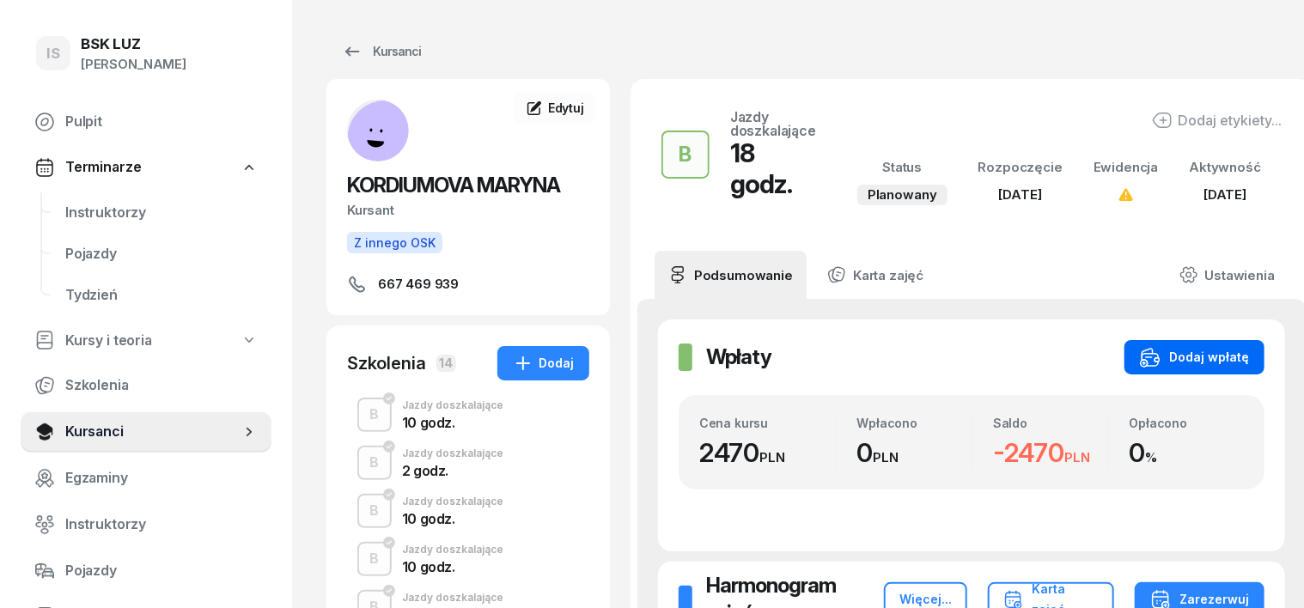
click at [1198, 347] on div "Dodaj wpłatę" at bounding box center [1194, 357] width 109 height 21
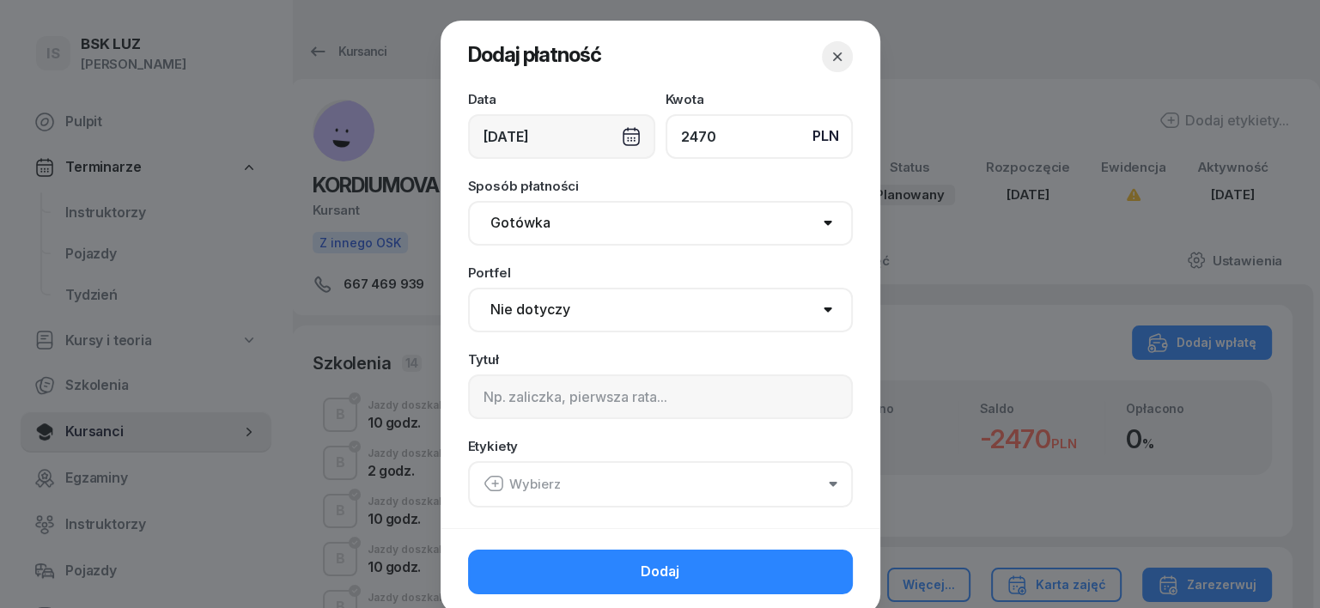
type input "2470"
drag, startPoint x: 526, startPoint y: 228, endPoint x: 520, endPoint y: 241, distance: 15.0
click at [522, 231] on select "Gotówka Karta Przelew Płatności online BLIK" at bounding box center [660, 223] width 385 height 45
select select "transfer"
click at [468, 201] on select "Gotówka Karta Przelew Płatności online BLIK" at bounding box center [660, 223] width 385 height 45
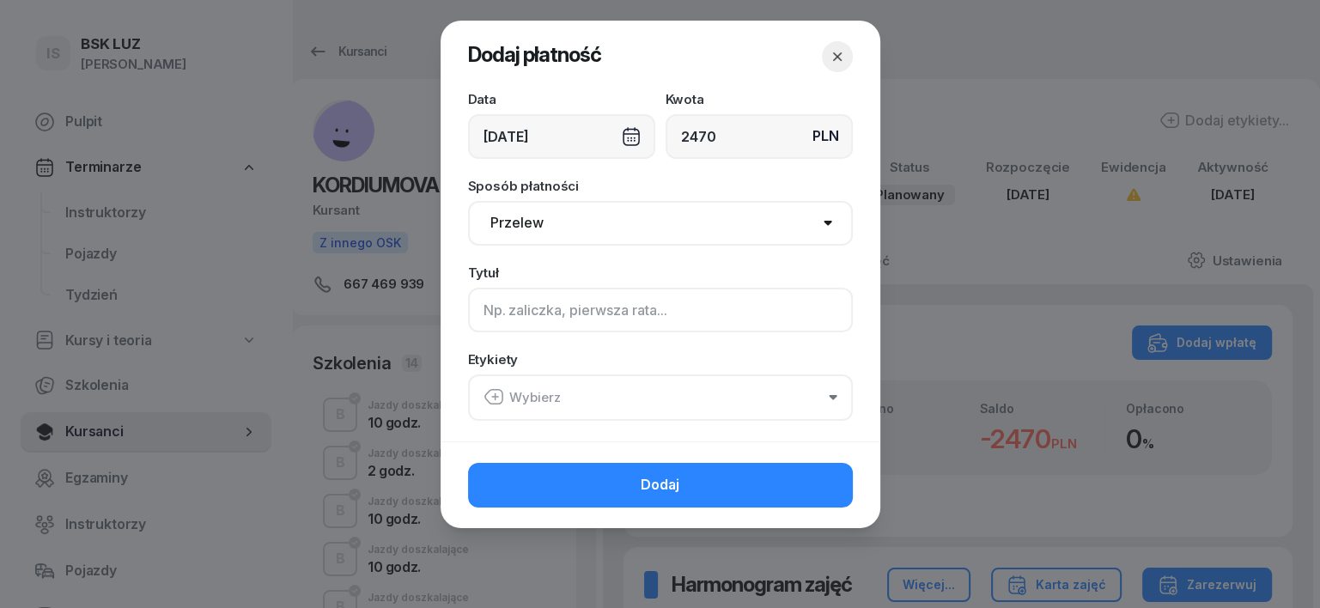
click at [503, 300] on input at bounding box center [660, 310] width 385 height 45
type input "B uzup. automat 18 godz."
click at [497, 390] on icon "button" at bounding box center [494, 397] width 21 height 21
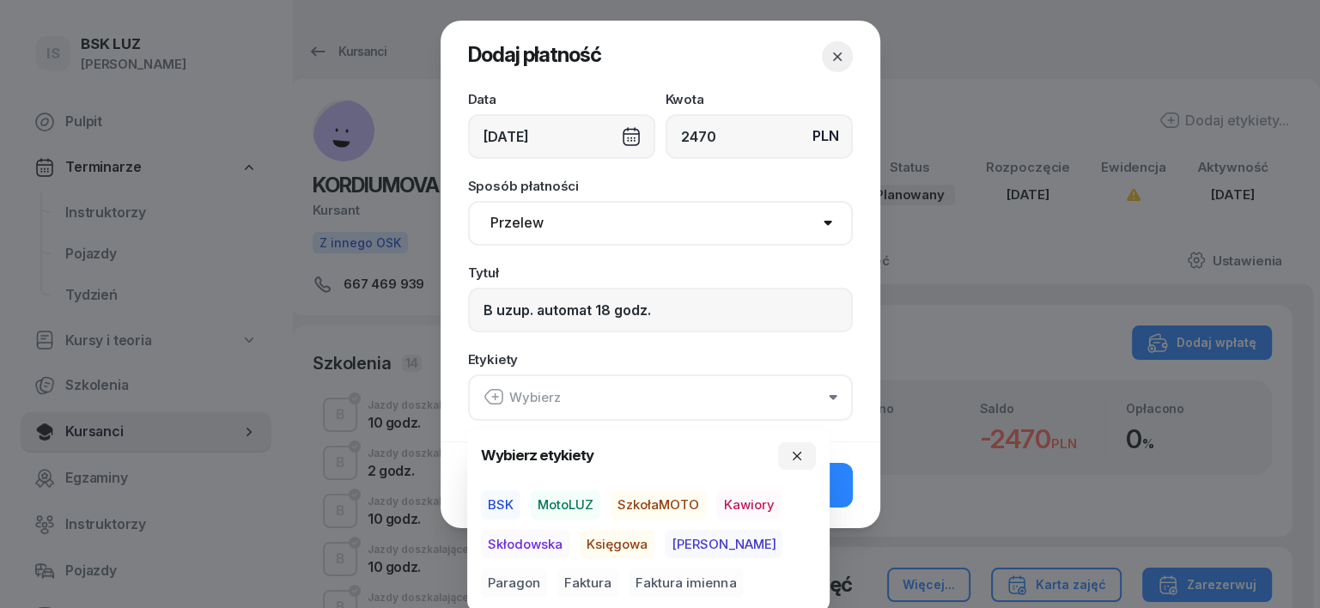
click at [582, 497] on span "MotoLUZ" at bounding box center [566, 505] width 70 height 29
drag, startPoint x: 607, startPoint y: 544, endPoint x: 643, endPoint y: 550, distance: 36.6
click at [610, 545] on span "Księgowa" at bounding box center [617, 543] width 75 height 29
click at [547, 569] on span "Paragon" at bounding box center [514, 583] width 66 height 29
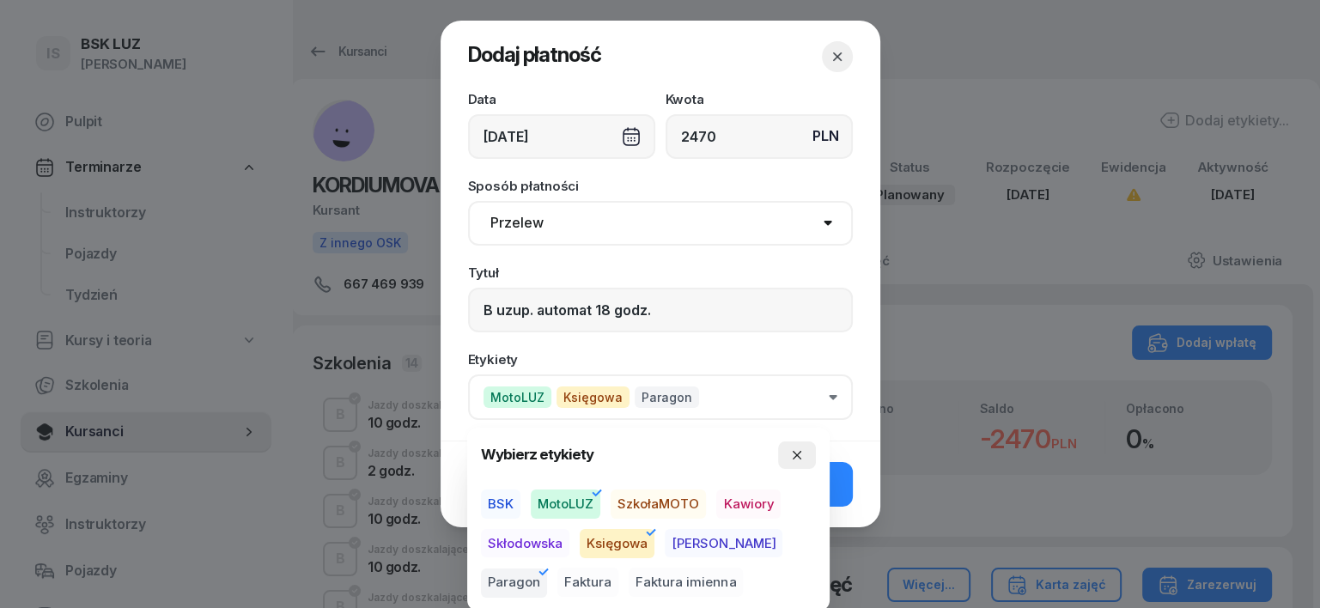
click at [801, 452] on icon "button" at bounding box center [797, 455] width 9 height 9
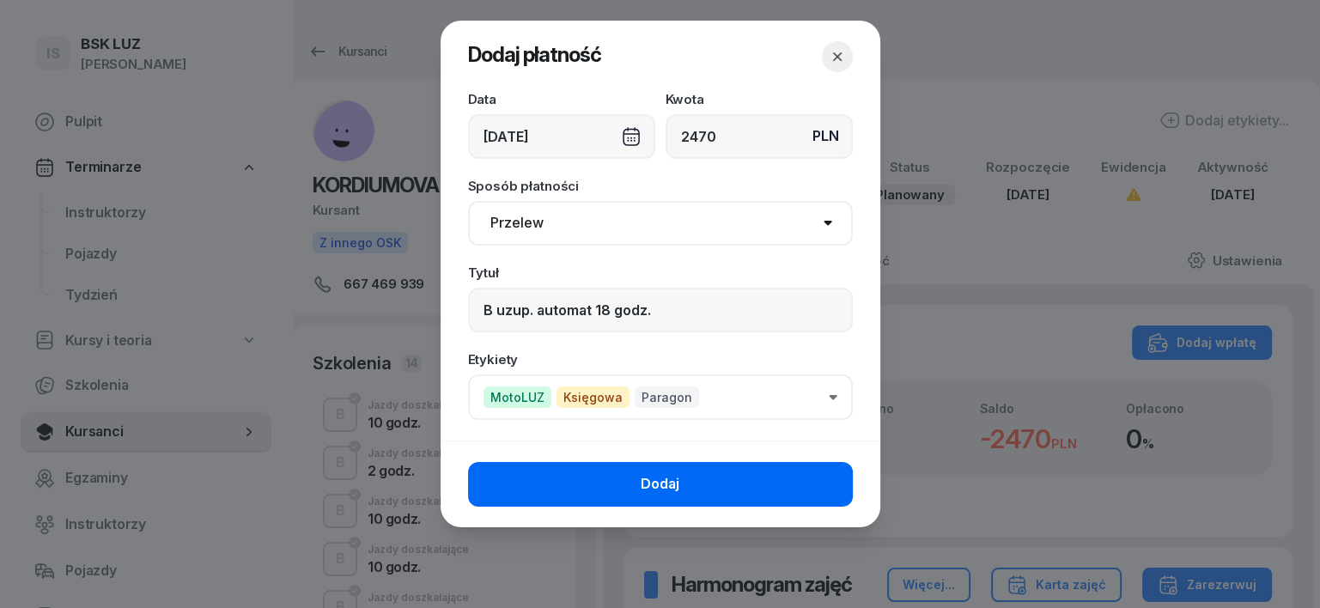
click at [833, 474] on button "Dodaj" at bounding box center [660, 484] width 385 height 45
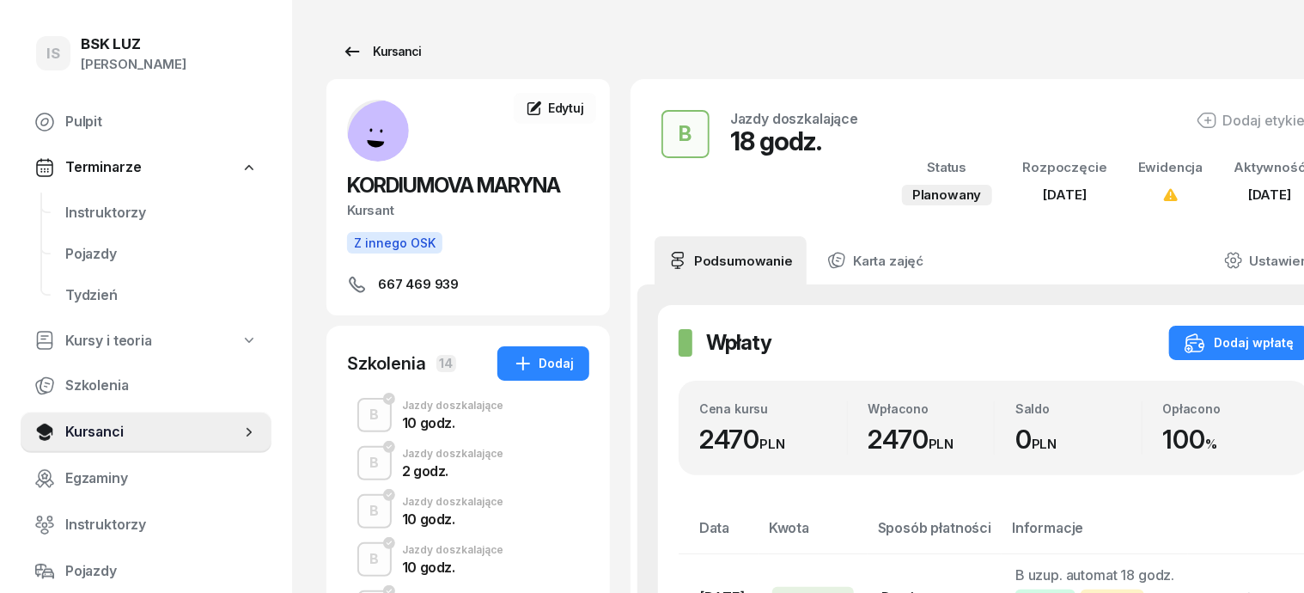
click at [344, 57] on div "Kursanci" at bounding box center [381, 51] width 79 height 21
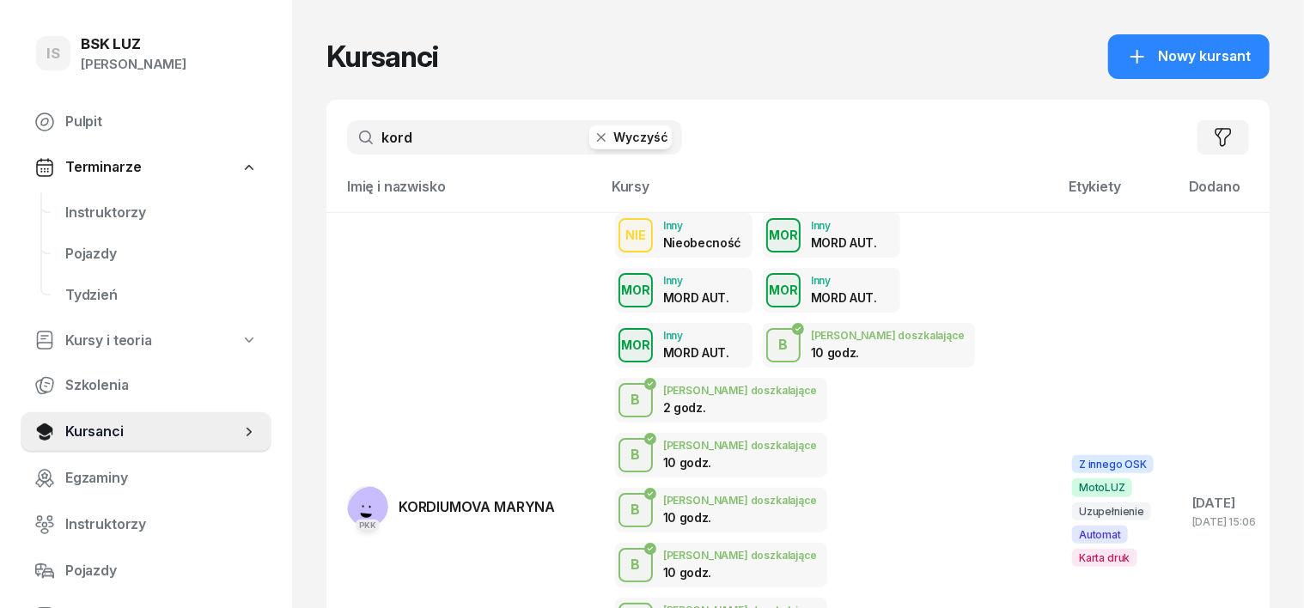
click at [593, 137] on icon "button" at bounding box center [601, 137] width 17 height 17
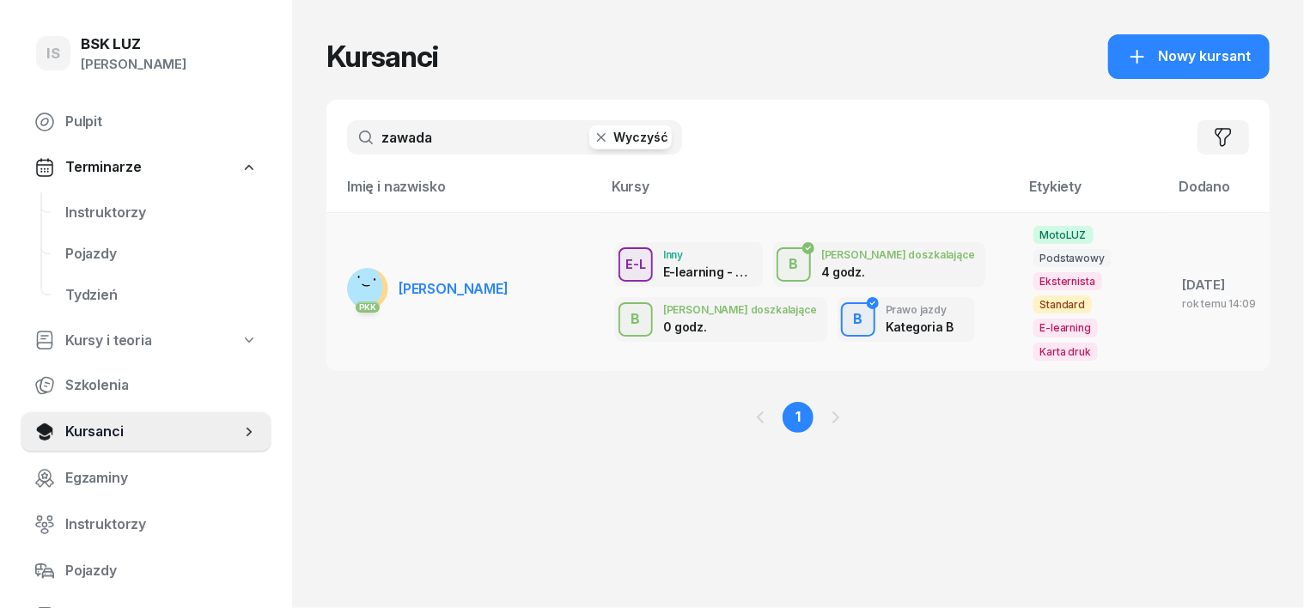
type input "zawada"
click at [334, 262] on rect at bounding box center [357, 287] width 51 height 51
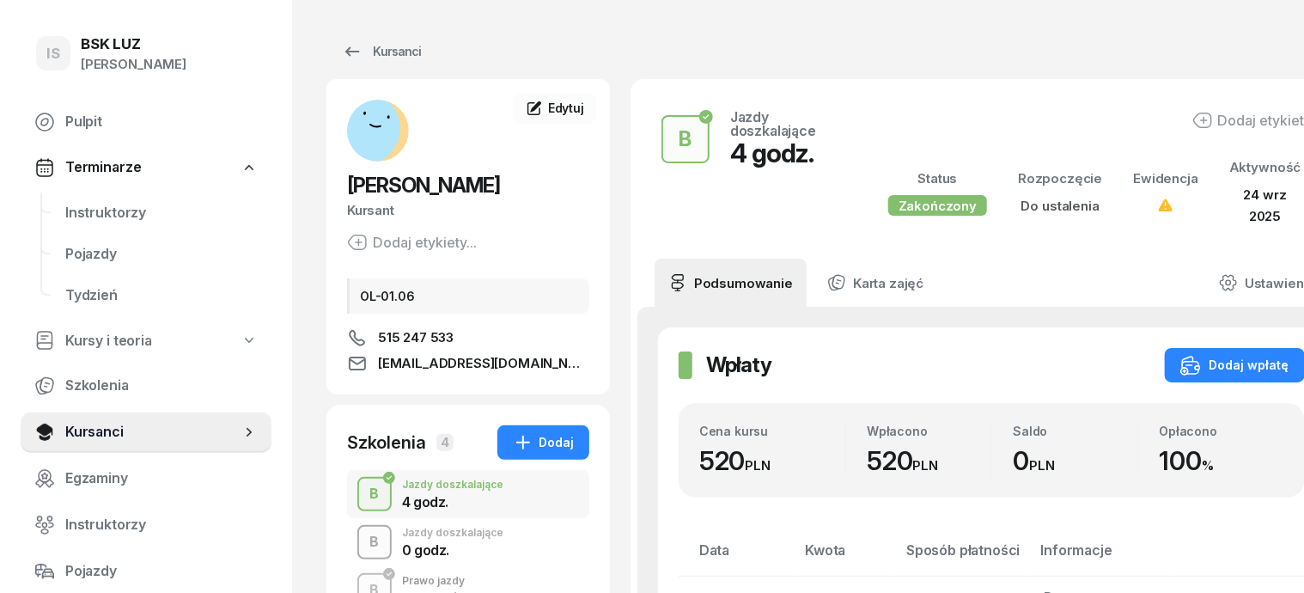
click at [363, 539] on div "B" at bounding box center [374, 541] width 23 height 29
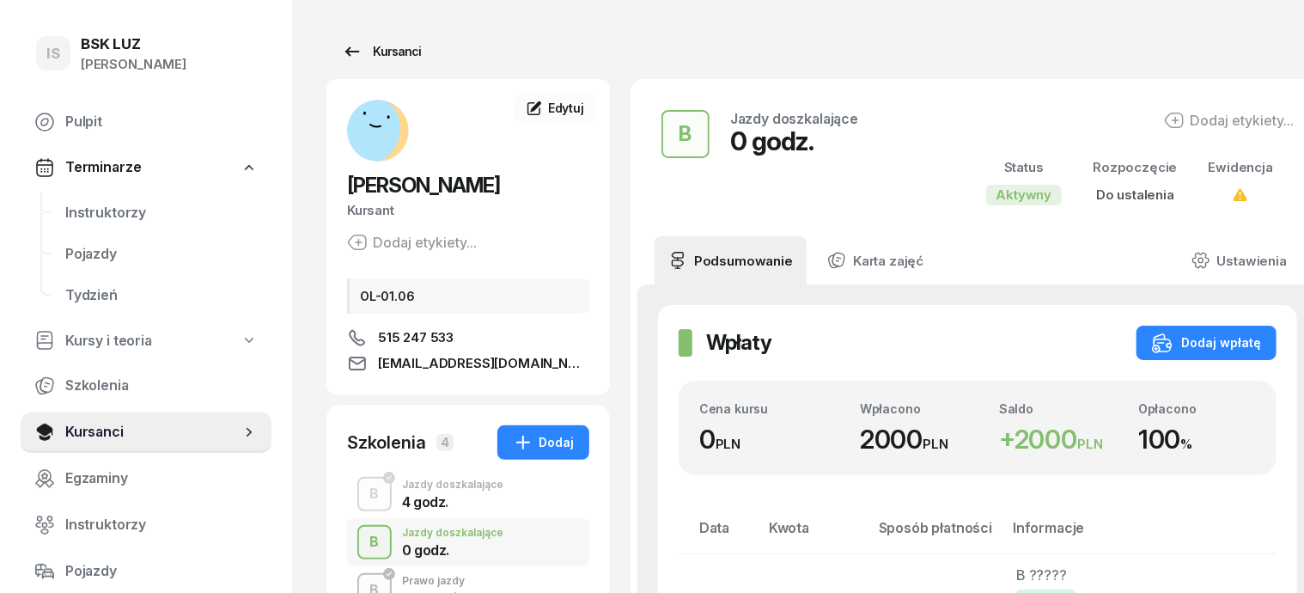
click at [357, 52] on div "Kursanci" at bounding box center [381, 51] width 79 height 21
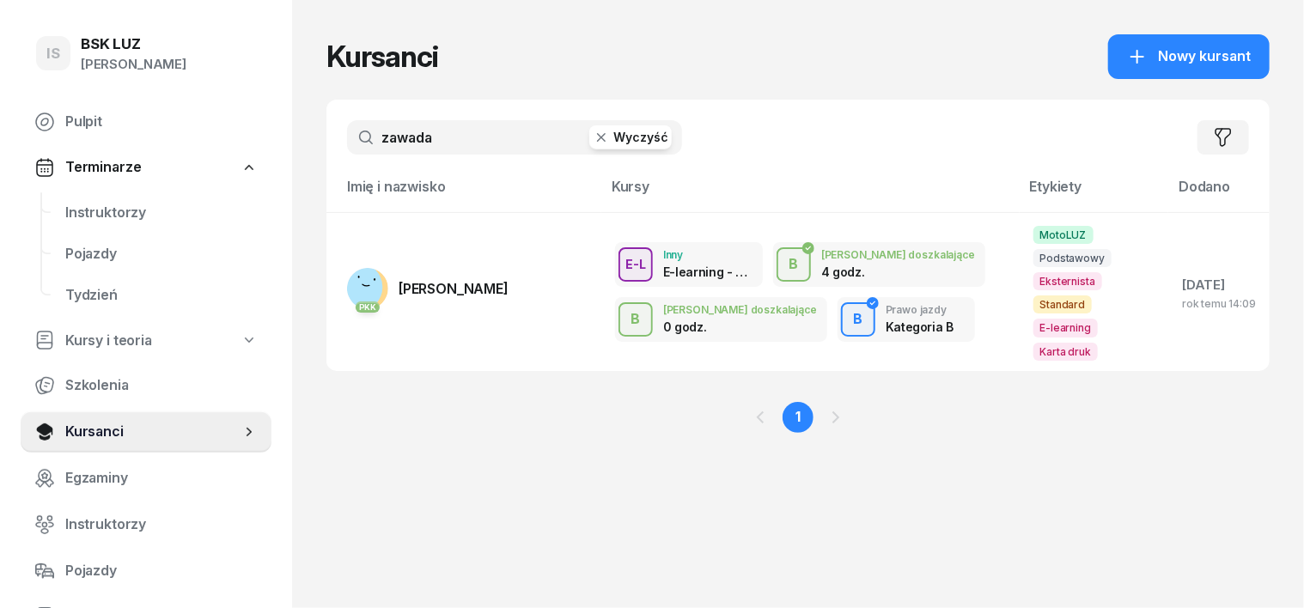
click at [589, 136] on button "Wyczyść" at bounding box center [630, 137] width 82 height 24
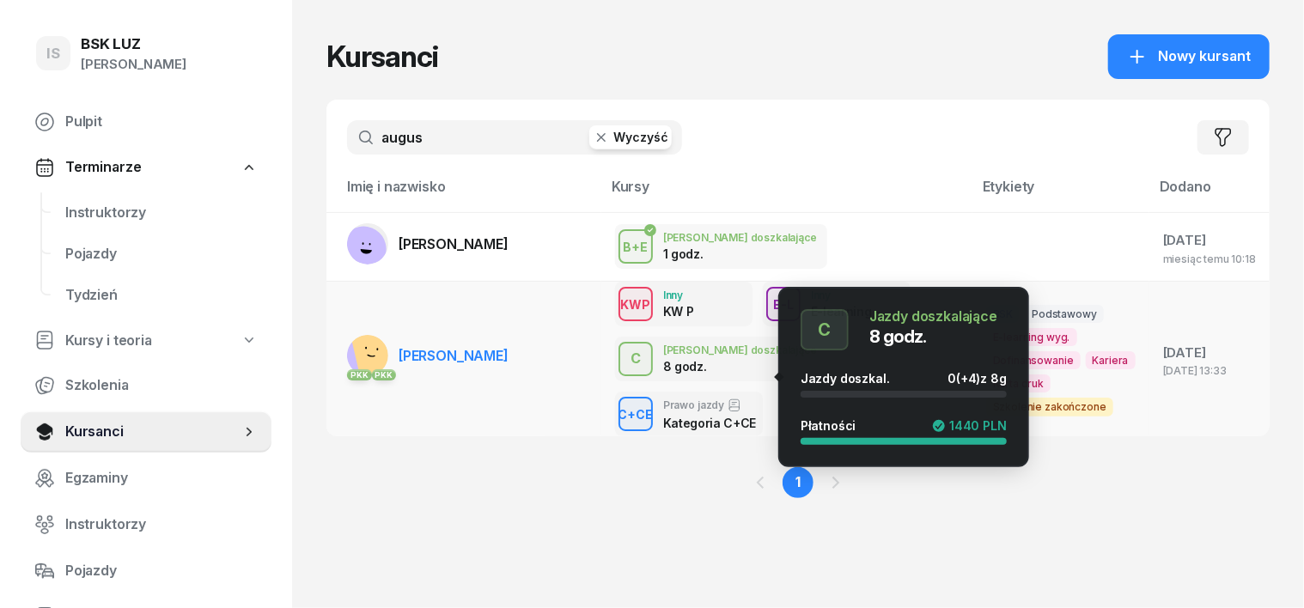
type input "augus"
click at [624, 374] on div "C" at bounding box center [636, 358] width 24 height 29
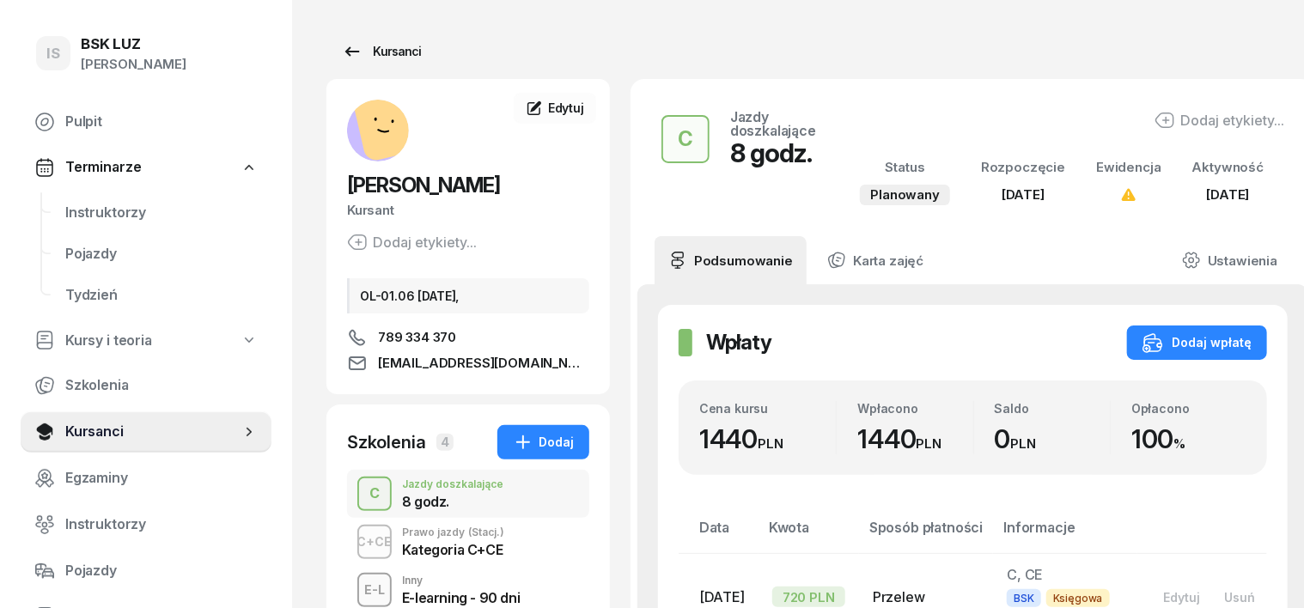
click at [365, 54] on div "Kursanci" at bounding box center [381, 51] width 79 height 21
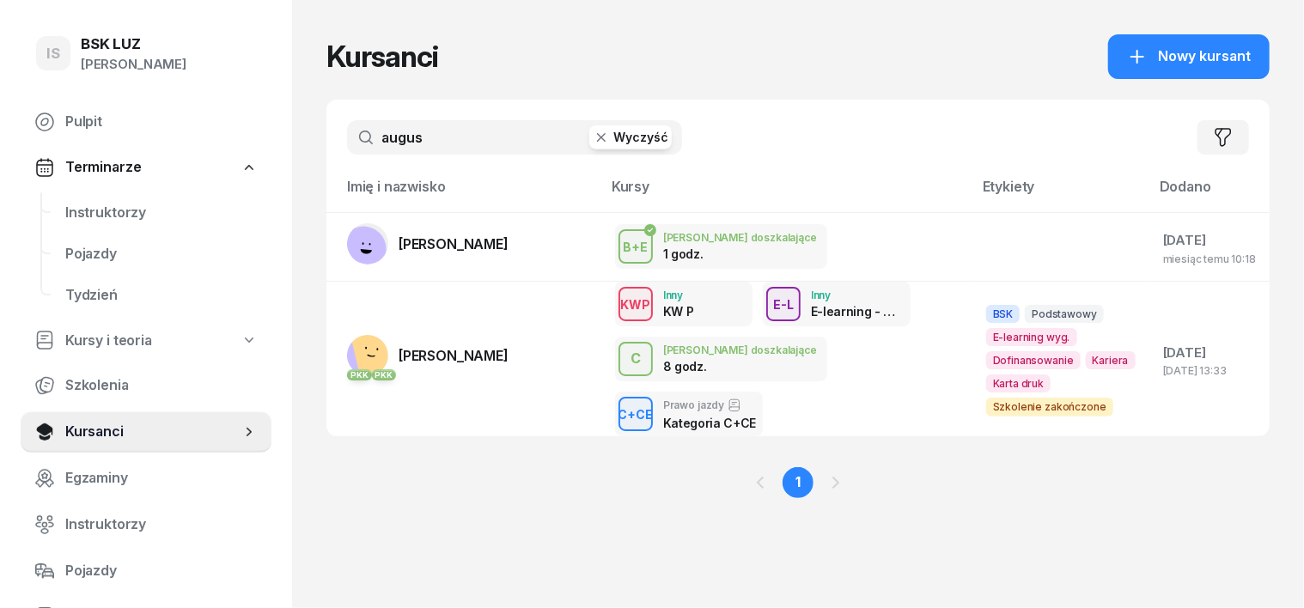
click at [593, 143] on icon "button" at bounding box center [601, 137] width 17 height 17
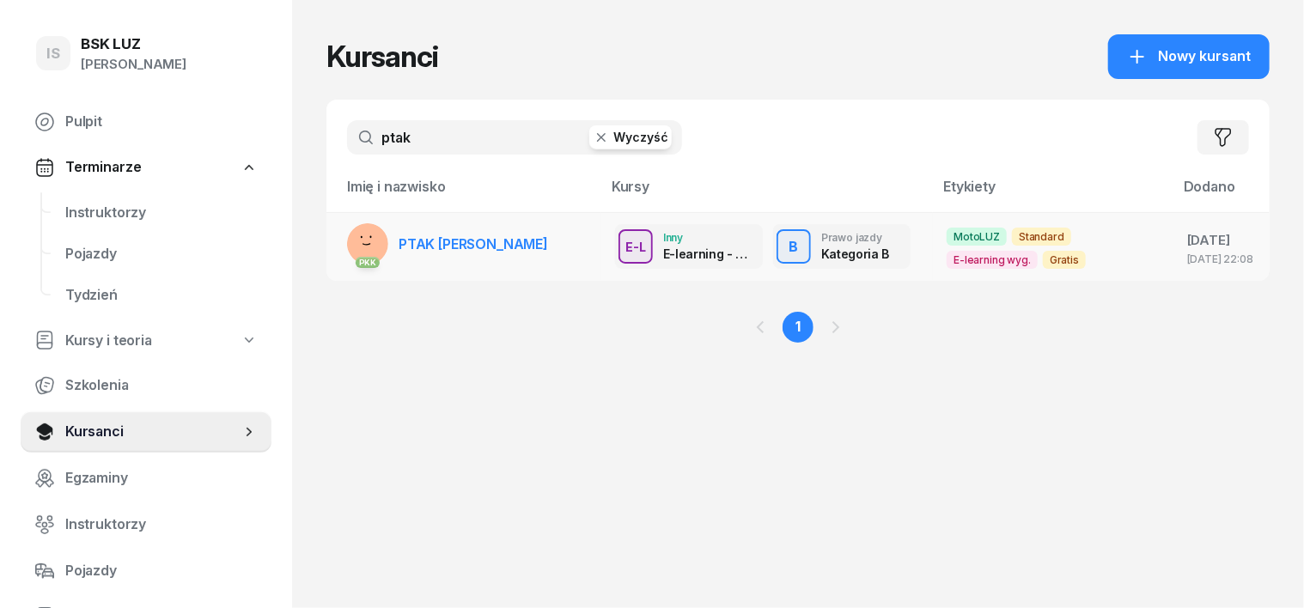
type input "ptak"
click at [334, 235] on rect at bounding box center [365, 244] width 63 height 63
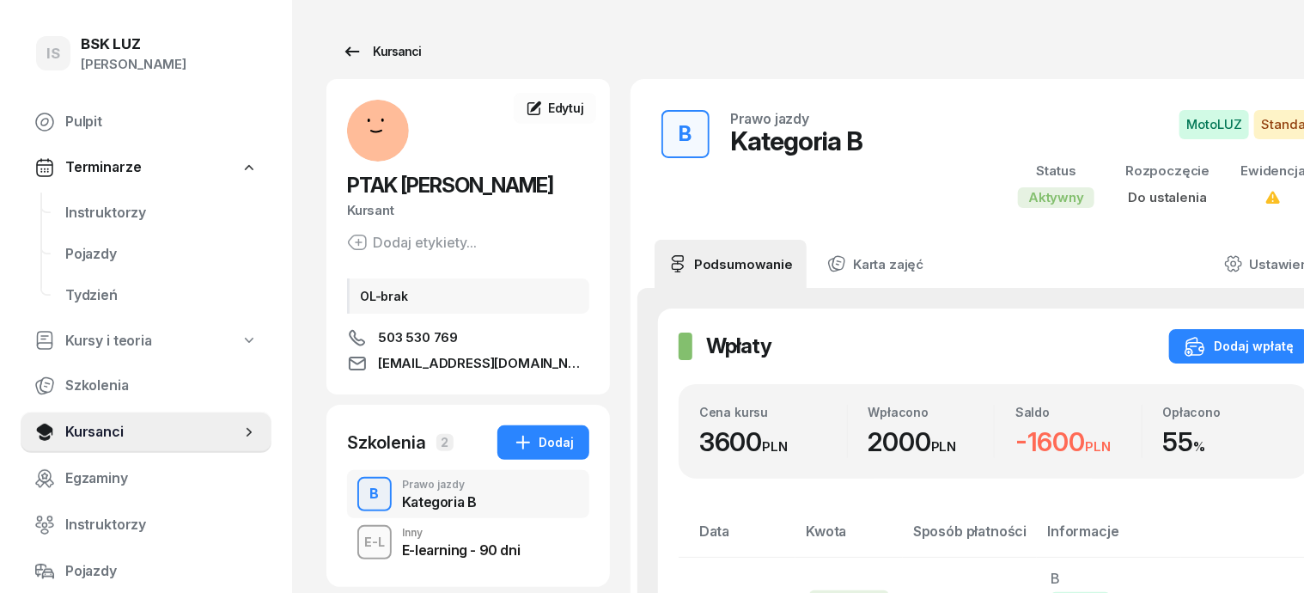
click at [363, 41] on div "Kursanci" at bounding box center [381, 51] width 79 height 21
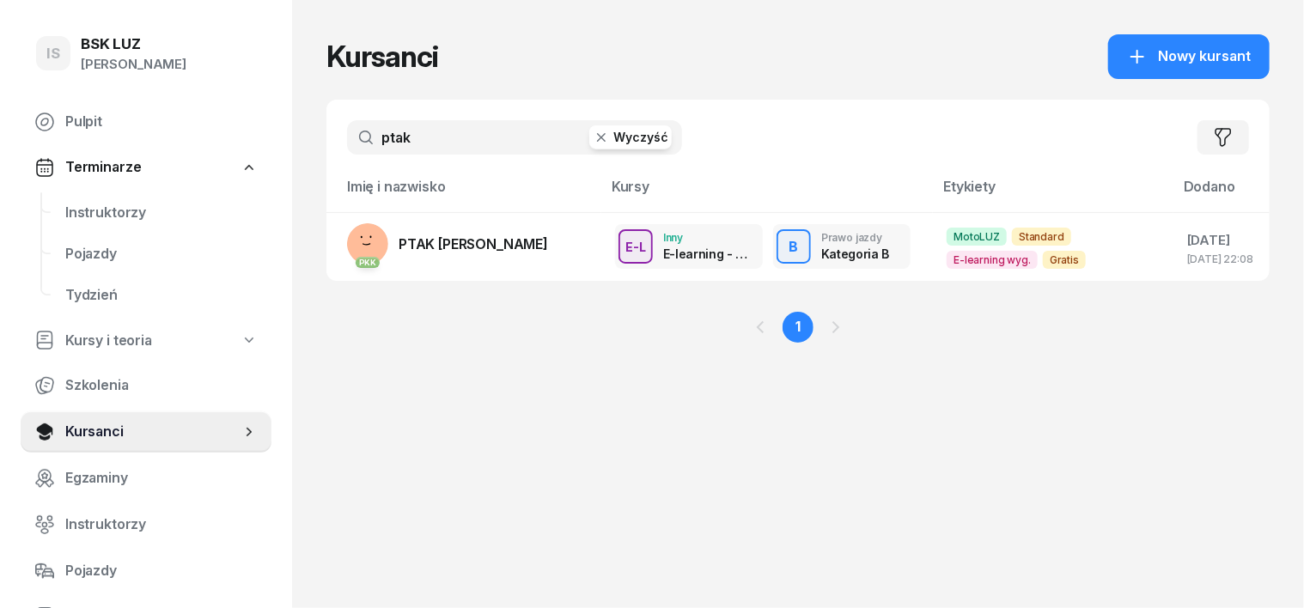
click at [593, 132] on icon "button" at bounding box center [601, 137] width 17 height 17
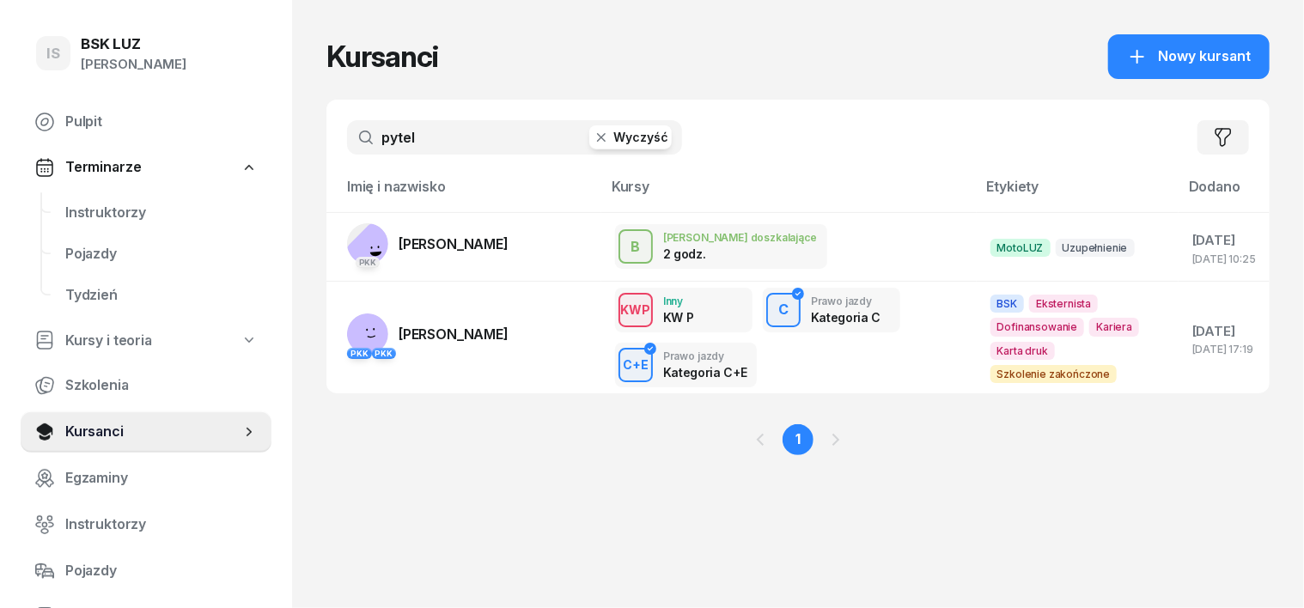
type input "pytel"
click at [593, 130] on icon "button" at bounding box center [601, 137] width 17 height 17
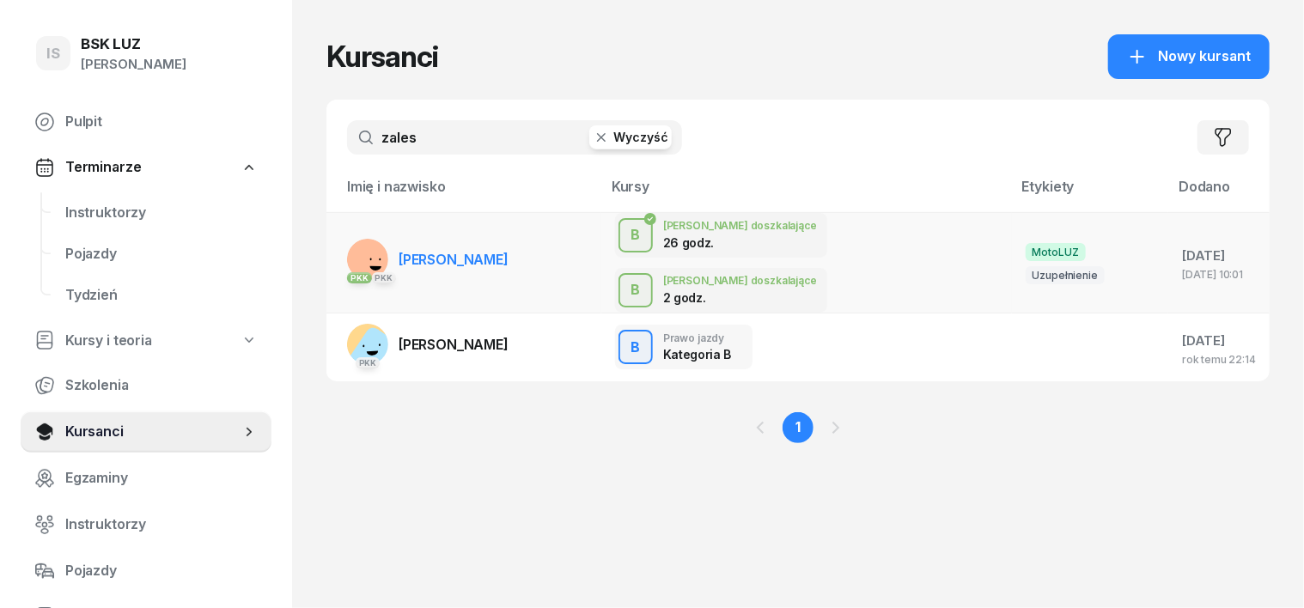
type input "zales"
click at [341, 248] on rect at bounding box center [370, 260] width 58 height 58
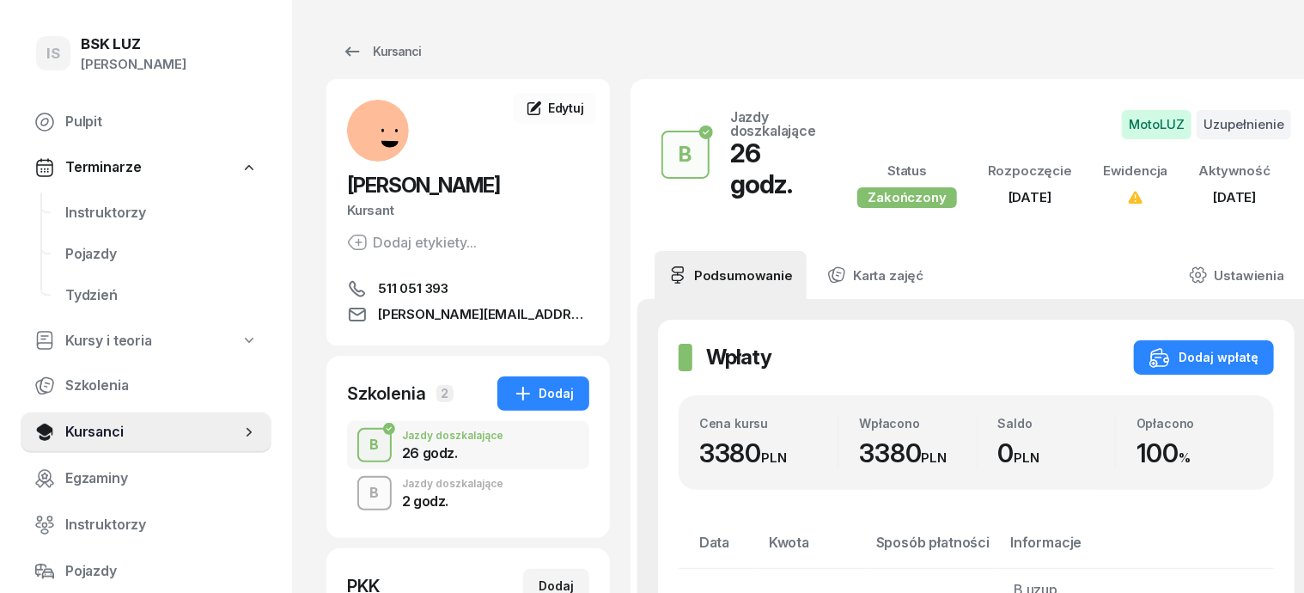
click at [363, 488] on div "B" at bounding box center [374, 493] width 23 height 29
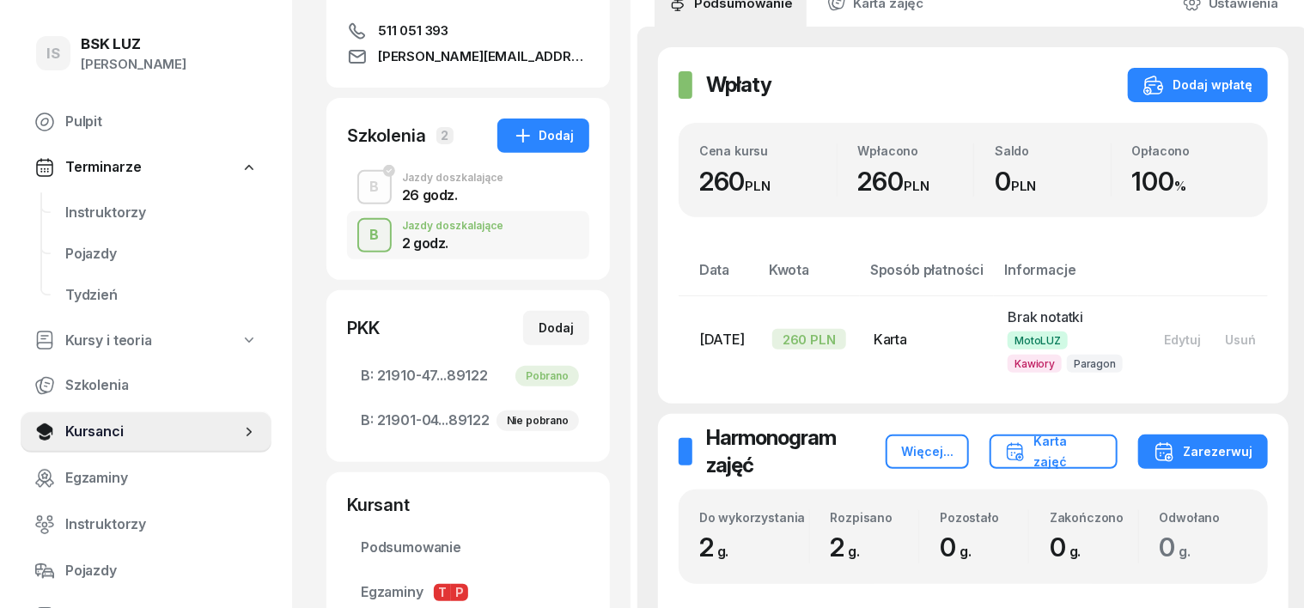
scroll to position [322, 0]
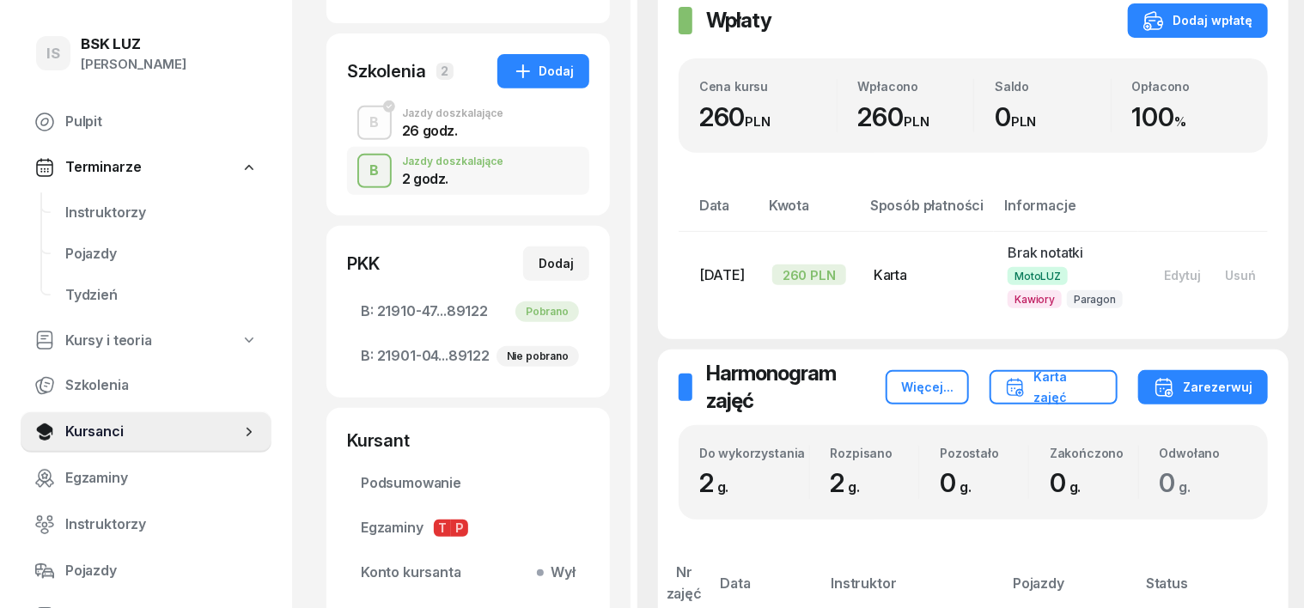
click at [363, 120] on div "B" at bounding box center [374, 122] width 23 height 29
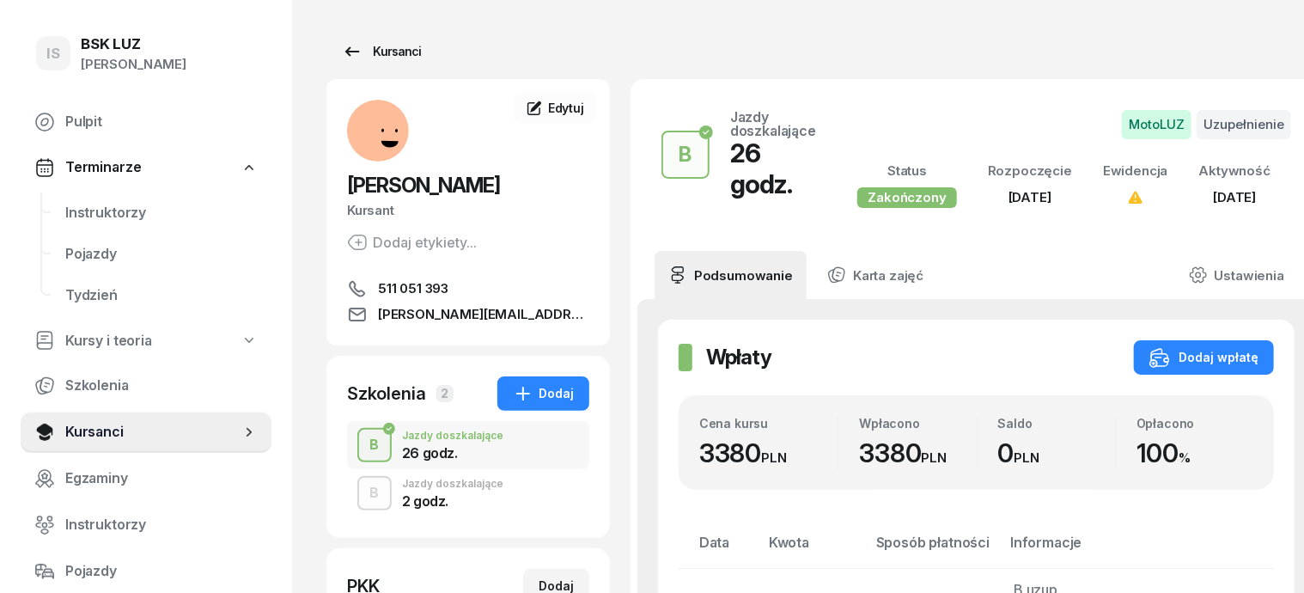
click at [378, 49] on div "Kursanci" at bounding box center [381, 51] width 79 height 21
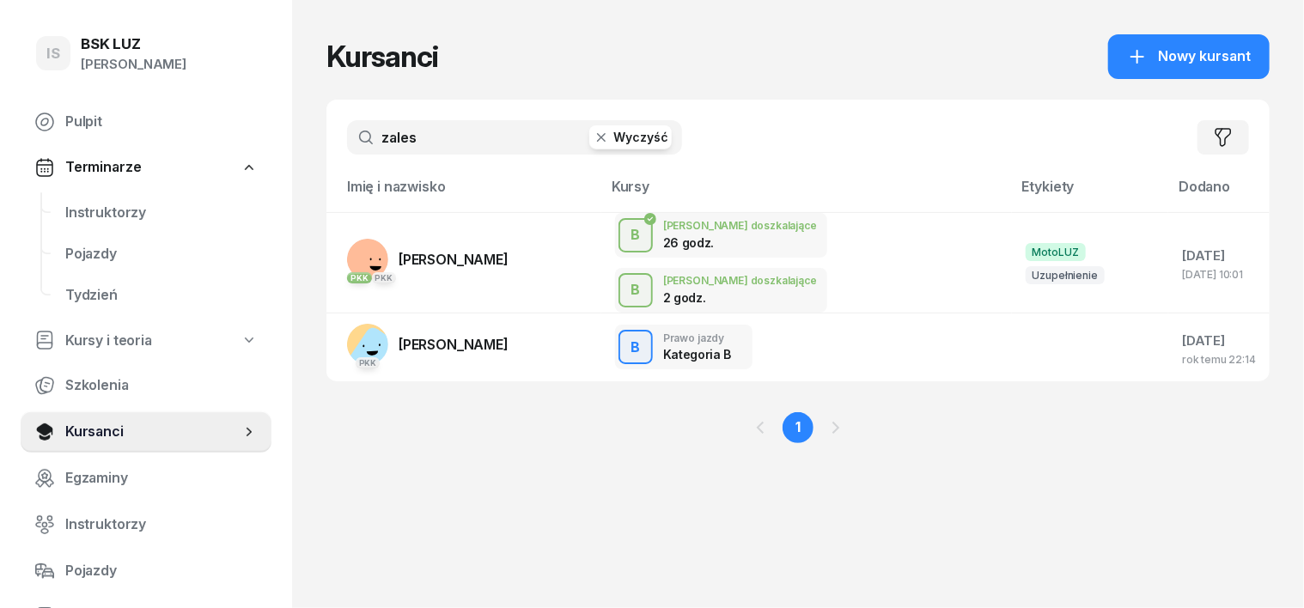
click at [597, 133] on icon "button" at bounding box center [601, 137] width 9 height 9
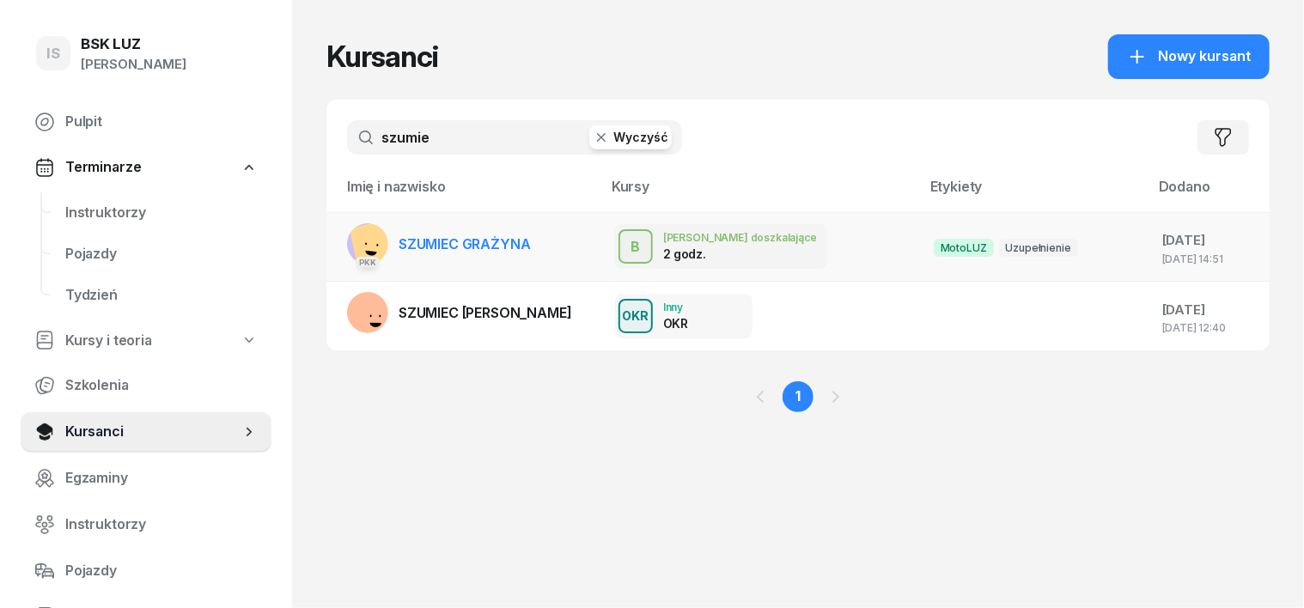
type input "szumie"
click at [349, 242] on rect at bounding box center [378, 246] width 59 height 59
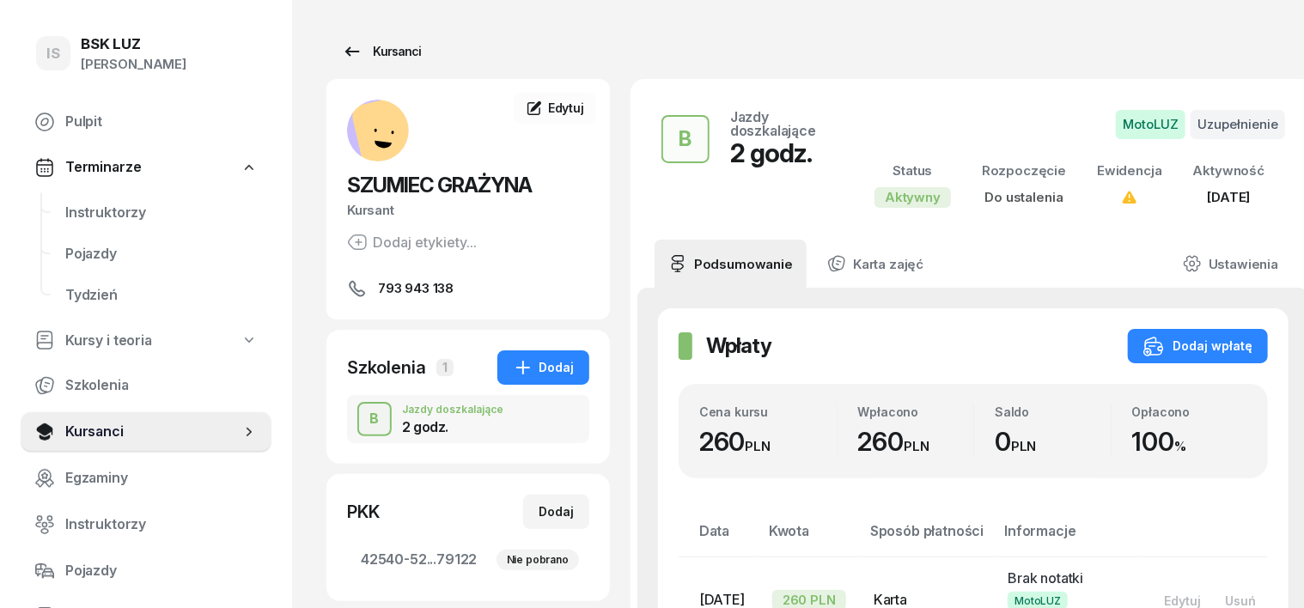
click at [374, 52] on div "Kursanci" at bounding box center [381, 51] width 79 height 21
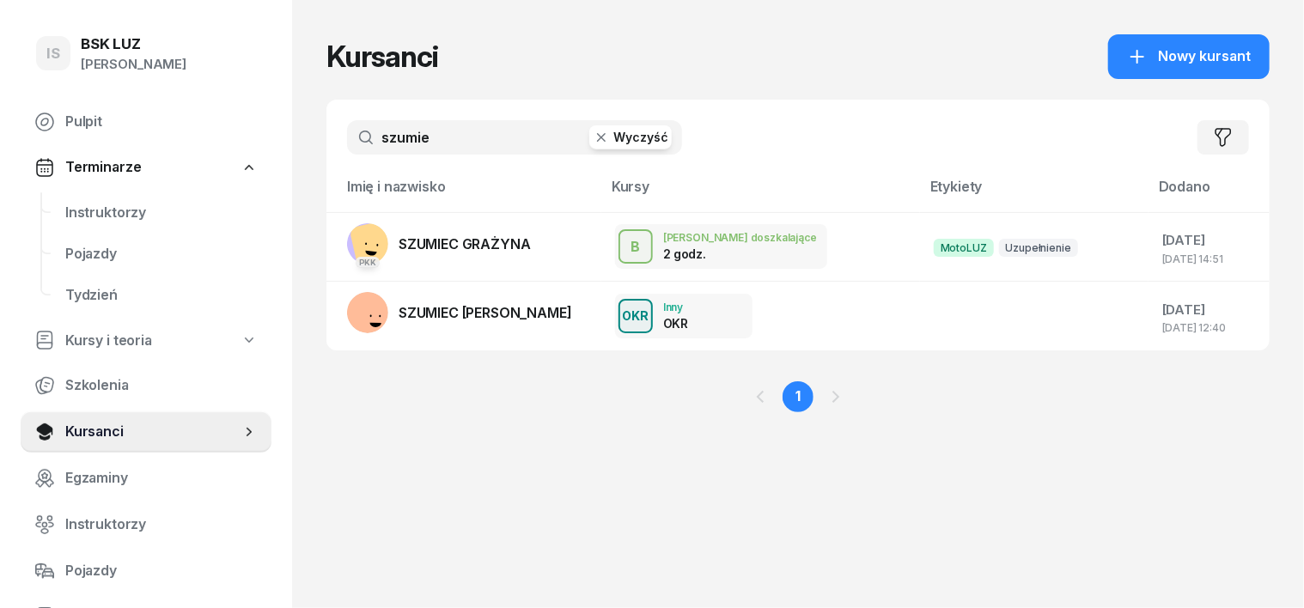
click at [593, 137] on icon "button" at bounding box center [601, 137] width 17 height 17
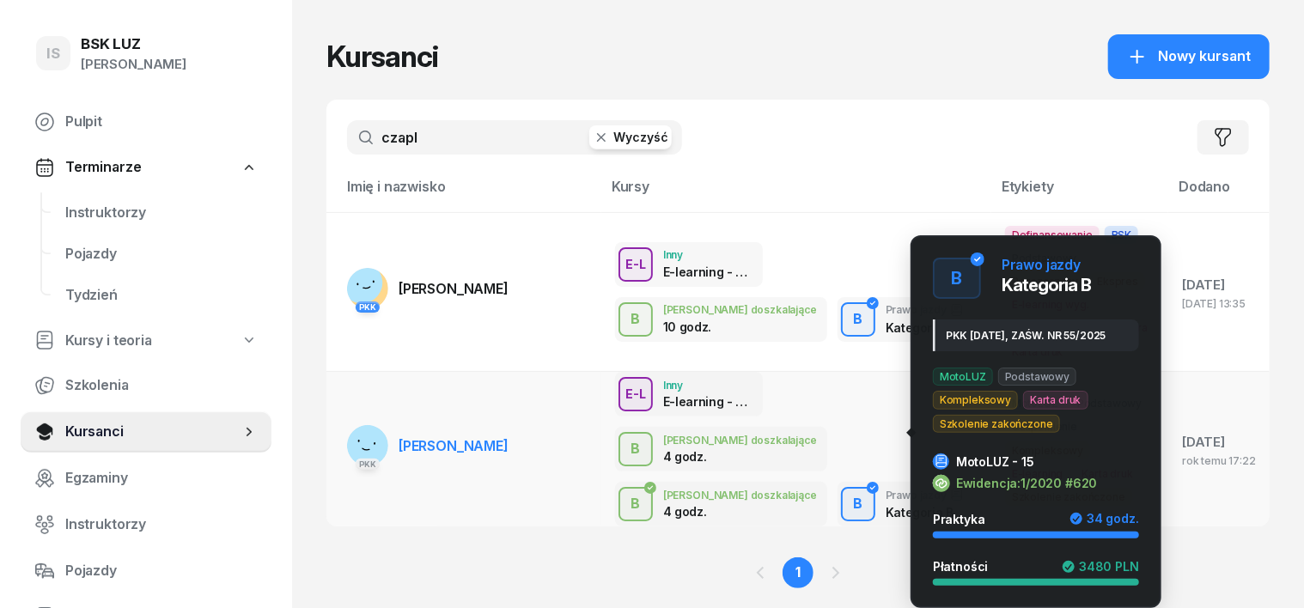
type input "czapl"
click at [846, 490] on div "B" at bounding box center [857, 504] width 23 height 29
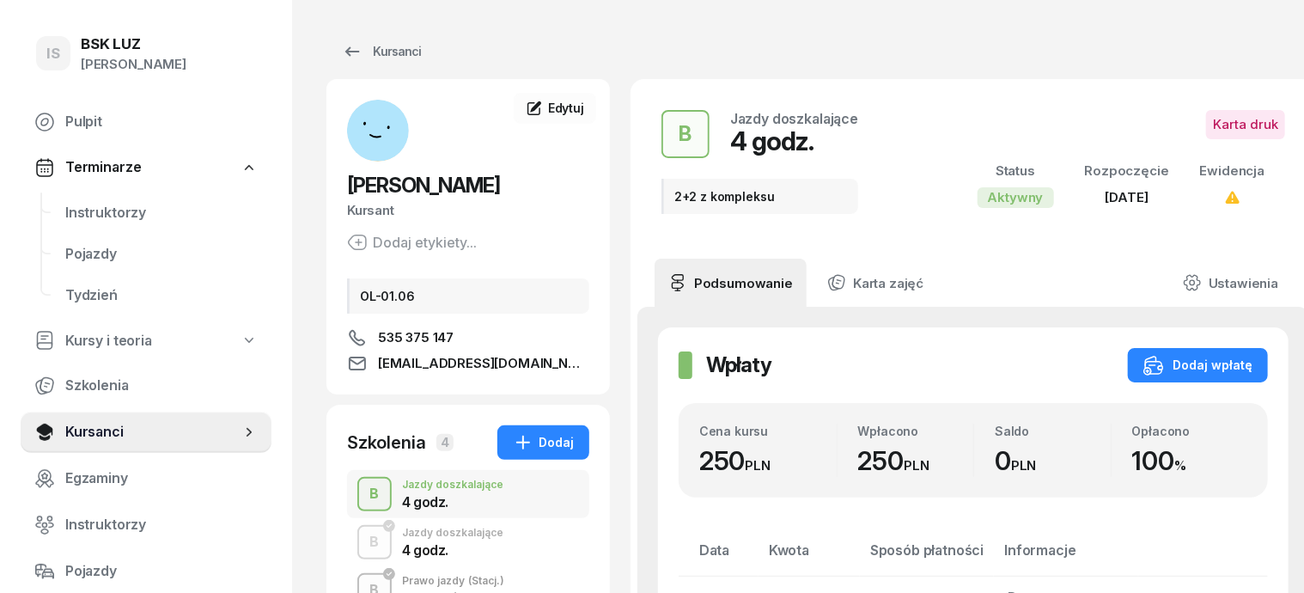
scroll to position [107, 0]
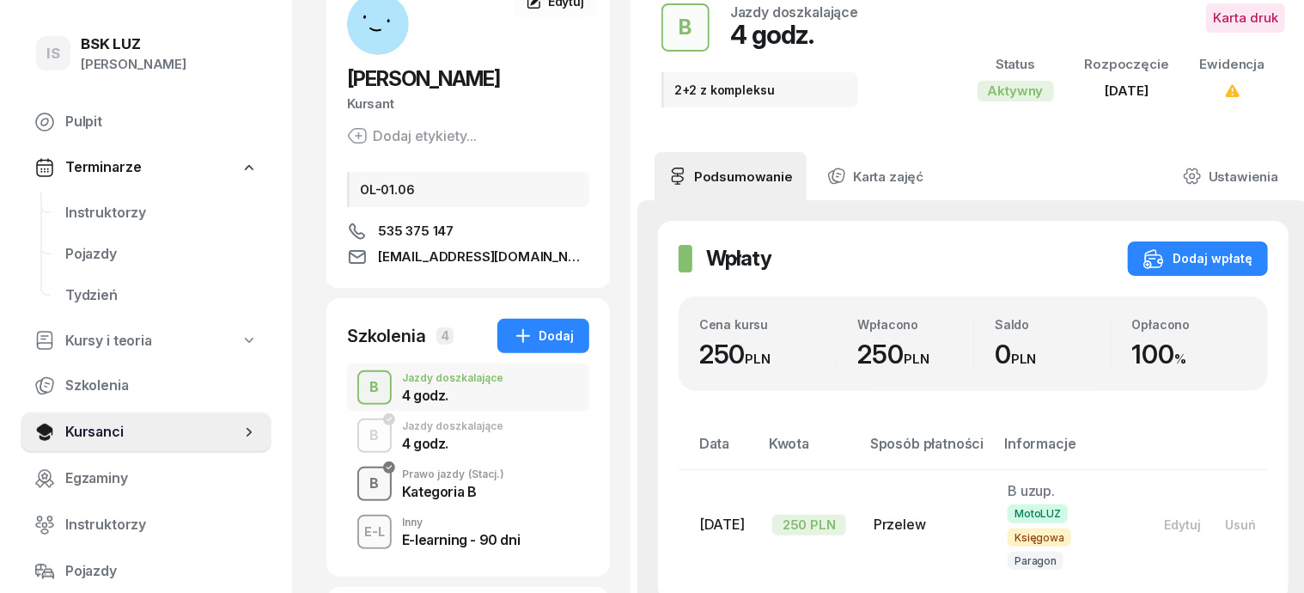
click at [363, 476] on div "B" at bounding box center [374, 483] width 23 height 29
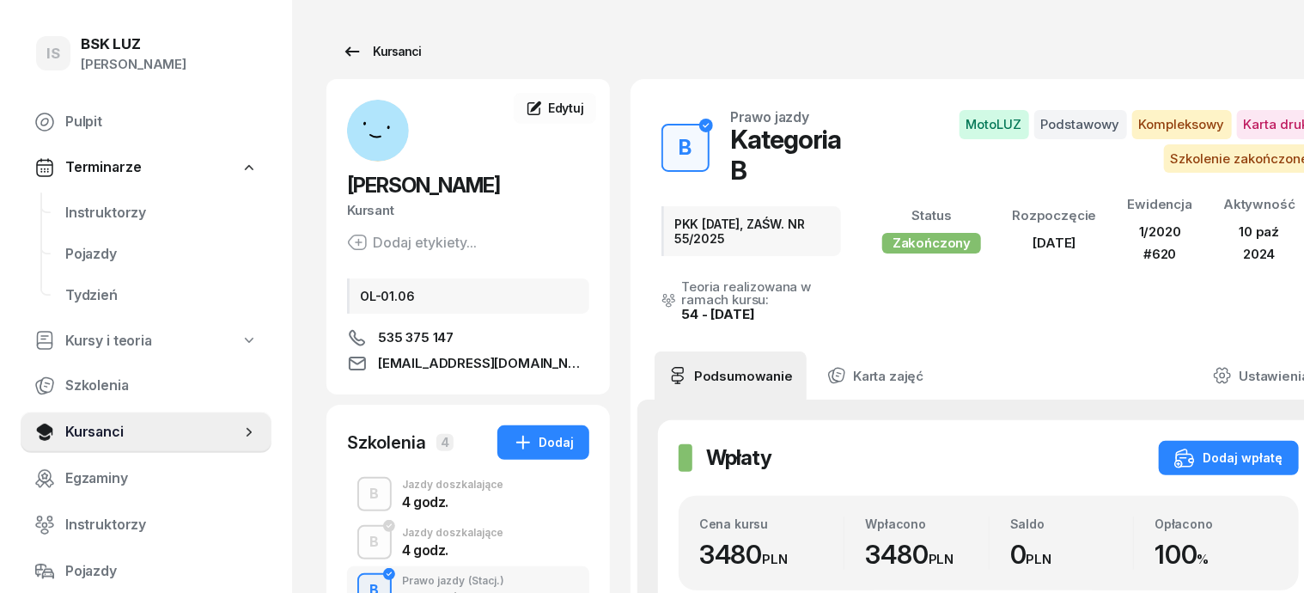
click at [357, 58] on div "Kursanci" at bounding box center [381, 51] width 79 height 21
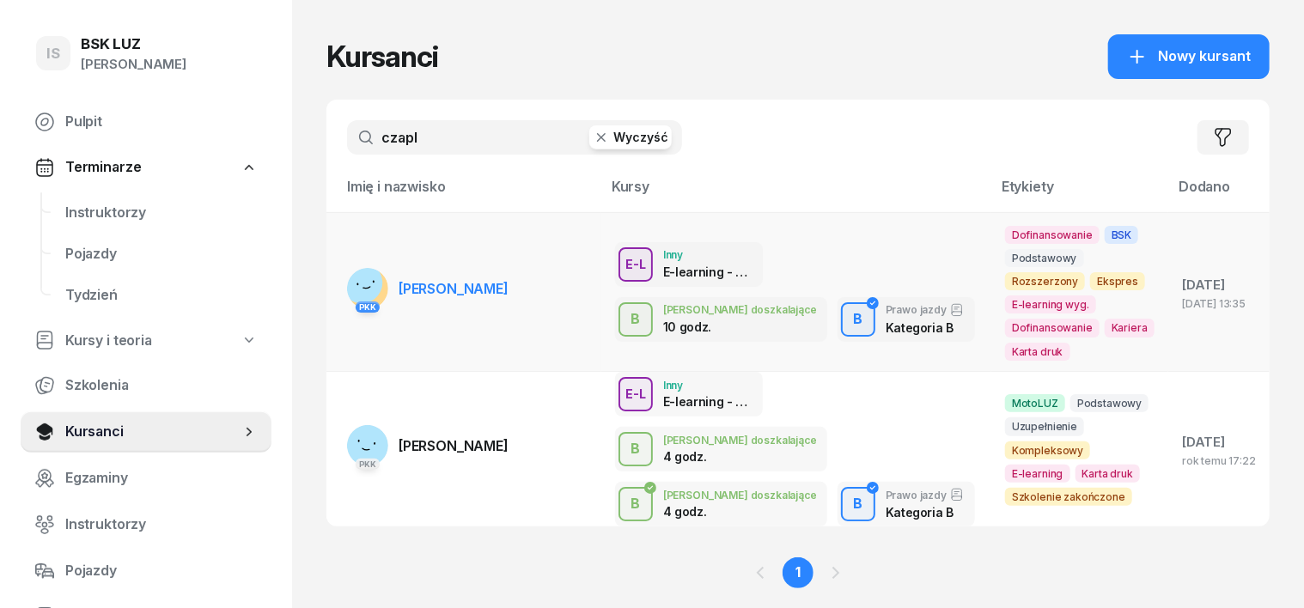
click at [333, 277] on rect at bounding box center [362, 282] width 58 height 58
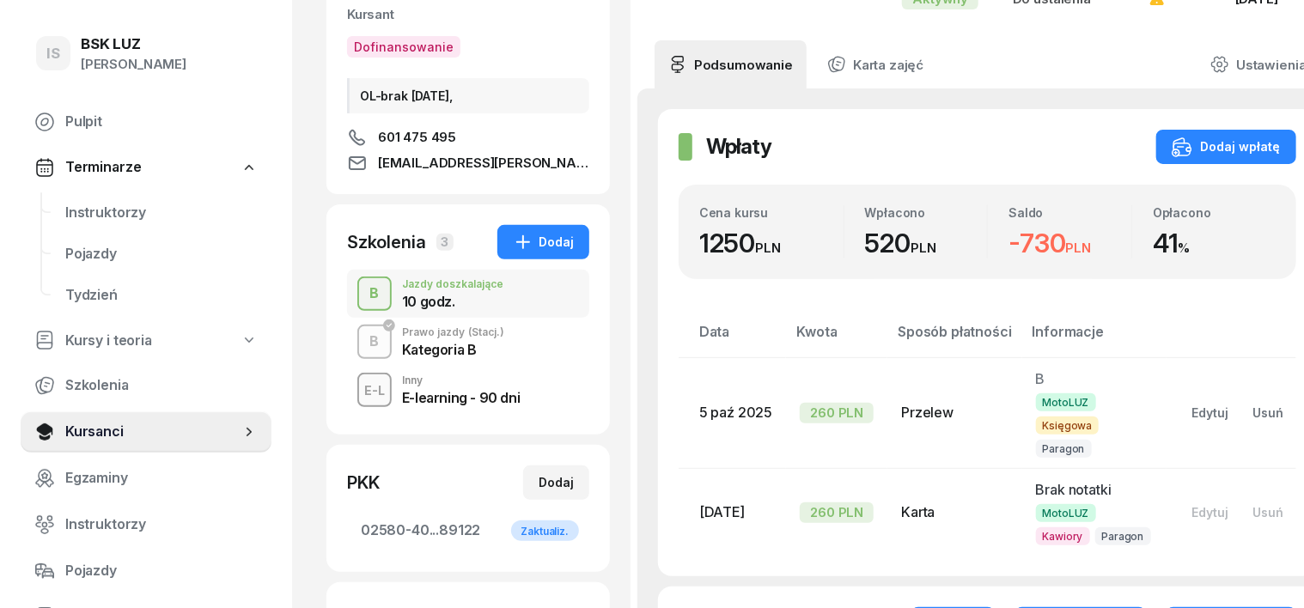
scroll to position [215, 0]
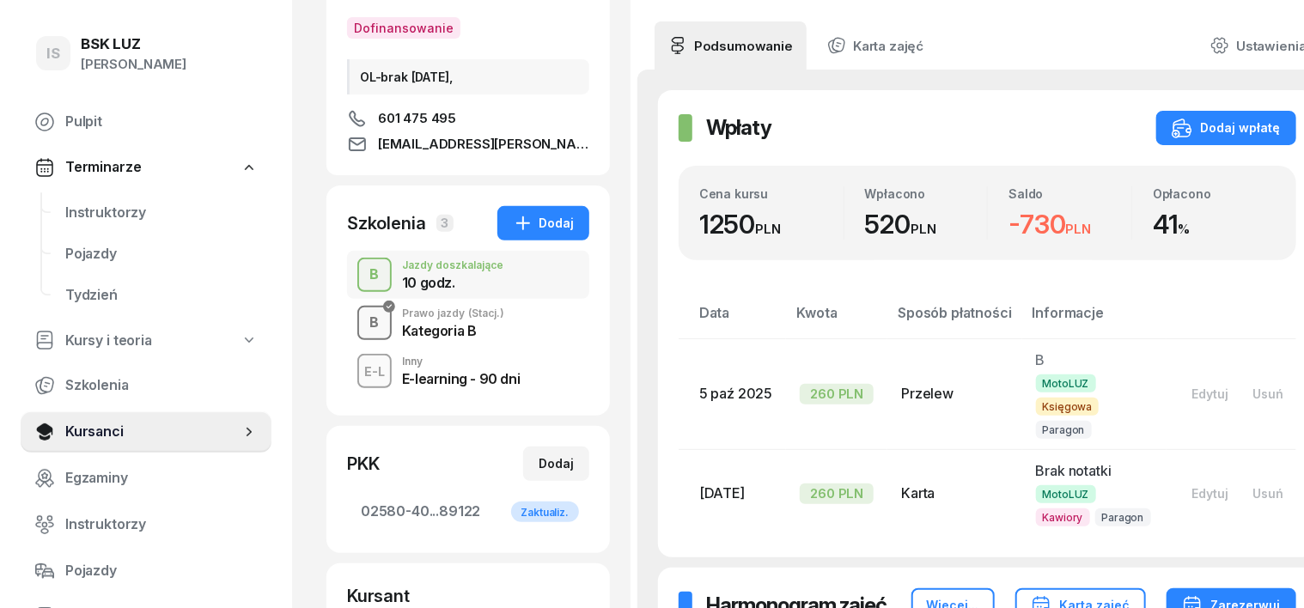
click at [363, 329] on div "B" at bounding box center [374, 322] width 23 height 29
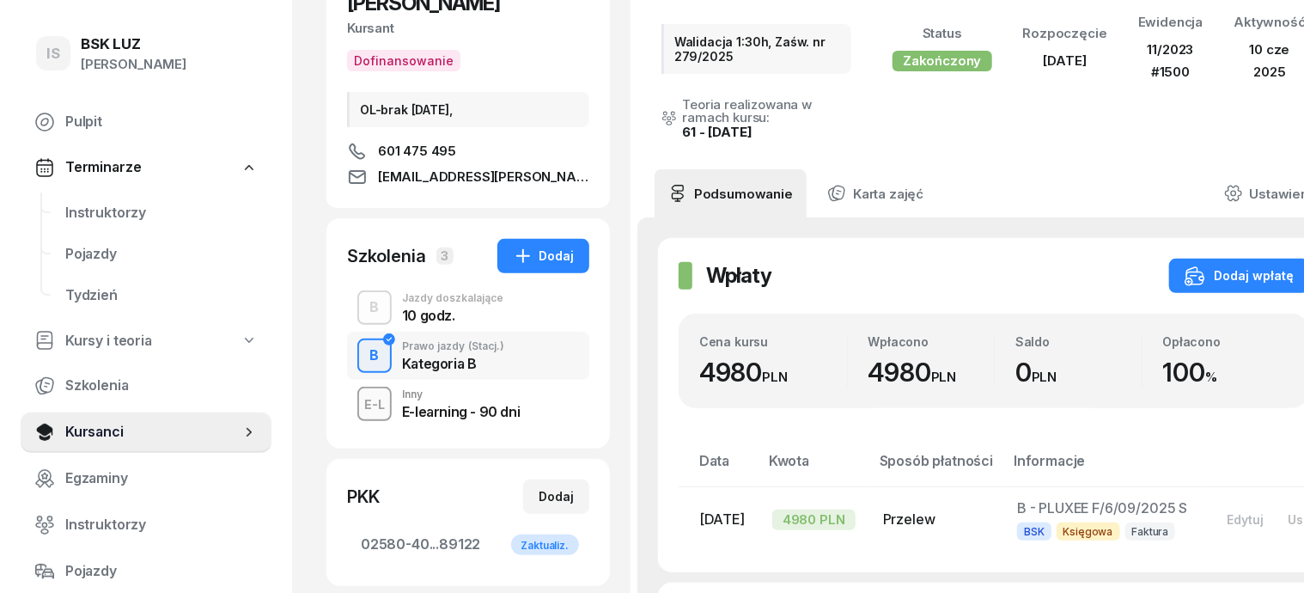
scroll to position [215, 0]
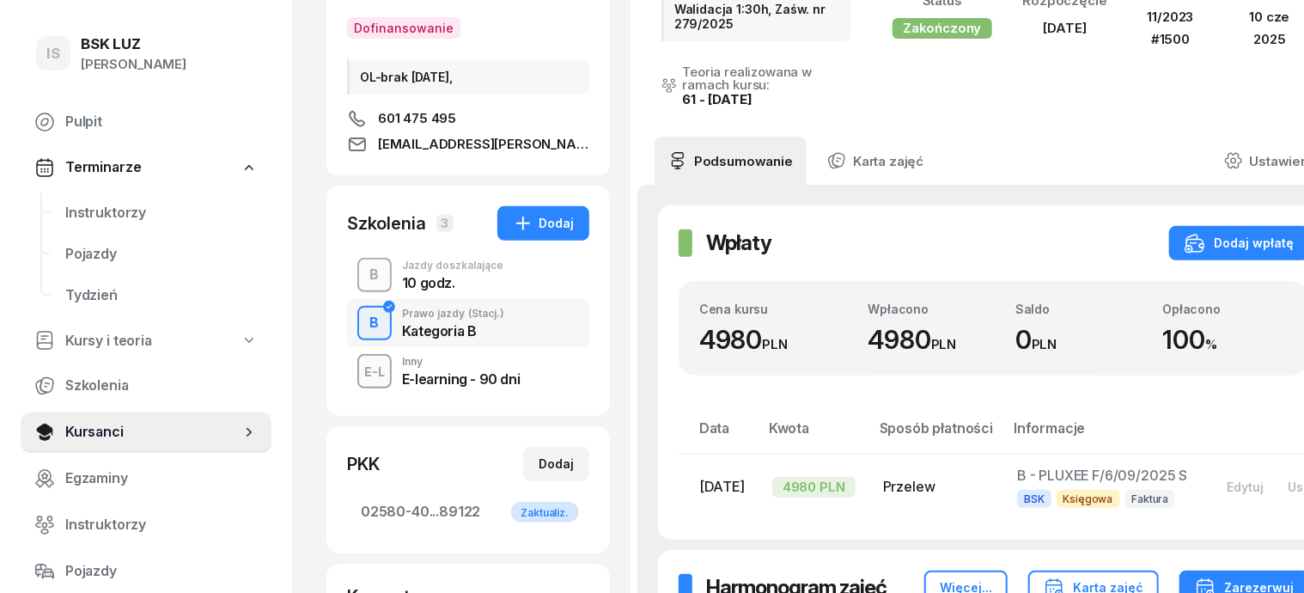
click at [363, 277] on div "B" at bounding box center [374, 274] width 23 height 29
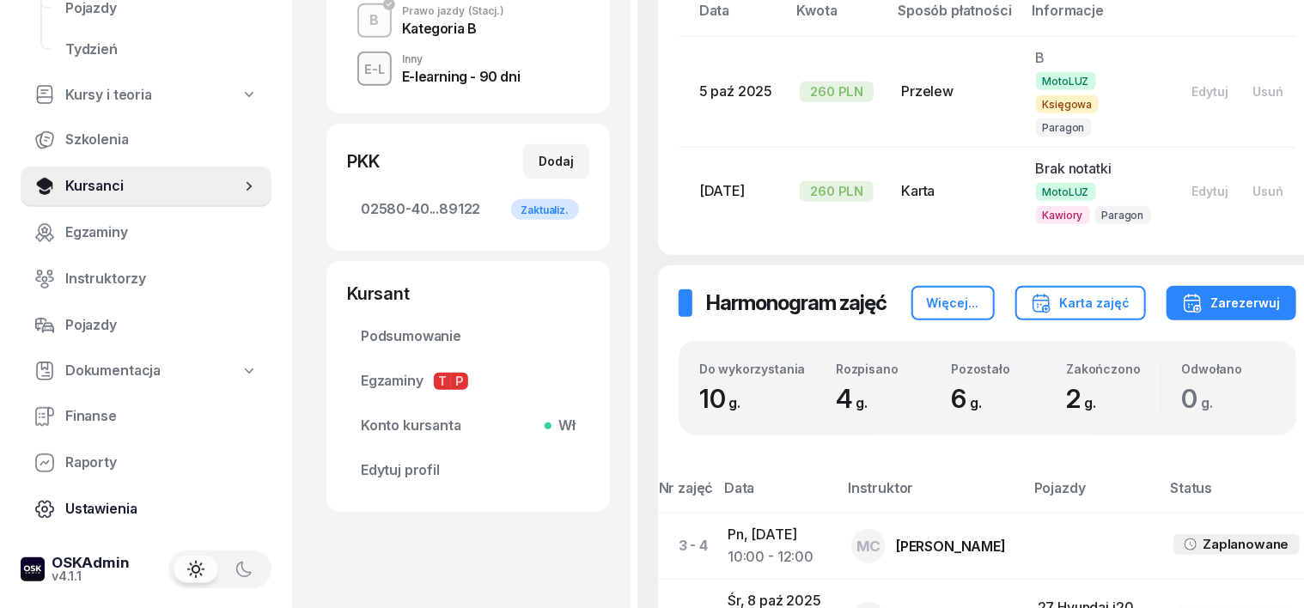
scroll to position [536, 0]
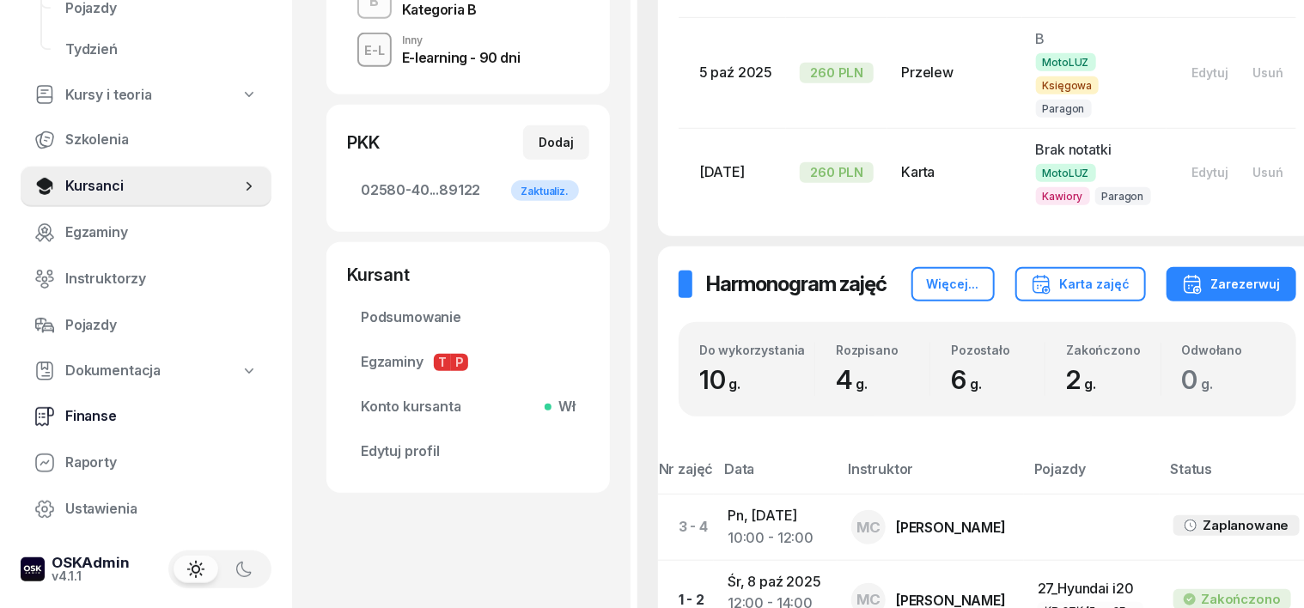
click at [101, 420] on span "Finanse" at bounding box center [161, 416] width 192 height 22
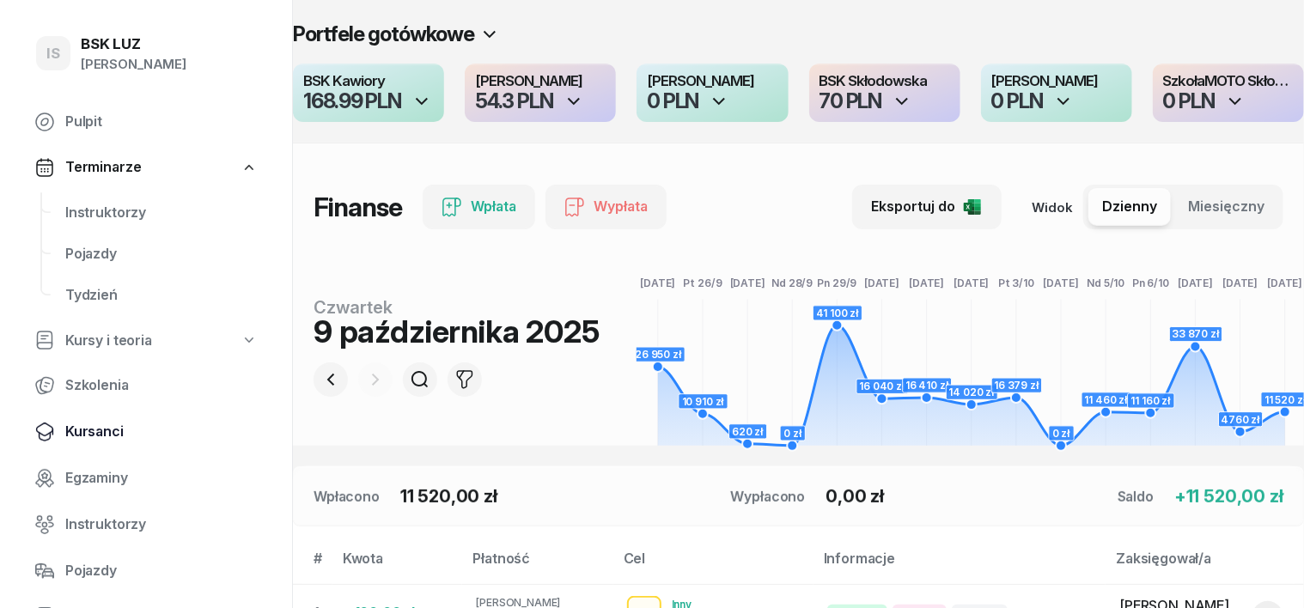
click at [101, 431] on span "Kursanci" at bounding box center [161, 432] width 192 height 22
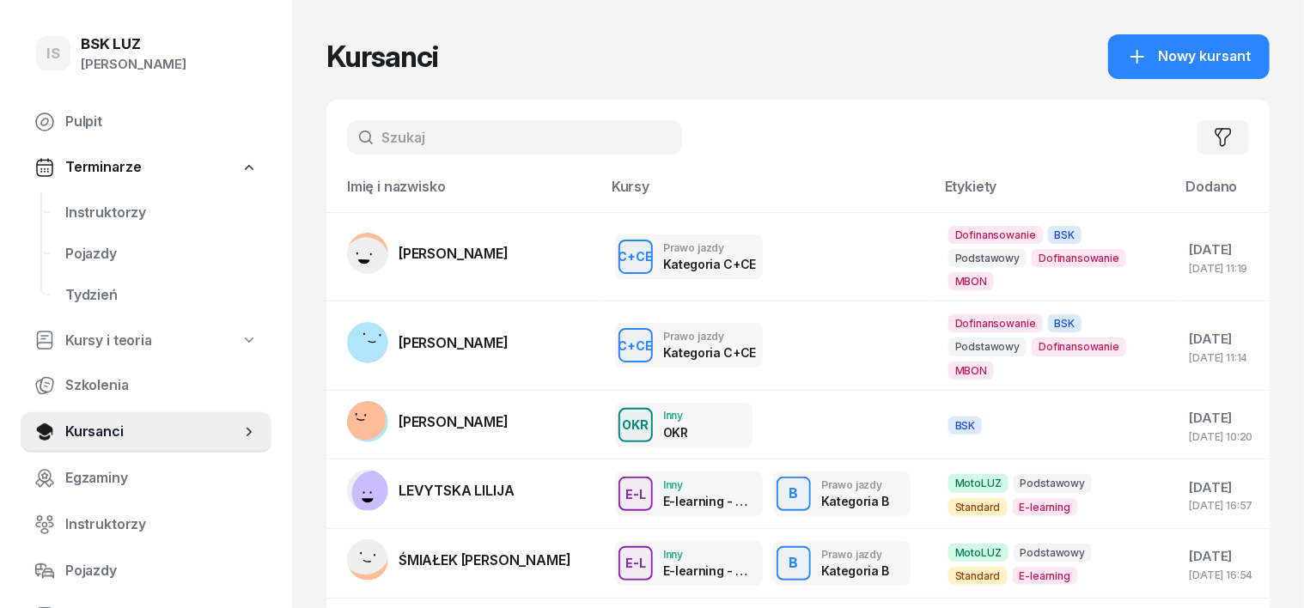
click at [347, 134] on input "text" at bounding box center [514, 137] width 335 height 34
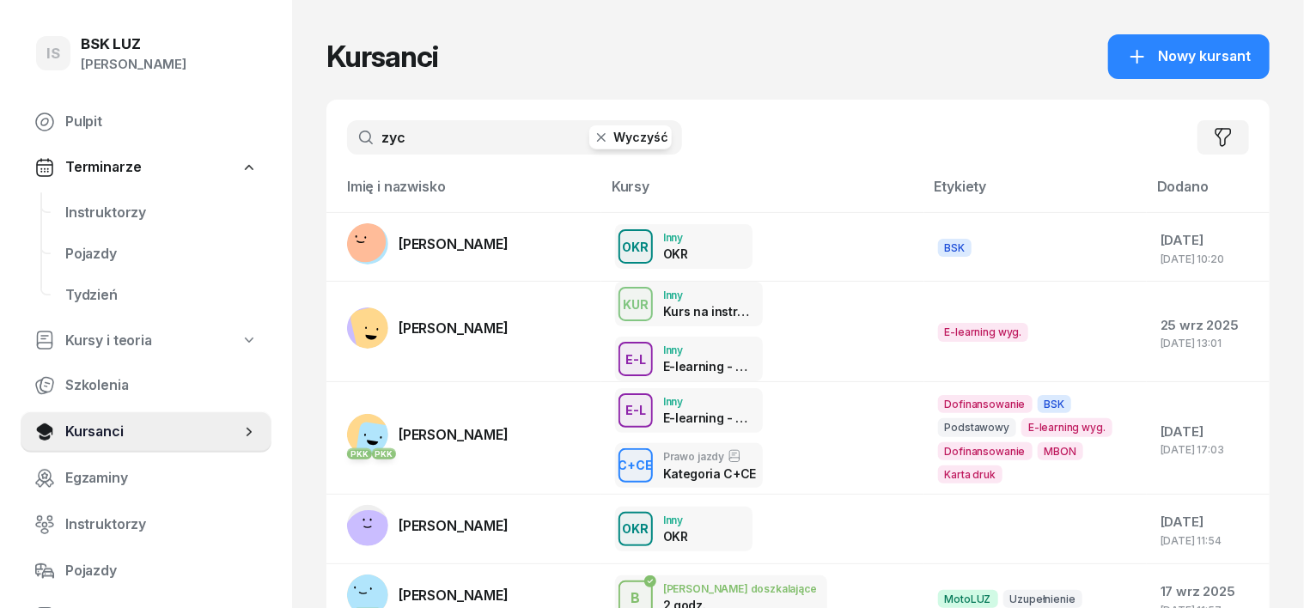
type input "zych"
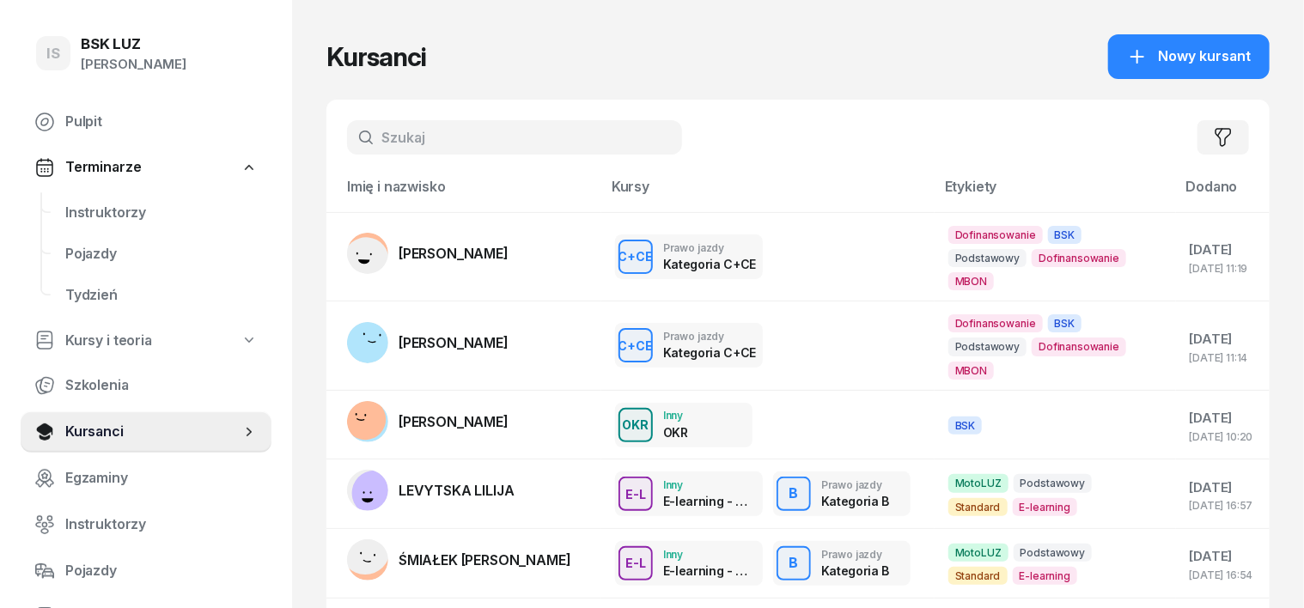
click at [354, 131] on input "text" at bounding box center [514, 137] width 335 height 34
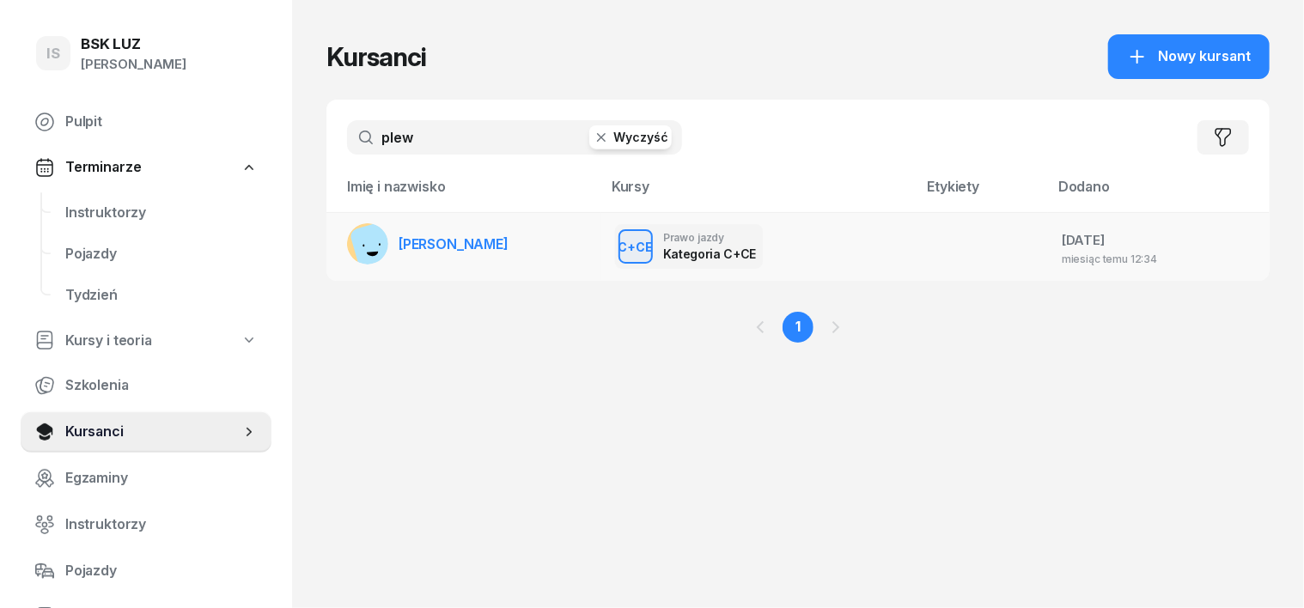
type input "plew"
click at [349, 248] on rect at bounding box center [379, 247] width 61 height 61
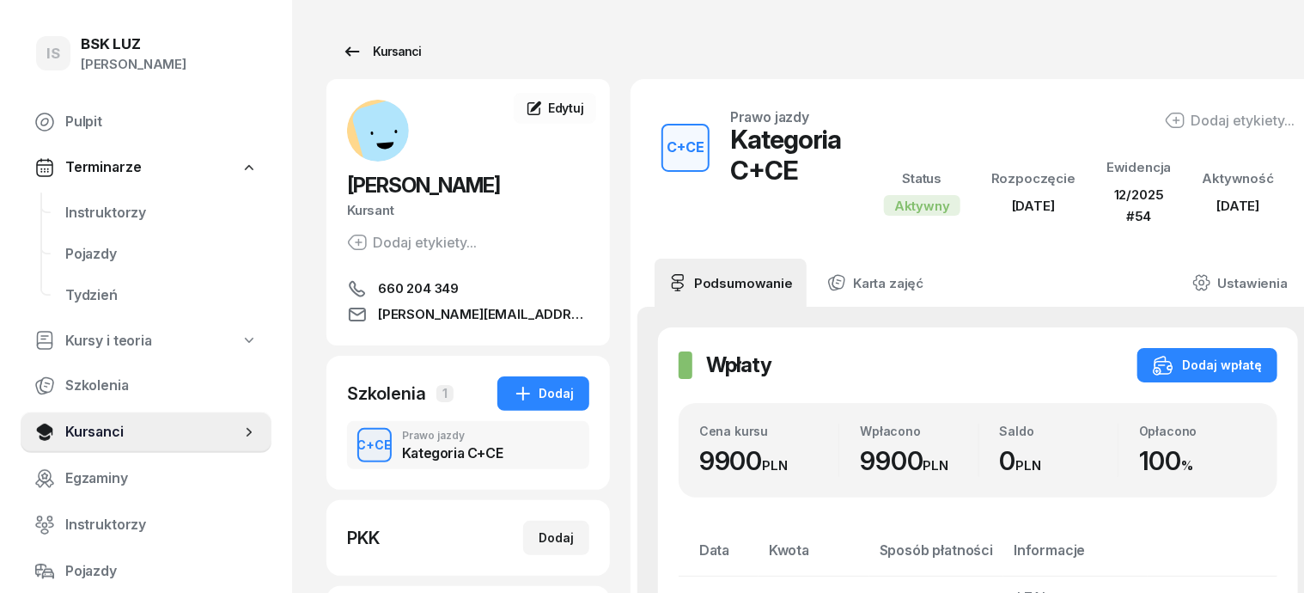
click at [366, 45] on div "Kursanci" at bounding box center [381, 51] width 79 height 21
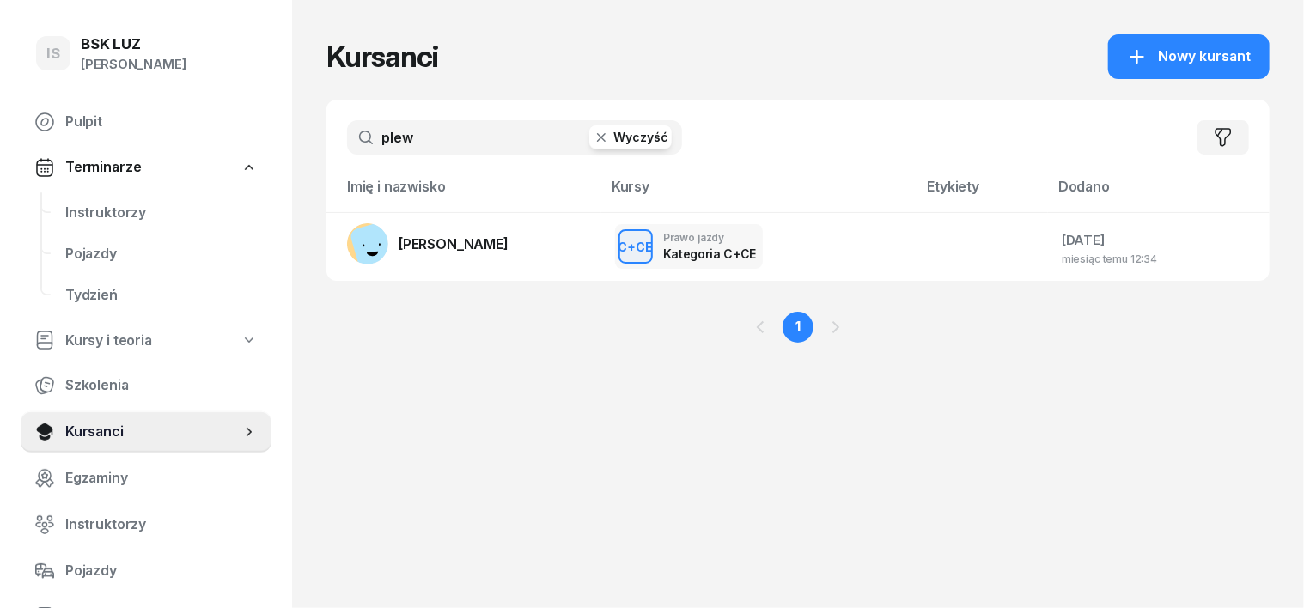
click at [593, 144] on icon "button" at bounding box center [601, 137] width 17 height 17
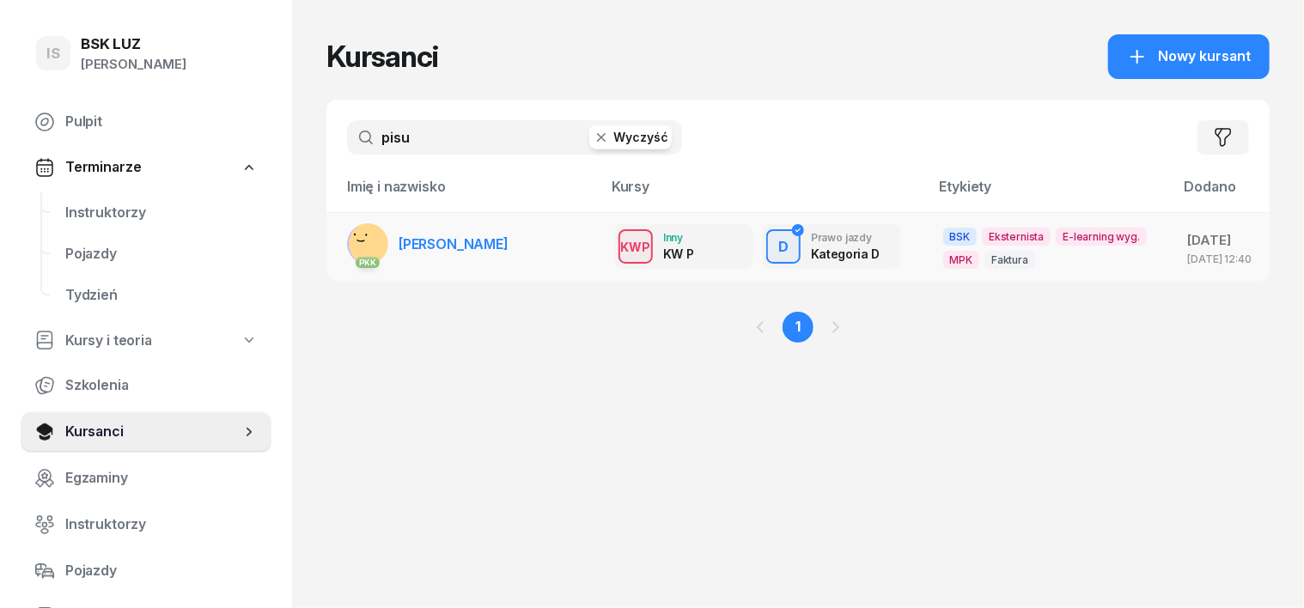
type input "pisu"
click at [346, 247] on rect at bounding box center [372, 244] width 52 height 52
